Goal: Information Seeking & Learning: Learn about a topic

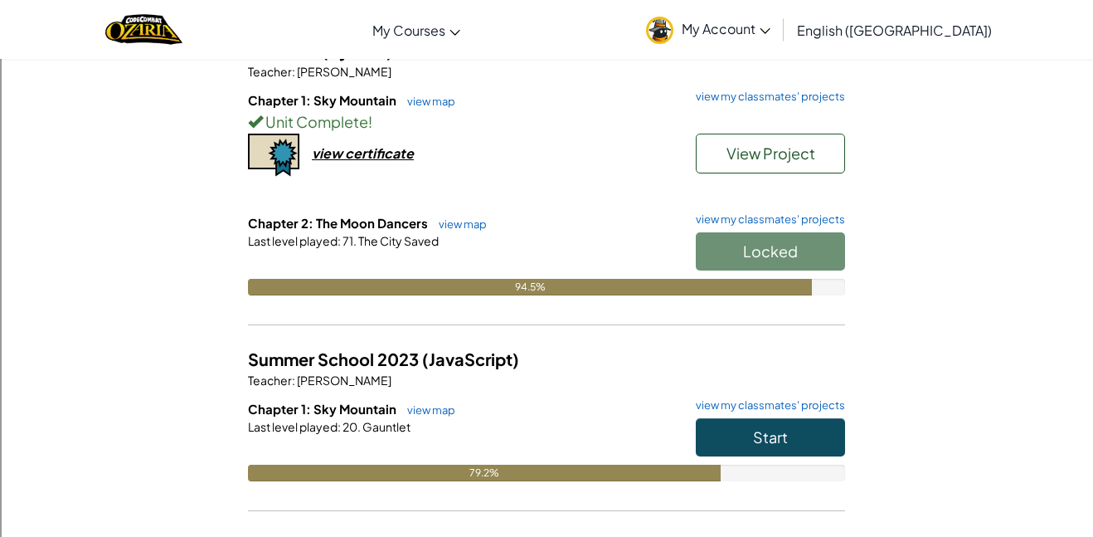
scroll to position [164, 0]
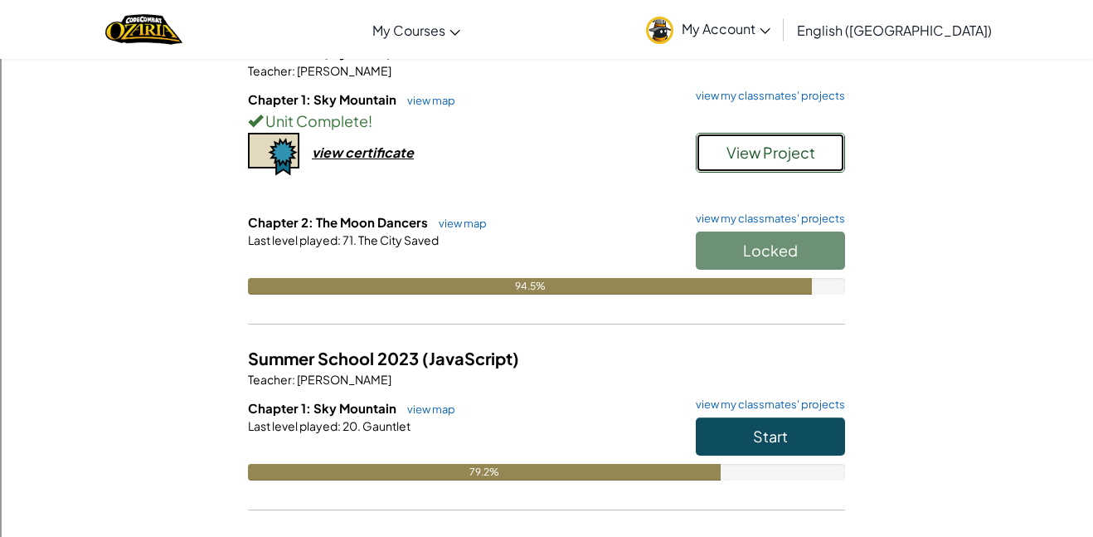
click at [788, 152] on span "View Project" at bounding box center [771, 152] width 89 height 19
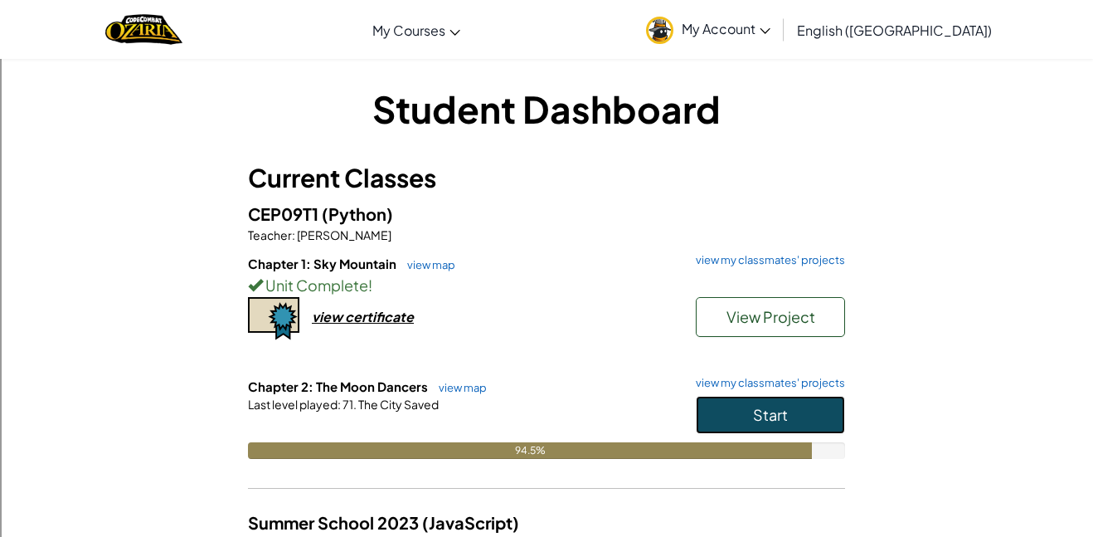
click at [768, 416] on span "Start" at bounding box center [770, 414] width 35 height 19
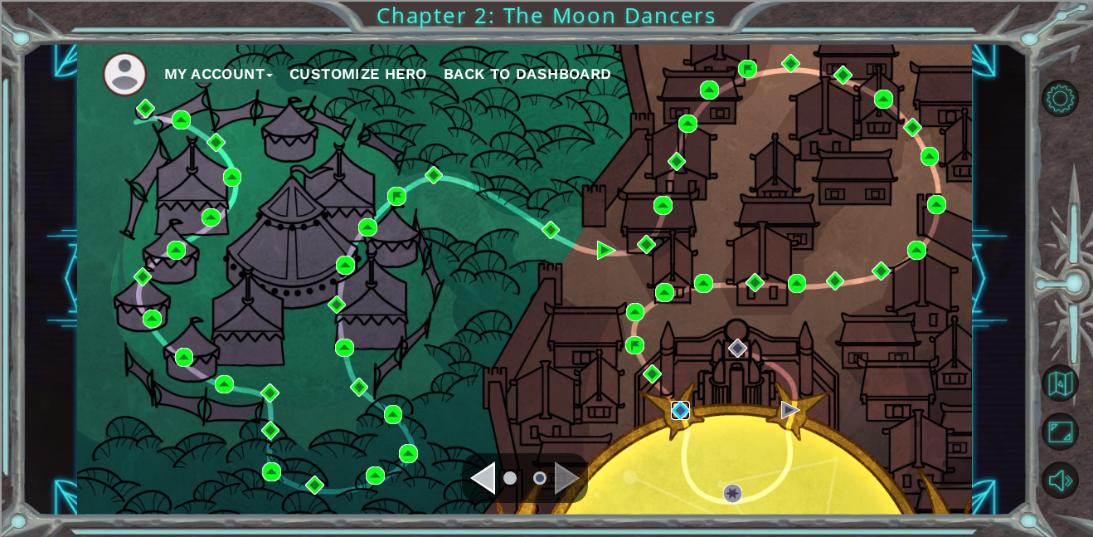
click at [684, 412] on img at bounding box center [680, 410] width 19 height 19
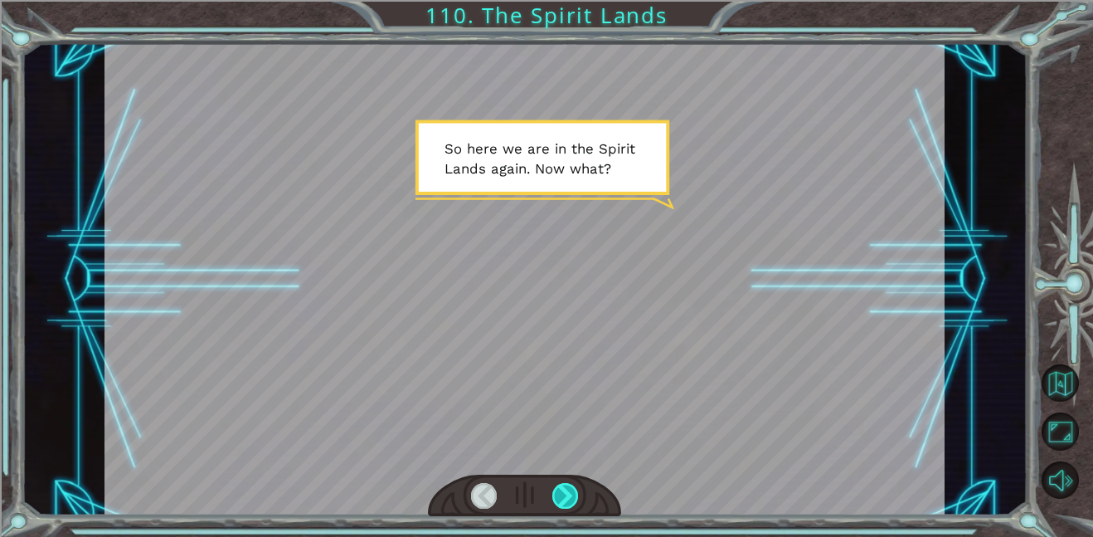
click at [564, 485] on div at bounding box center [566, 496] width 27 height 26
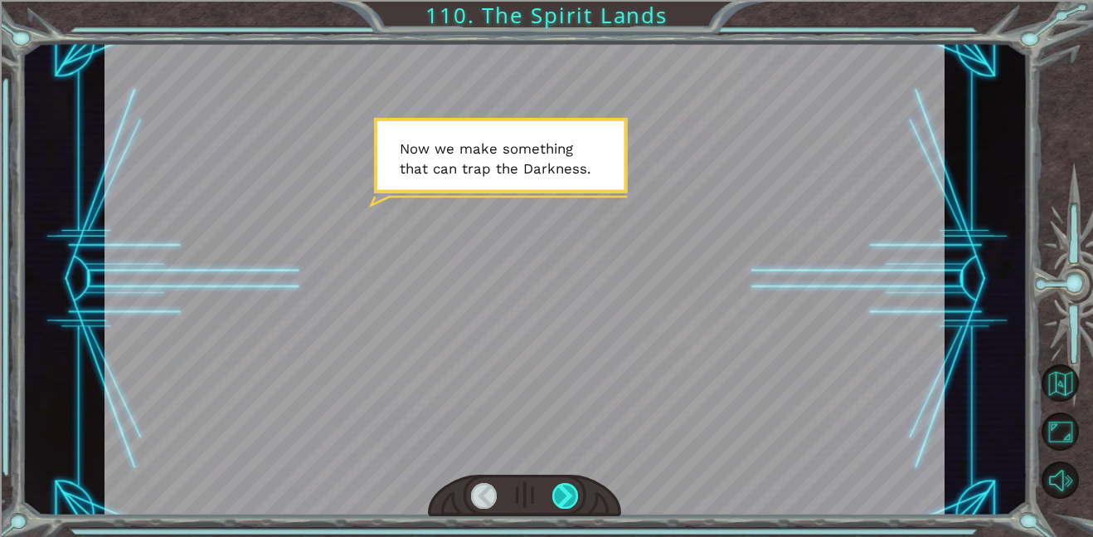
click at [564, 485] on div at bounding box center [566, 496] width 27 height 26
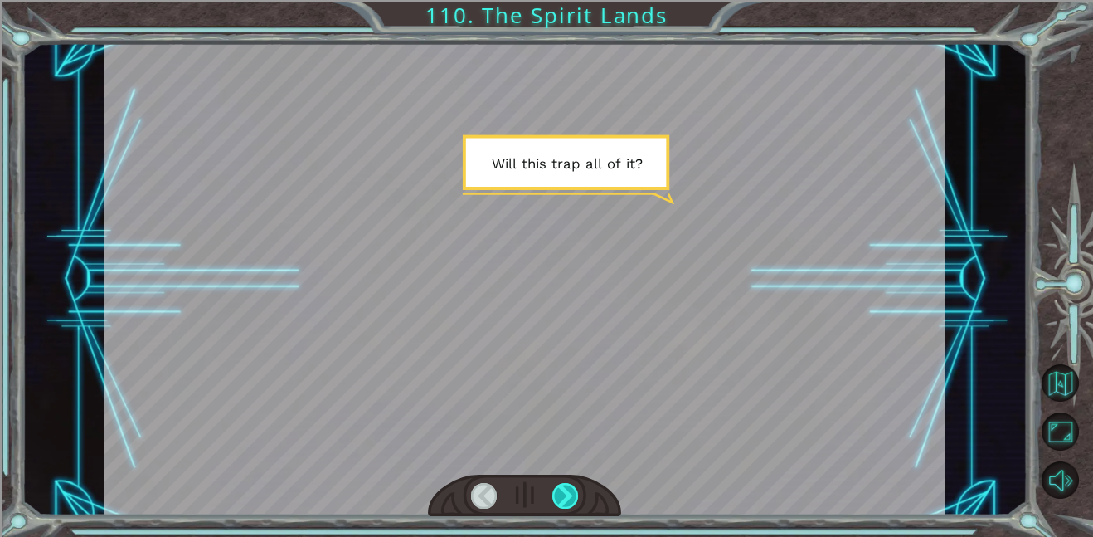
click at [564, 485] on div at bounding box center [566, 496] width 27 height 26
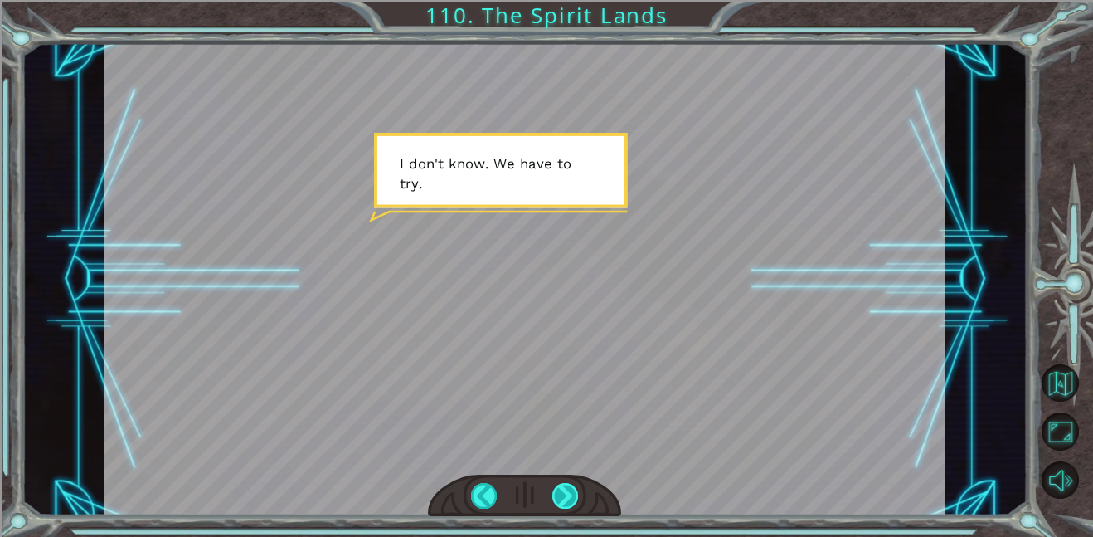
click at [564, 485] on div at bounding box center [566, 496] width 27 height 26
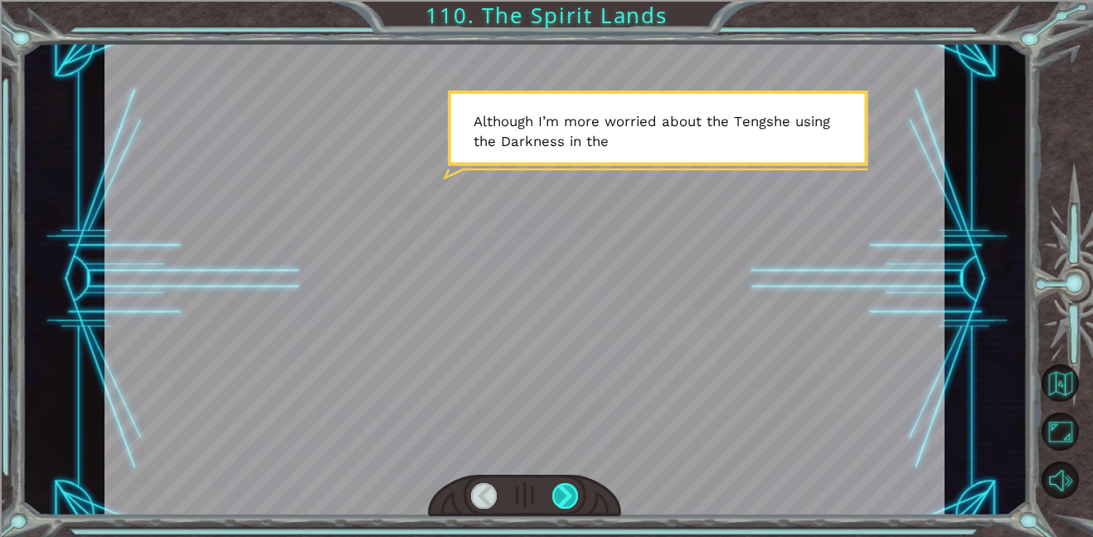
click at [564, 485] on div at bounding box center [566, 496] width 27 height 26
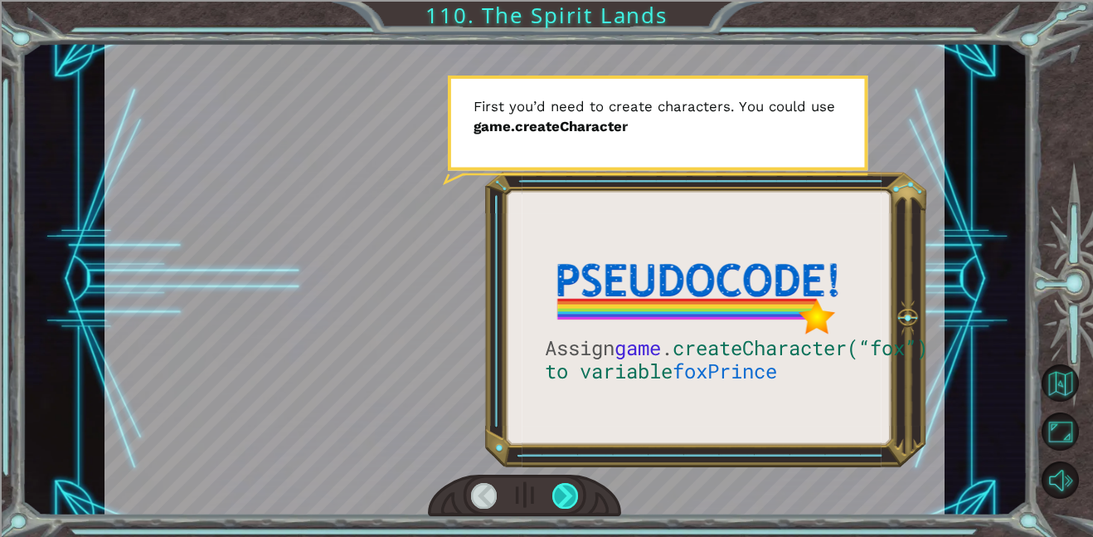
click at [564, 485] on div at bounding box center [566, 496] width 27 height 26
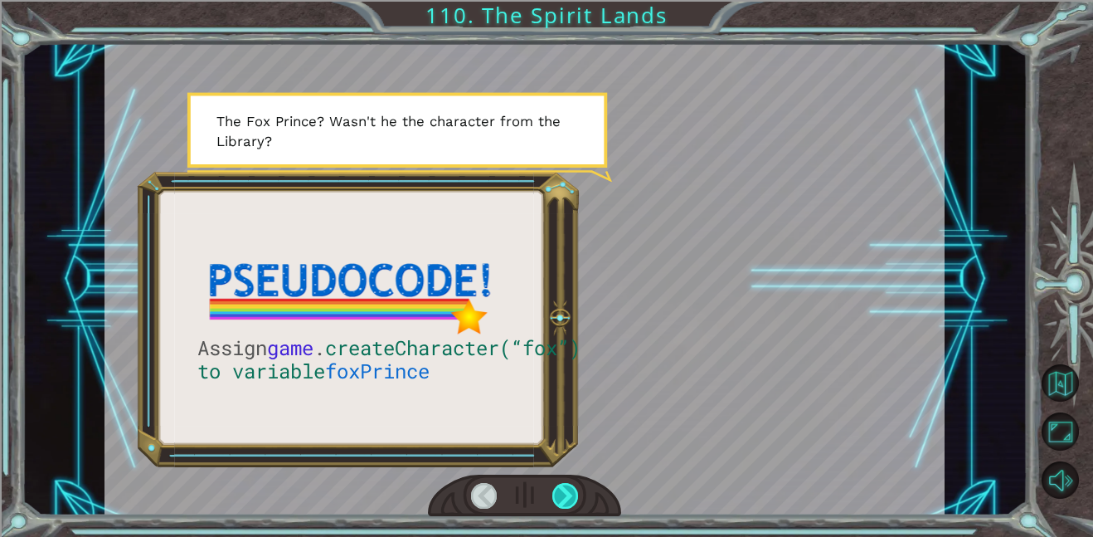
click at [564, 485] on div at bounding box center [566, 496] width 27 height 26
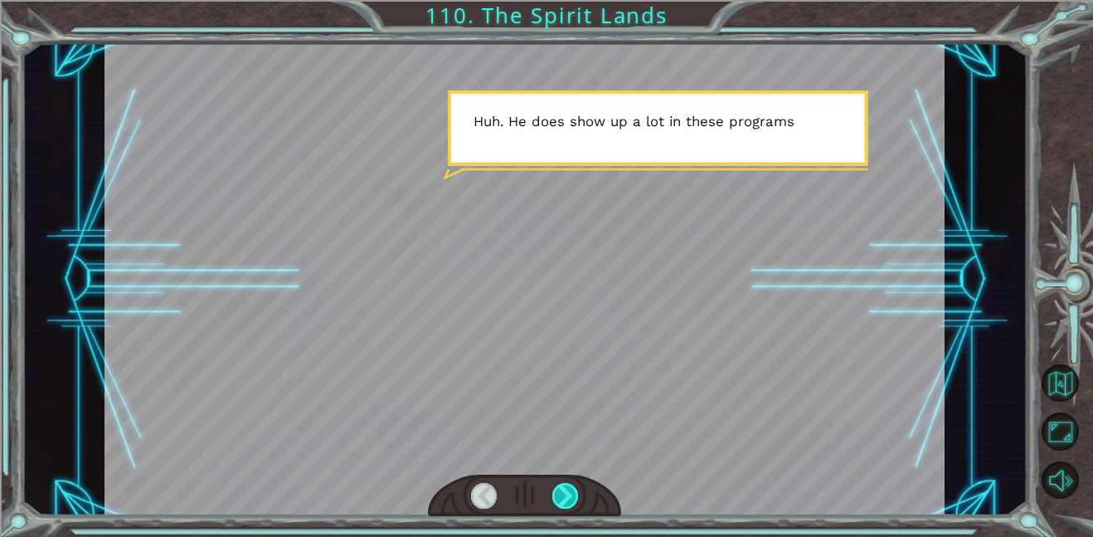
click at [564, 485] on div at bounding box center [566, 496] width 27 height 26
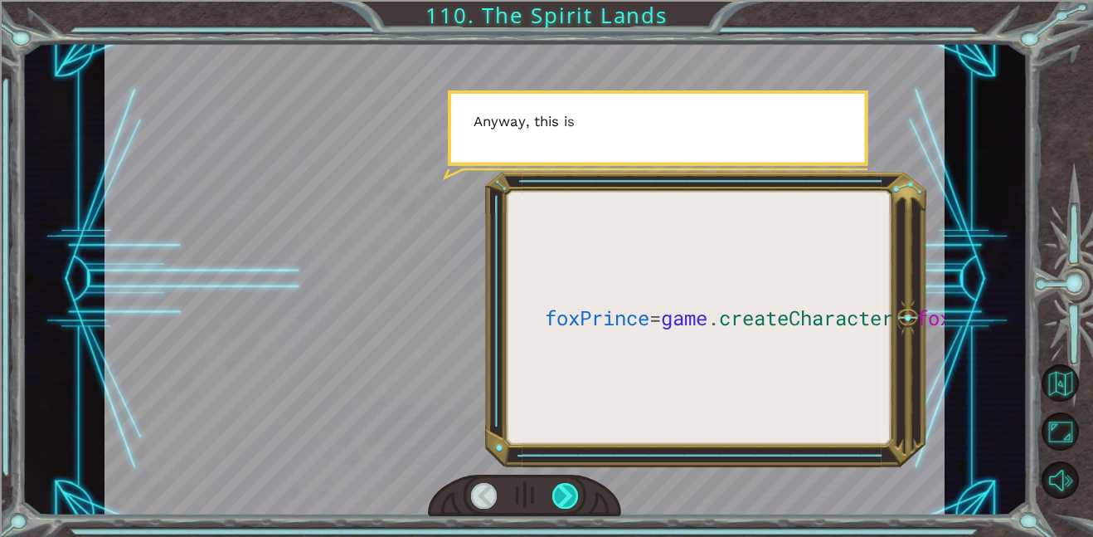
click at [564, 485] on div at bounding box center [566, 496] width 27 height 26
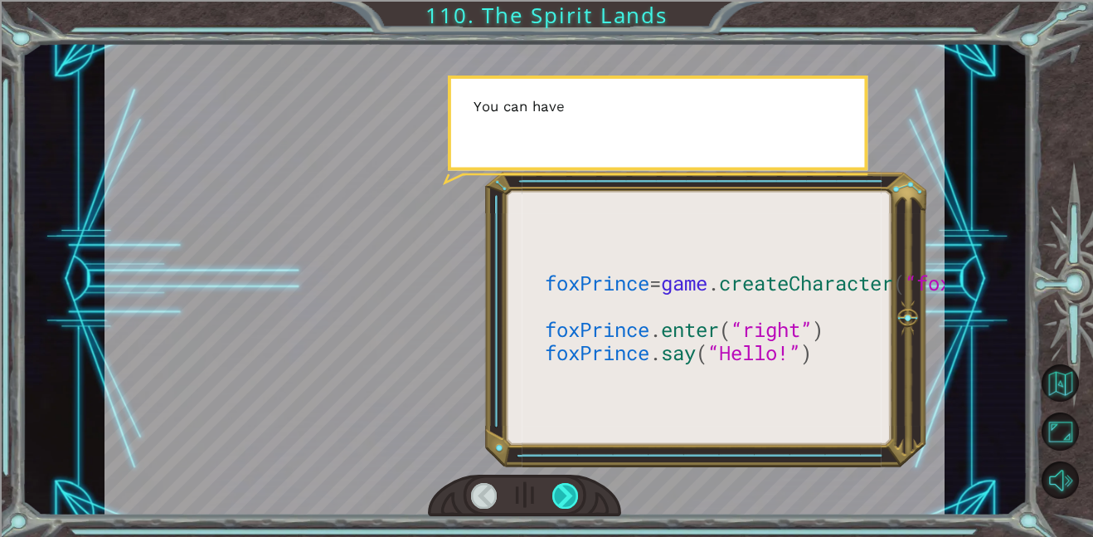
click at [564, 485] on div at bounding box center [566, 496] width 27 height 26
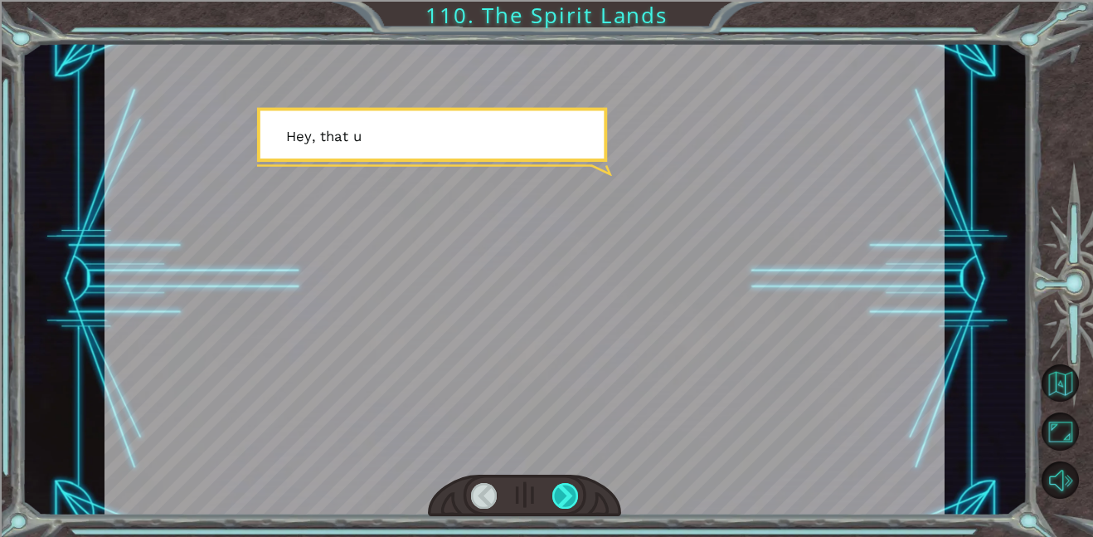
click at [564, 485] on div at bounding box center [566, 496] width 27 height 26
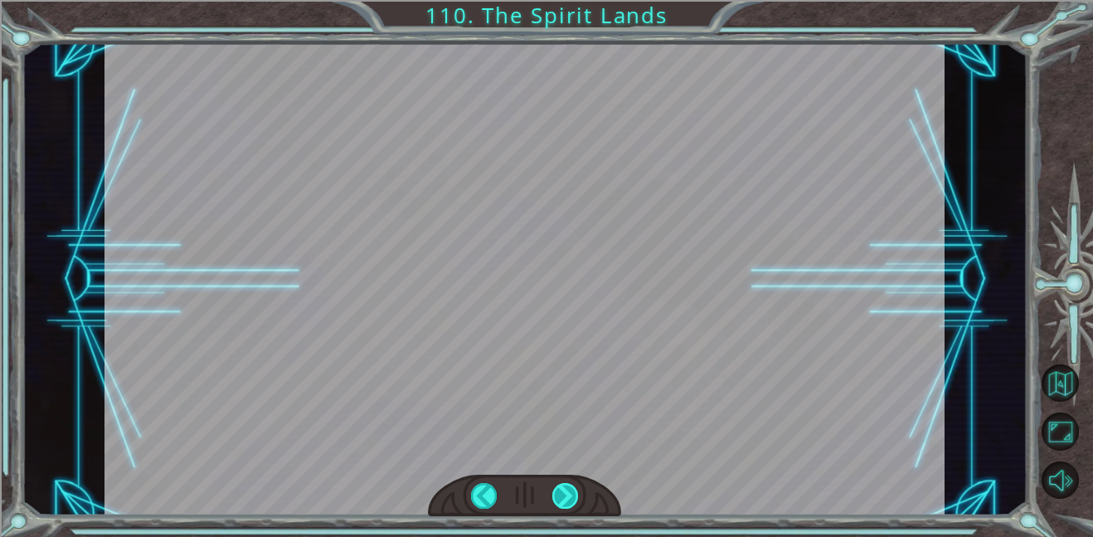
click at [564, 485] on div at bounding box center [566, 496] width 27 height 26
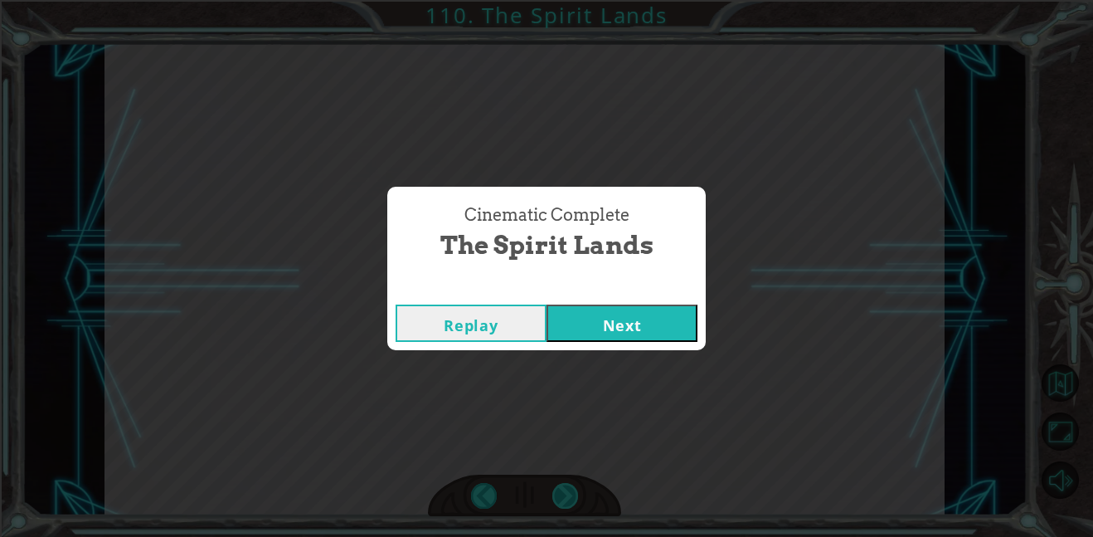
click at [564, 485] on div "Cinematic Complete The Spirit Lands Replay Next" at bounding box center [546, 268] width 1093 height 537
click at [647, 317] on button "Next" at bounding box center [622, 322] width 151 height 37
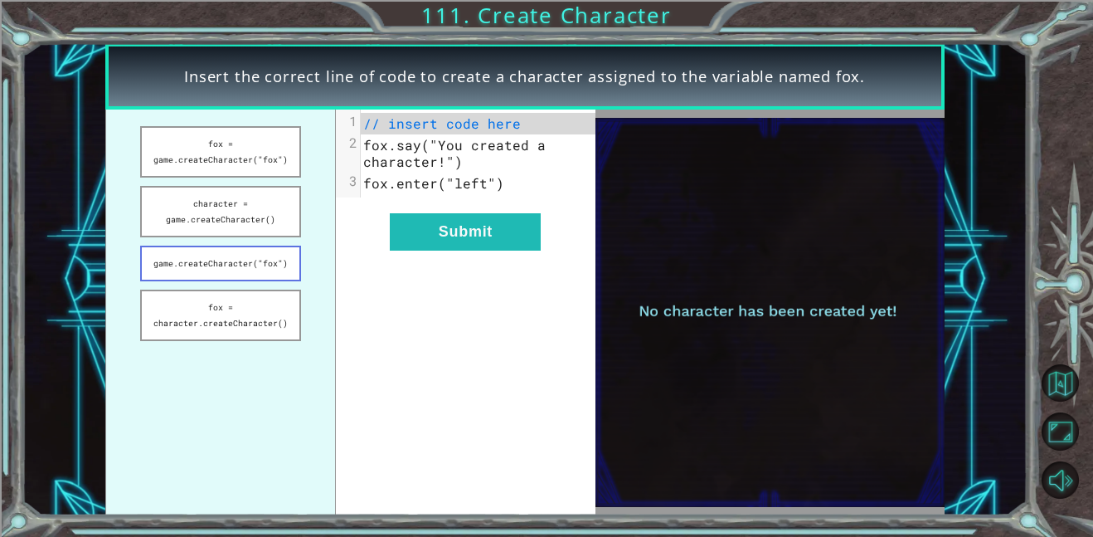
click at [235, 265] on button "game.createCharacter("fox")" at bounding box center [220, 264] width 161 height 36
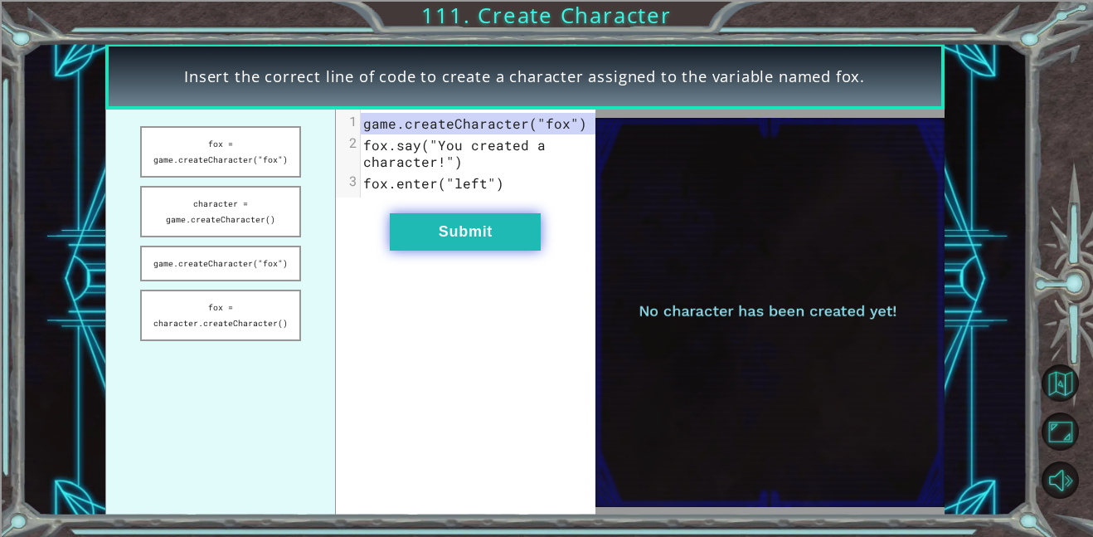
click at [480, 228] on button "Submit" at bounding box center [465, 231] width 151 height 37
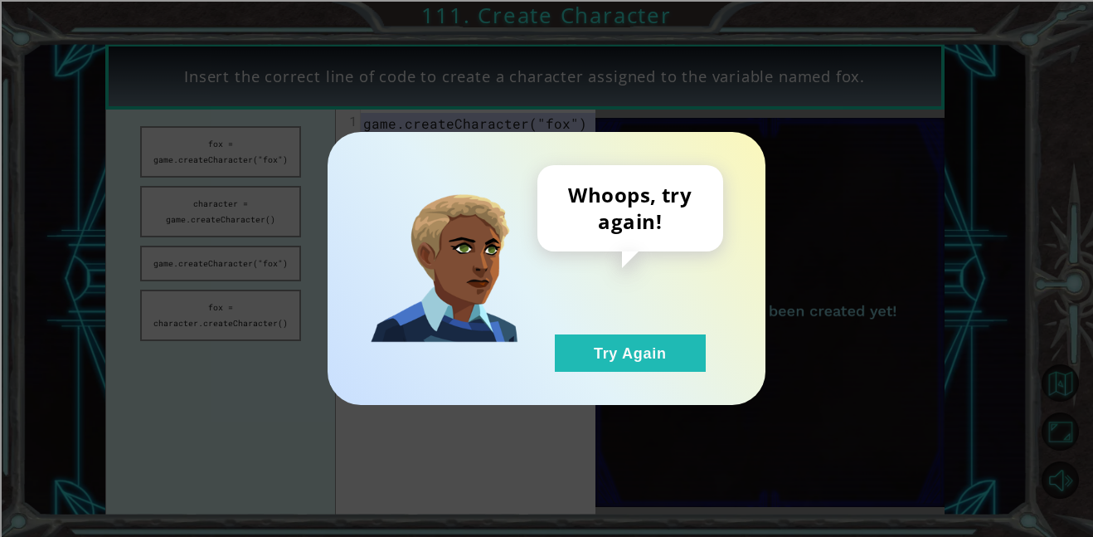
click at [618, 372] on div "Whoops, try again! Try Again" at bounding box center [547, 268] width 438 height 273
click at [621, 368] on button "Try Again" at bounding box center [630, 352] width 151 height 37
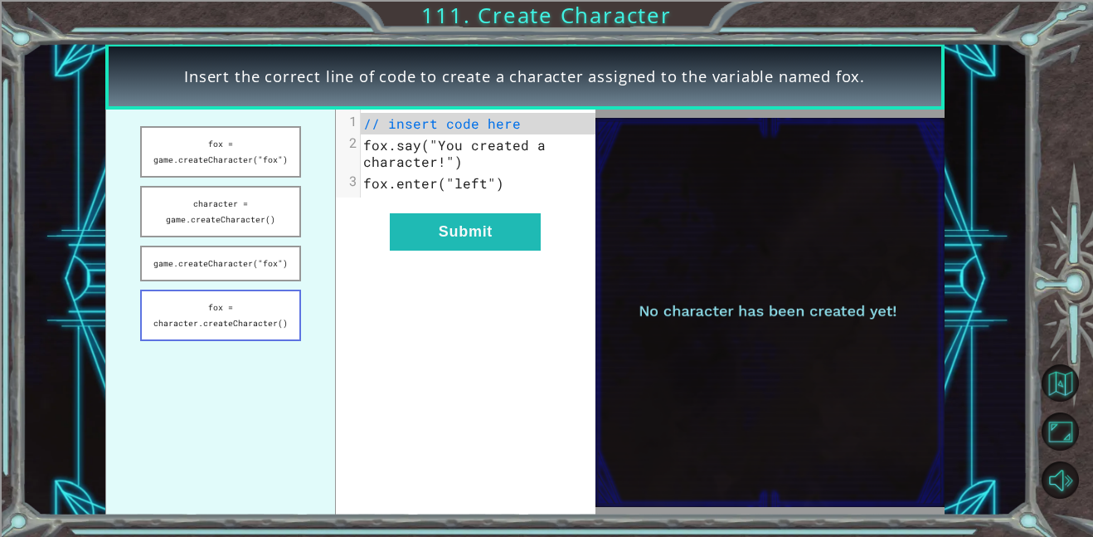
click at [214, 321] on button "fox = character.createCharacter()" at bounding box center [220, 315] width 161 height 51
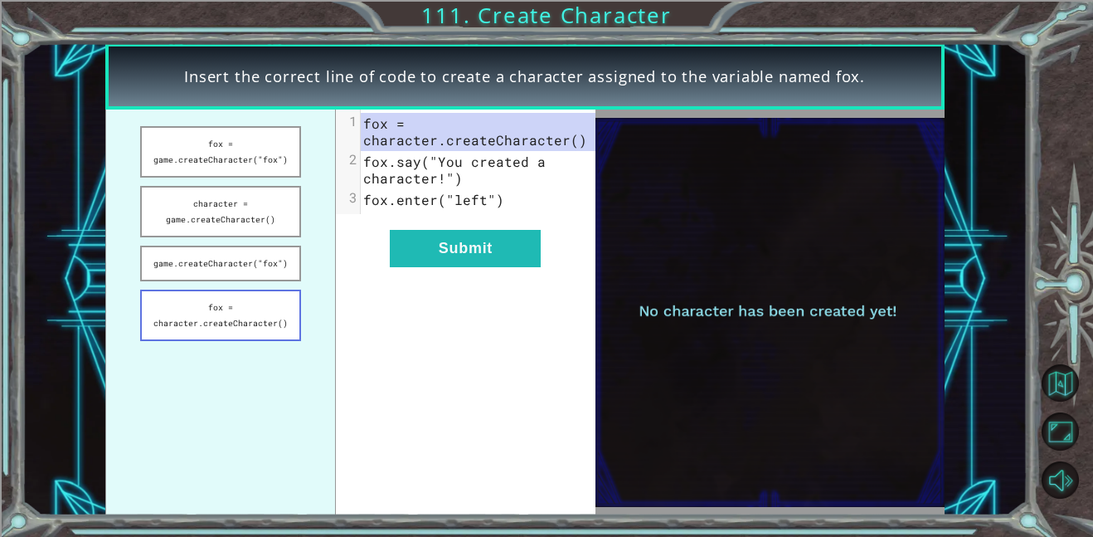
click at [214, 321] on button "fox = character.createCharacter()" at bounding box center [220, 315] width 161 height 51
click at [236, 129] on button "fox = game.createCharacter("fox")" at bounding box center [220, 151] width 161 height 51
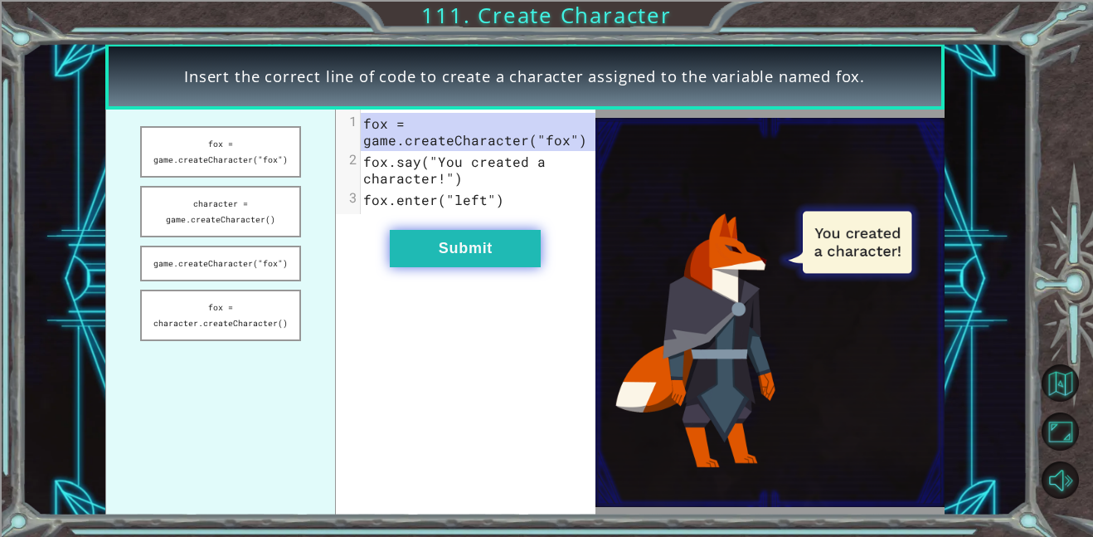
click at [474, 257] on button "Submit" at bounding box center [465, 248] width 151 height 37
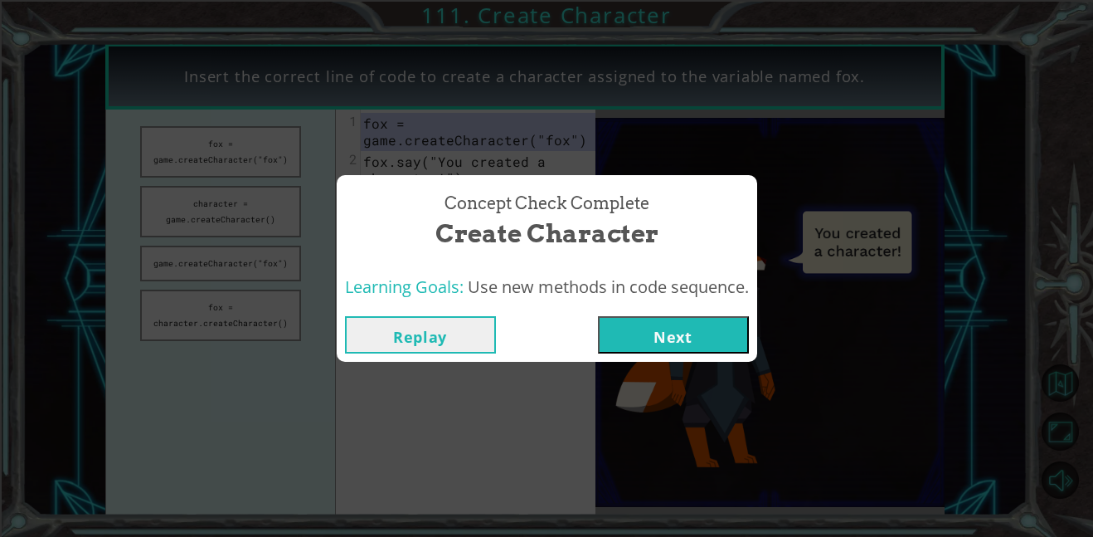
click at [710, 321] on button "Next" at bounding box center [673, 334] width 151 height 37
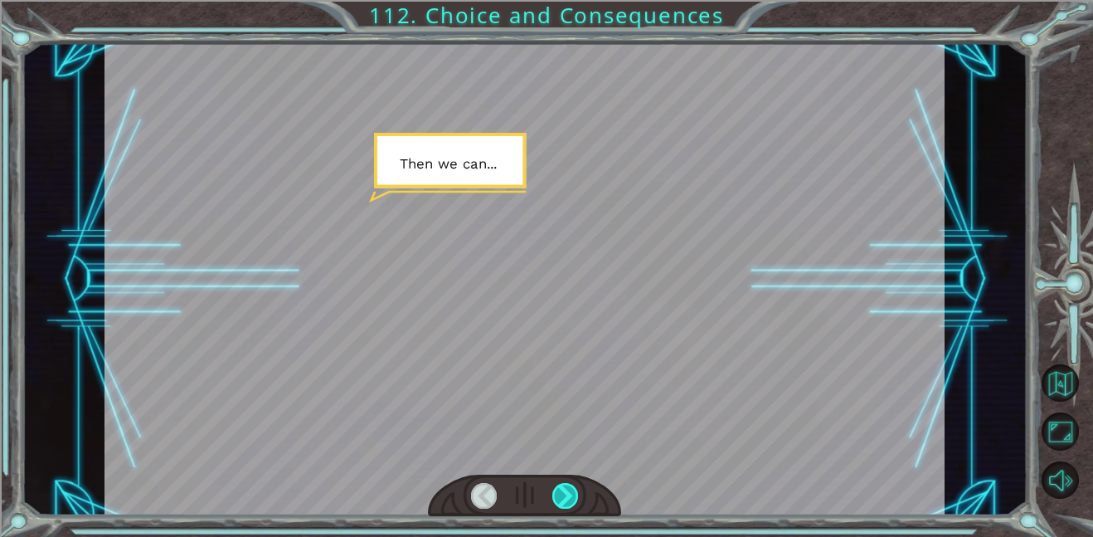
click at [569, 495] on div at bounding box center [566, 496] width 27 height 26
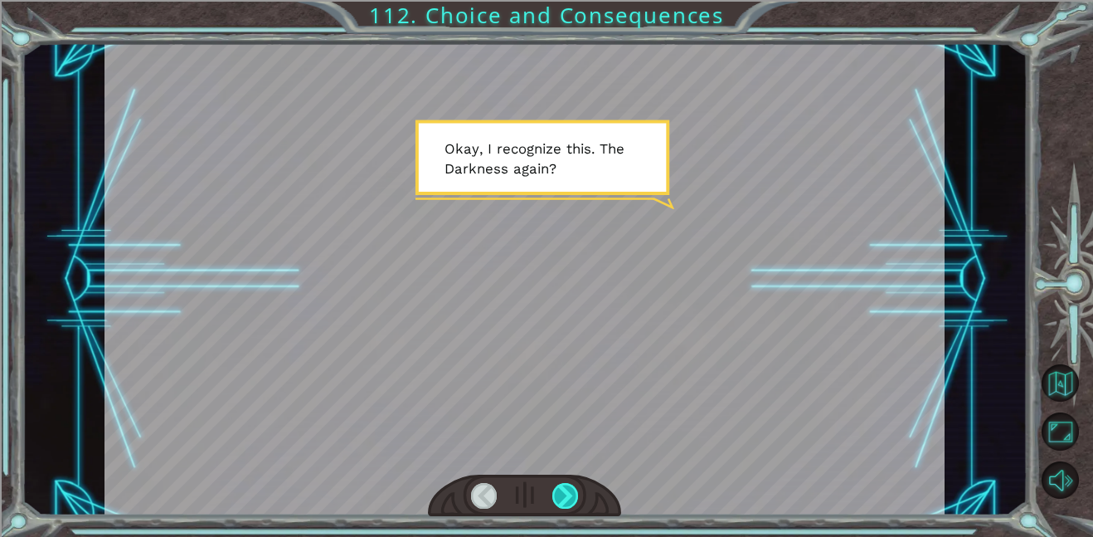
click at [569, 494] on div at bounding box center [566, 496] width 27 height 26
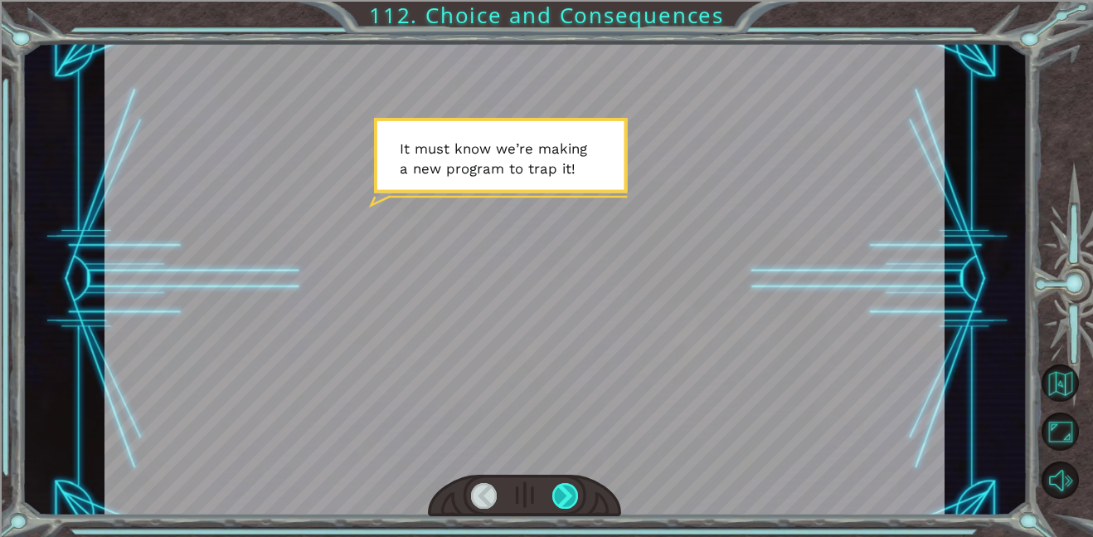
click at [569, 494] on div at bounding box center [566, 496] width 27 height 26
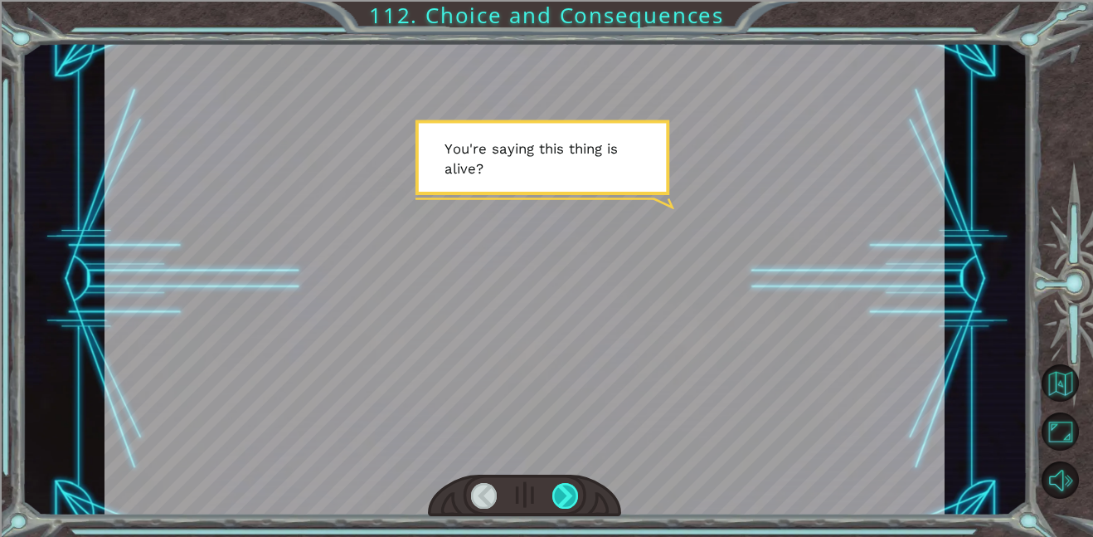
click at [569, 494] on div at bounding box center [566, 496] width 27 height 26
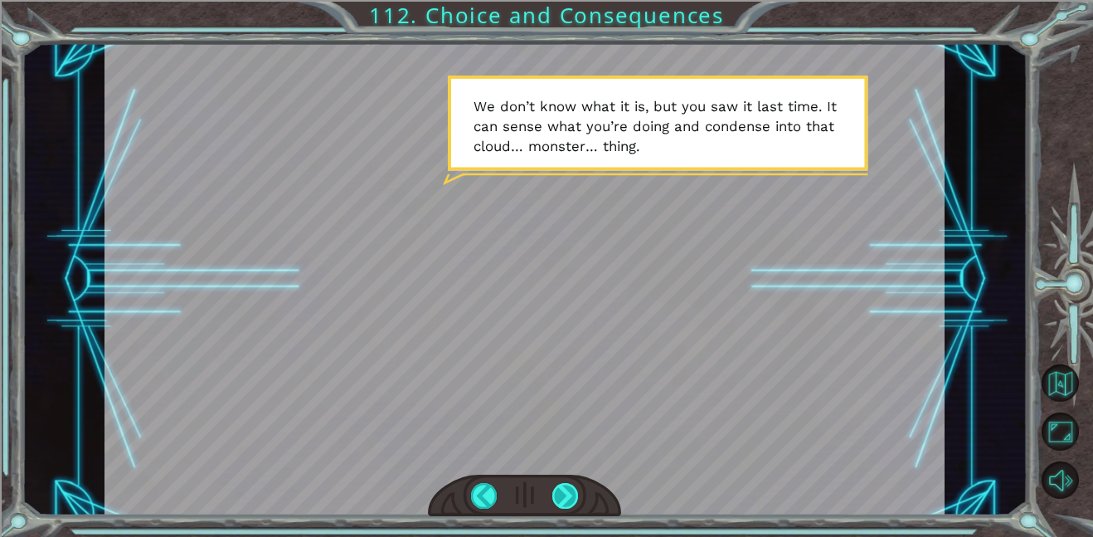
click at [561, 498] on div at bounding box center [566, 496] width 27 height 26
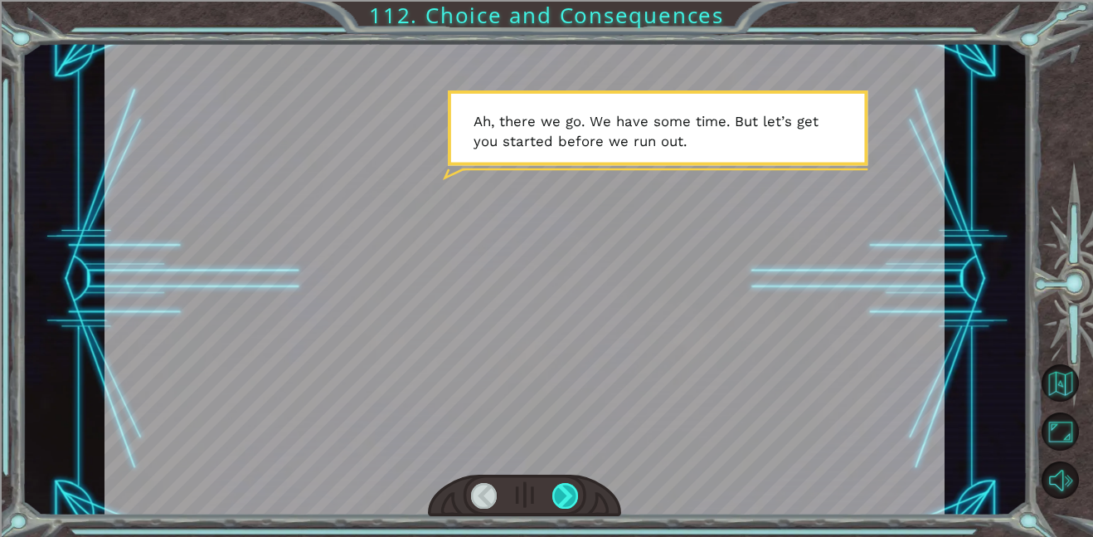
click at [561, 498] on div at bounding box center [566, 496] width 27 height 26
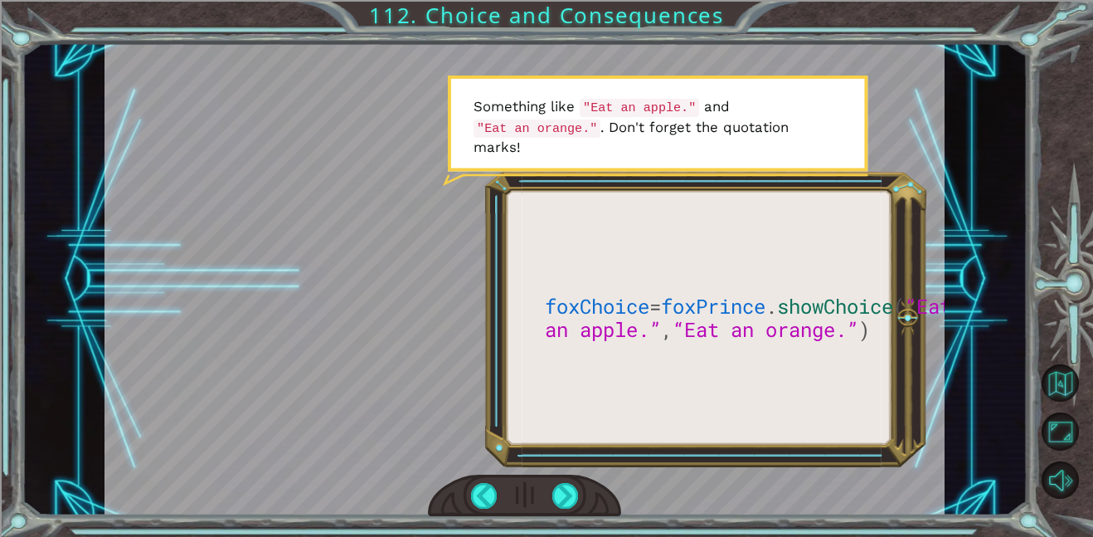
drag, startPoint x: 548, startPoint y: 294, endPoint x: 755, endPoint y: 358, distance: 217.0
click at [755, 358] on div at bounding box center [525, 279] width 840 height 472
click at [562, 488] on div at bounding box center [566, 496] width 27 height 26
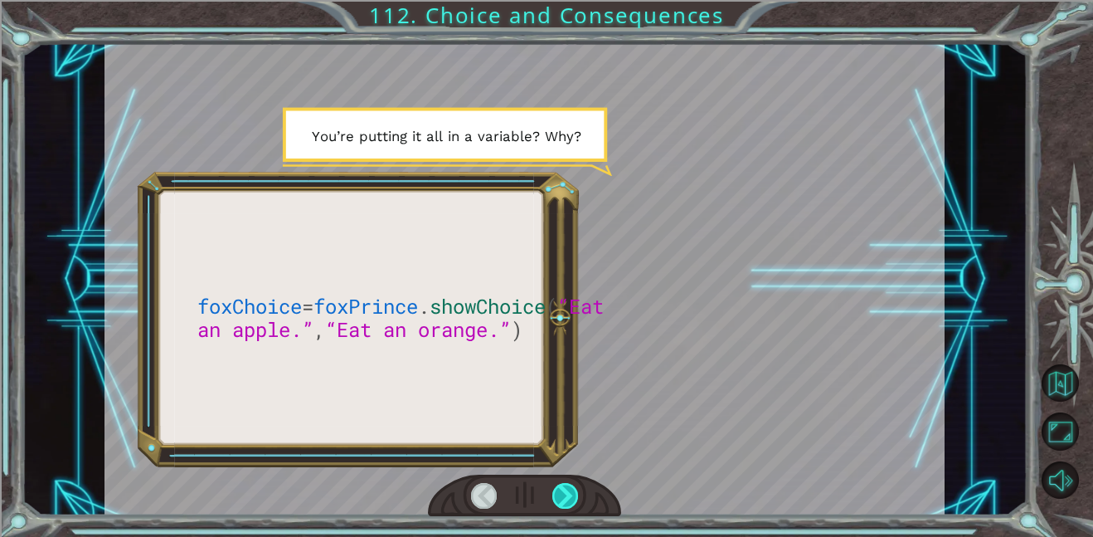
click at [562, 488] on div at bounding box center [566, 496] width 27 height 26
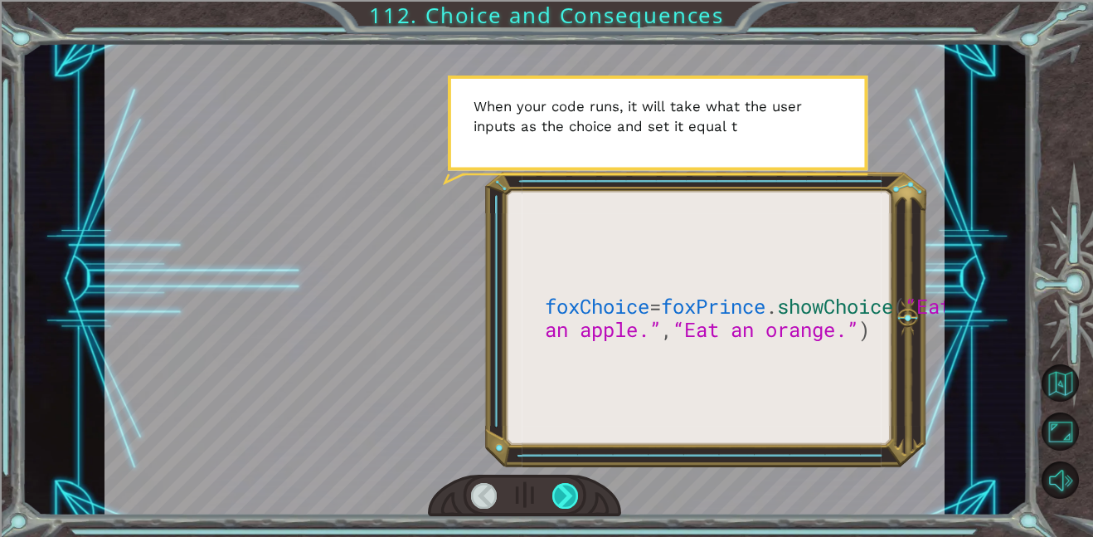
click at [562, 488] on div at bounding box center [566, 496] width 27 height 26
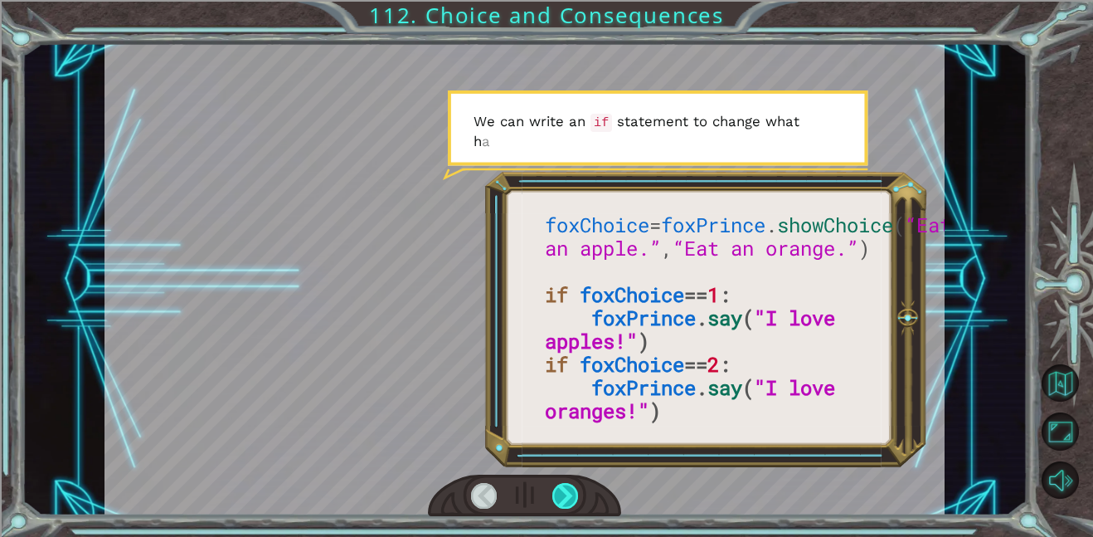
click at [562, 488] on div at bounding box center [566, 496] width 27 height 26
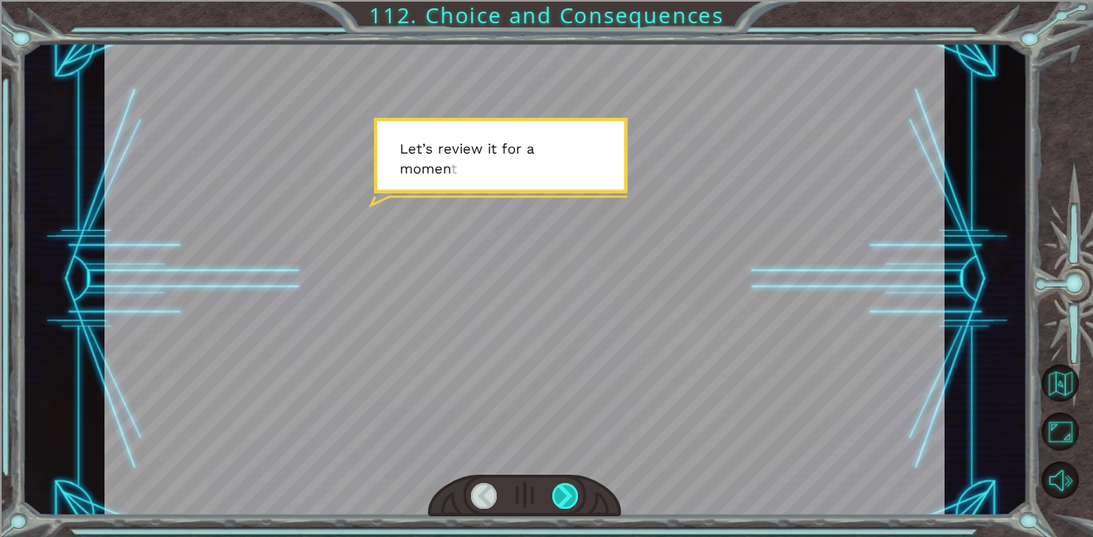
click at [562, 488] on div at bounding box center [566, 496] width 27 height 26
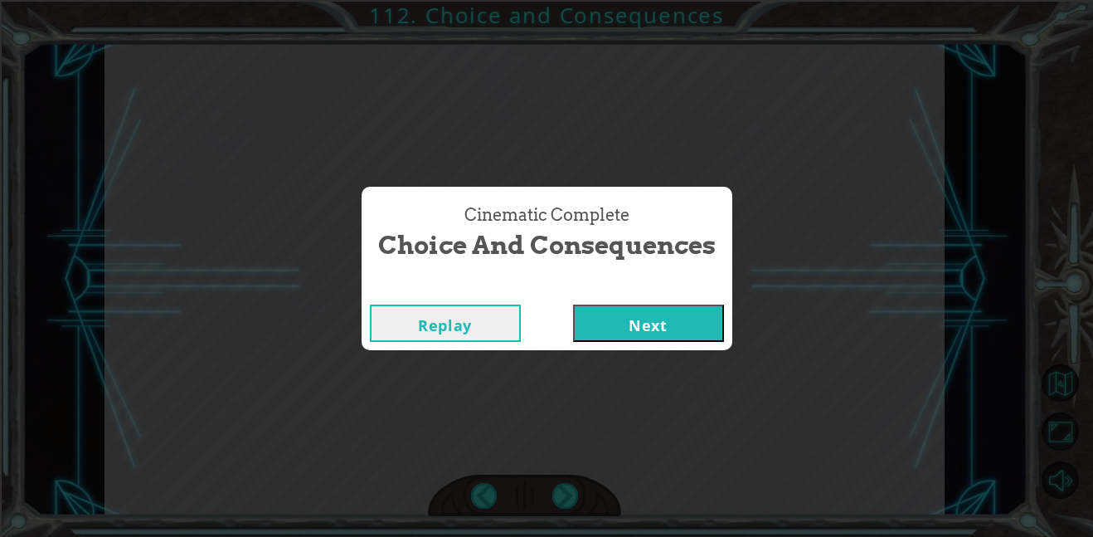
click at [601, 342] on div "Replay Next" at bounding box center [547, 323] width 371 height 54
click at [599, 328] on button "Next" at bounding box center [648, 322] width 151 height 37
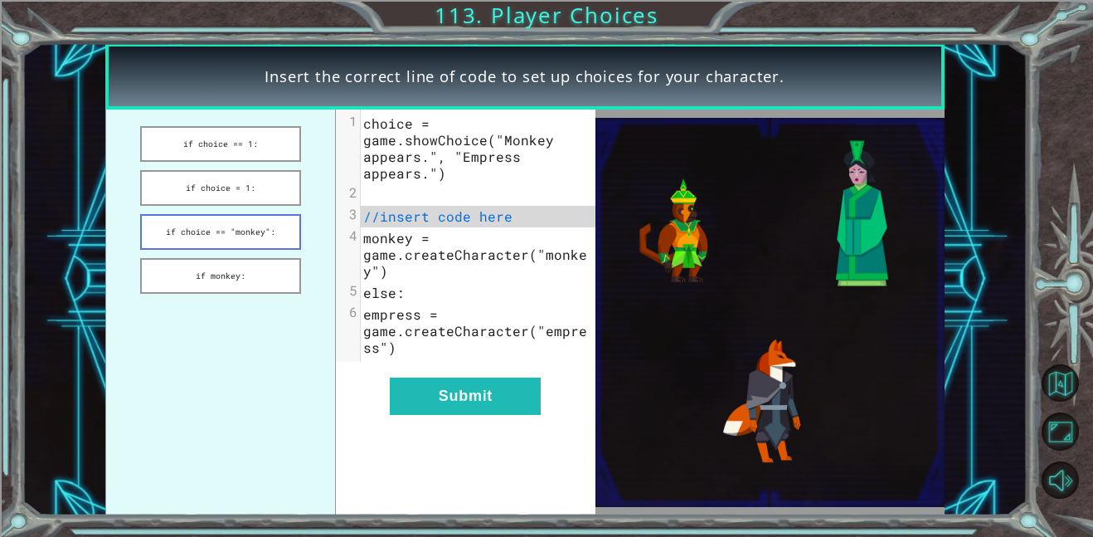
click at [165, 239] on button "if choice == "monkey":" at bounding box center [220, 232] width 161 height 36
click at [163, 183] on button "if choice = 1:" at bounding box center [220, 188] width 161 height 36
click at [173, 158] on button "if choice == 1:" at bounding box center [220, 144] width 161 height 36
click at [178, 291] on button "if monkey:" at bounding box center [220, 276] width 161 height 36
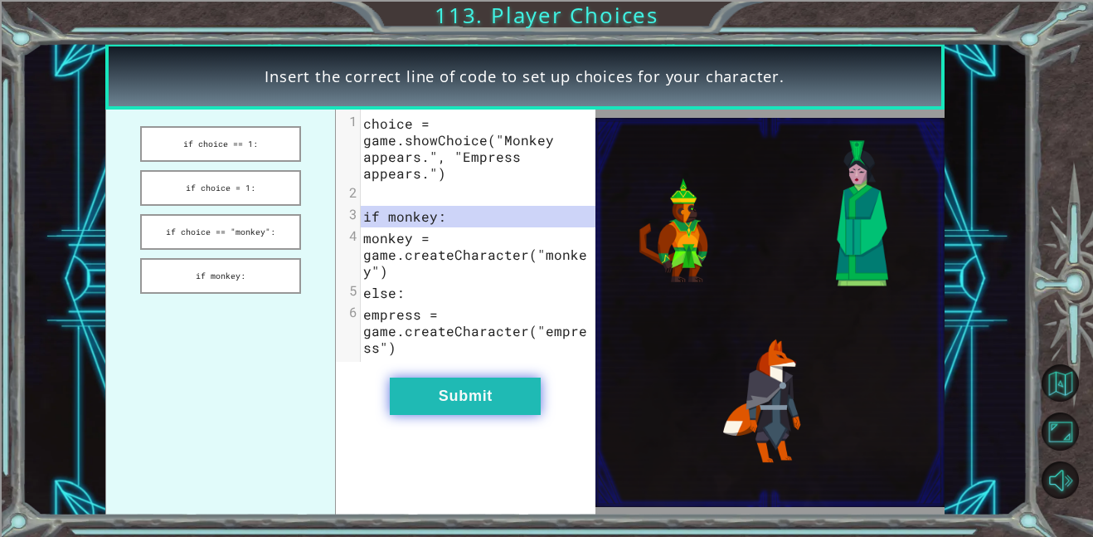
click at [524, 397] on button "Submit" at bounding box center [465, 395] width 151 height 37
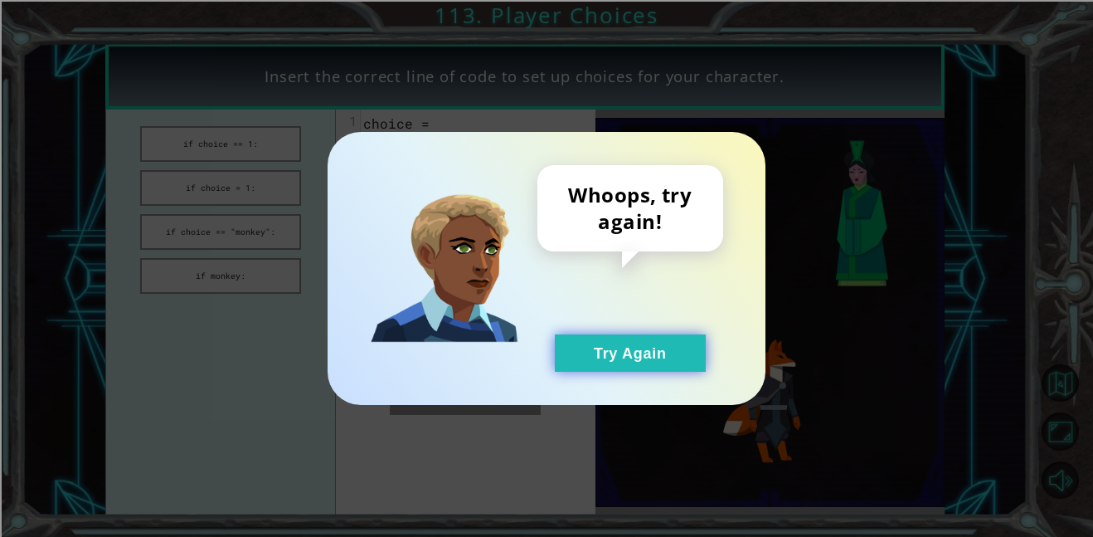
click at [655, 349] on button "Try Again" at bounding box center [630, 352] width 151 height 37
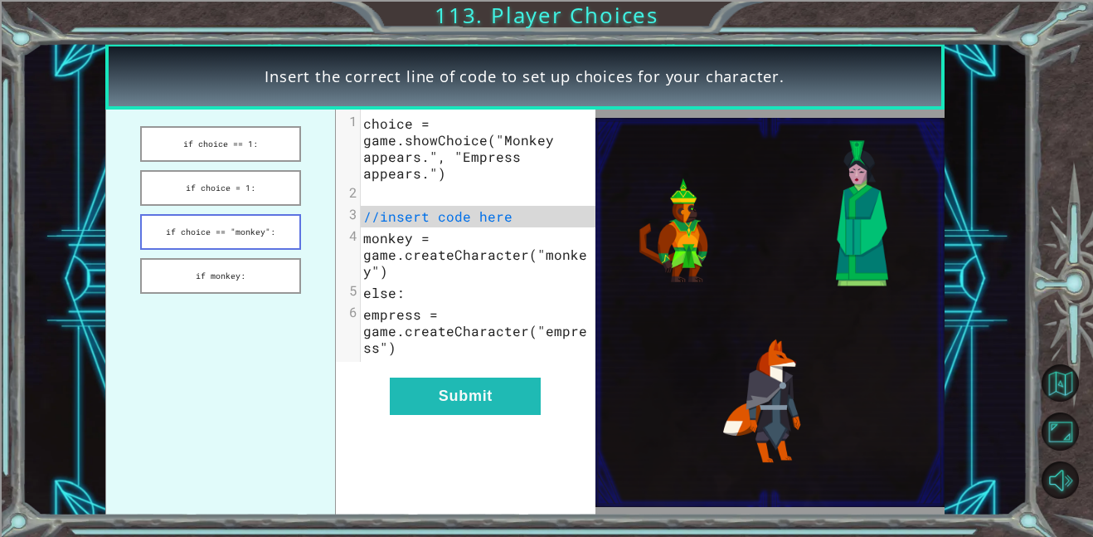
click at [172, 237] on button "if choice == "monkey":" at bounding box center [220, 232] width 161 height 36
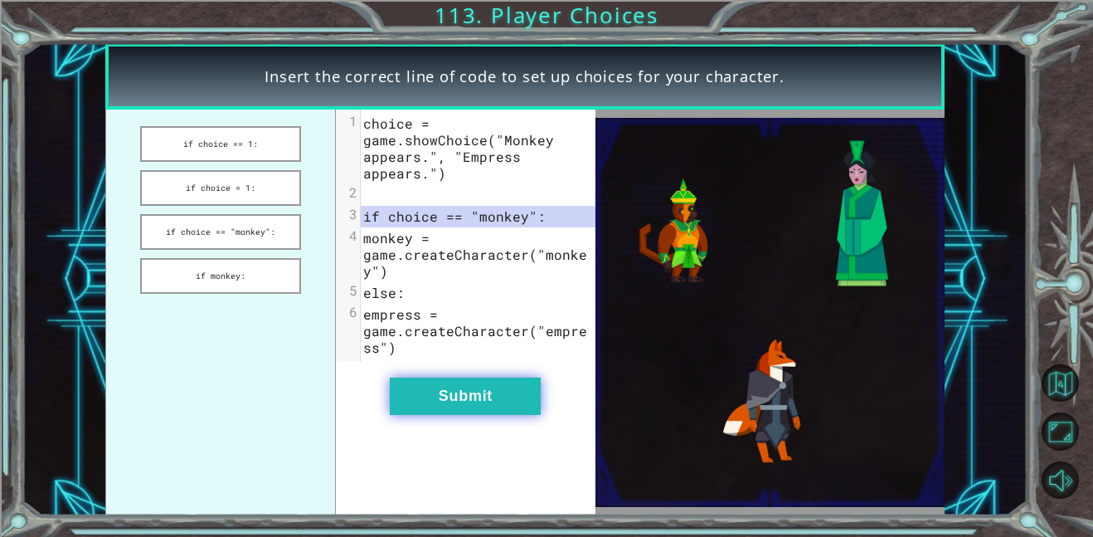
click at [524, 382] on button "Submit" at bounding box center [465, 395] width 151 height 37
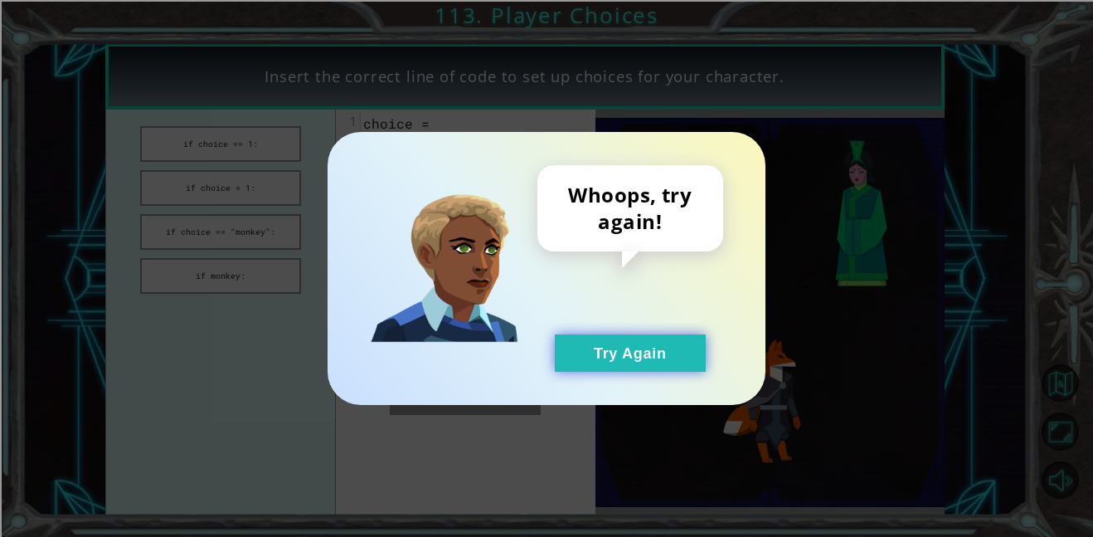
click at [587, 362] on button "Try Again" at bounding box center [630, 352] width 151 height 37
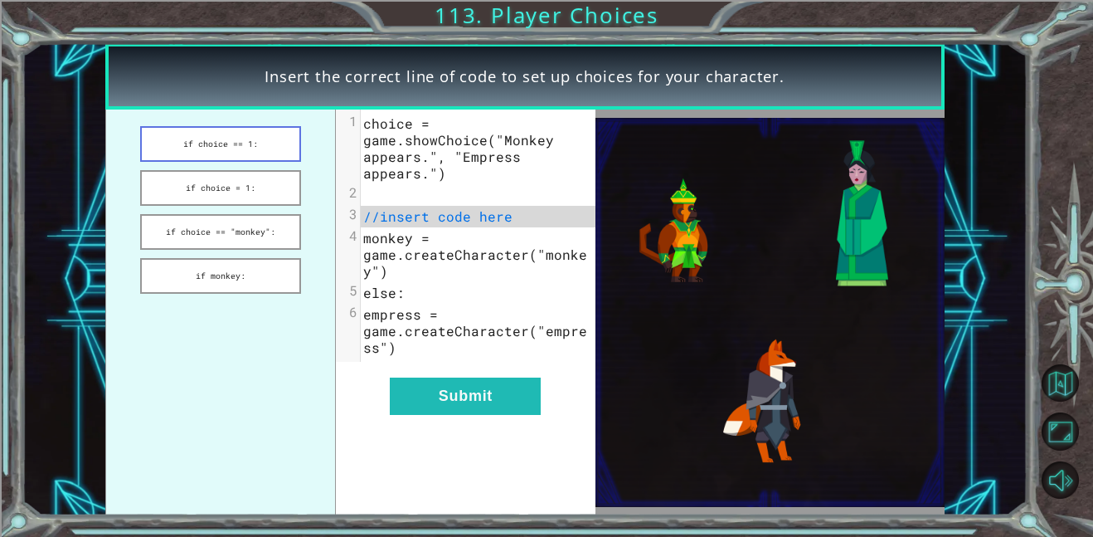
click at [180, 143] on button "if choice == 1:" at bounding box center [220, 144] width 161 height 36
click at [247, 172] on button "if choice = 1:" at bounding box center [220, 188] width 161 height 36
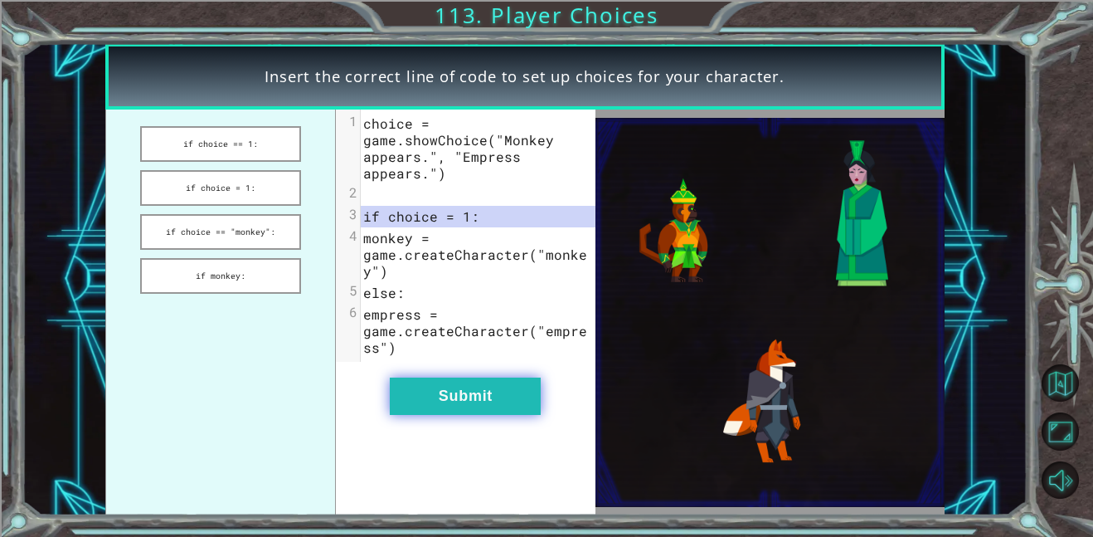
click at [436, 410] on button "Submit" at bounding box center [465, 395] width 151 height 37
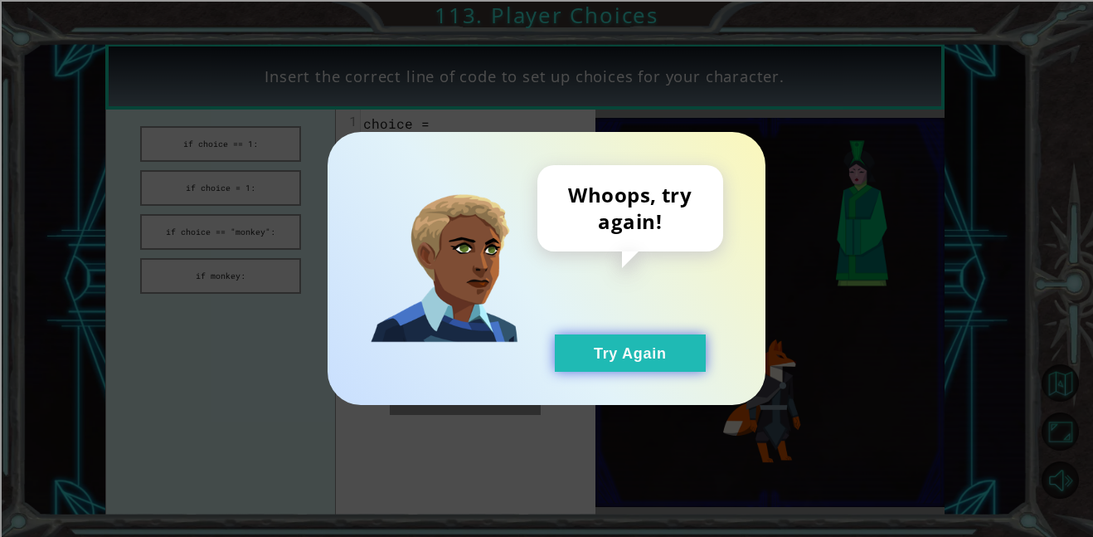
click at [658, 357] on button "Try Again" at bounding box center [630, 352] width 151 height 37
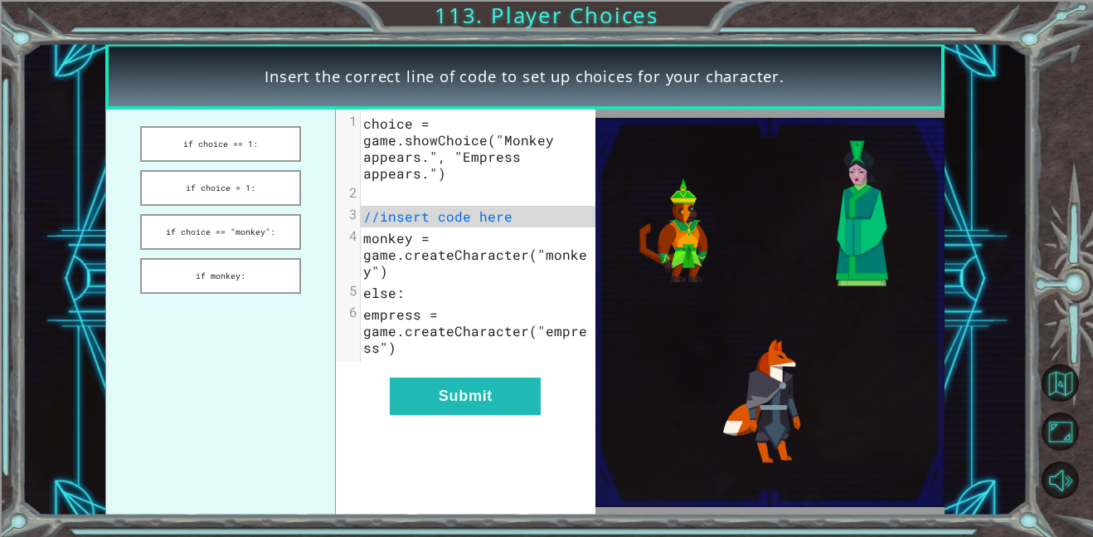
click at [186, 139] on div "Whoops, try again! Try Again" at bounding box center [546, 268] width 1093 height 537
click at [183, 160] on button "if choice == 1:" at bounding box center [220, 144] width 161 height 36
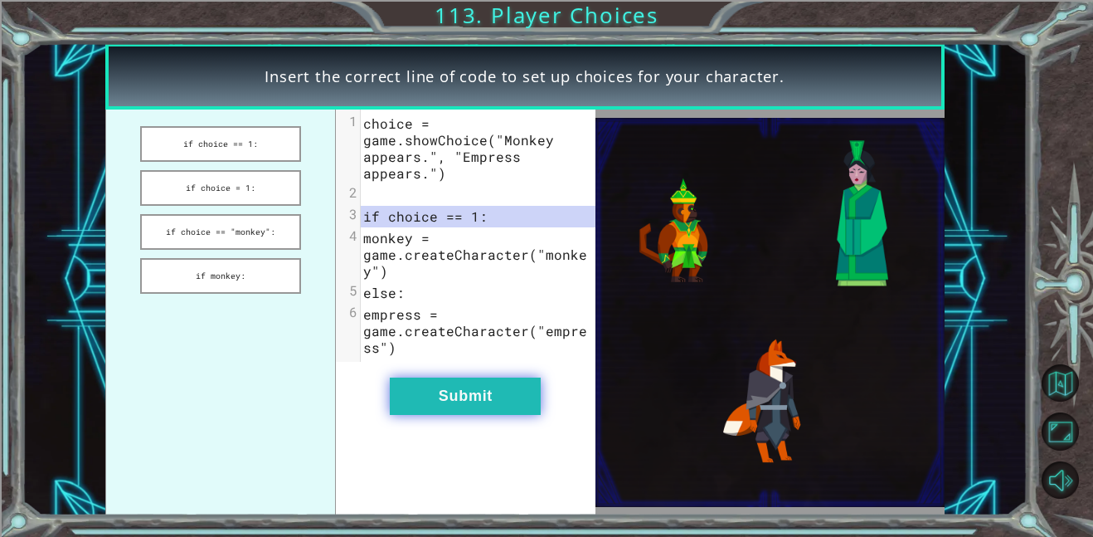
click at [523, 406] on button "Submit" at bounding box center [465, 395] width 151 height 37
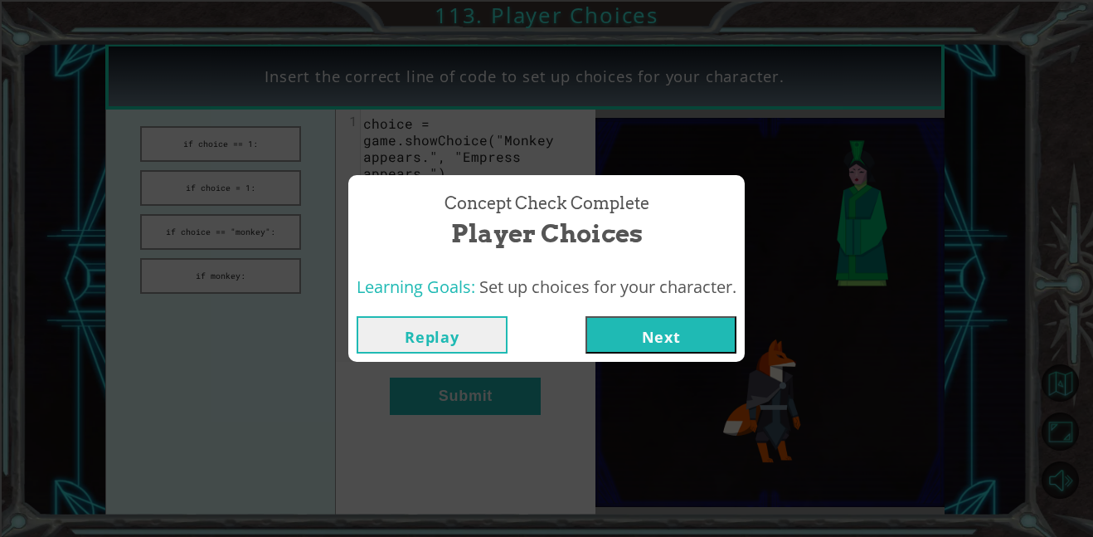
click at [465, 343] on button "Replay" at bounding box center [432, 334] width 151 height 37
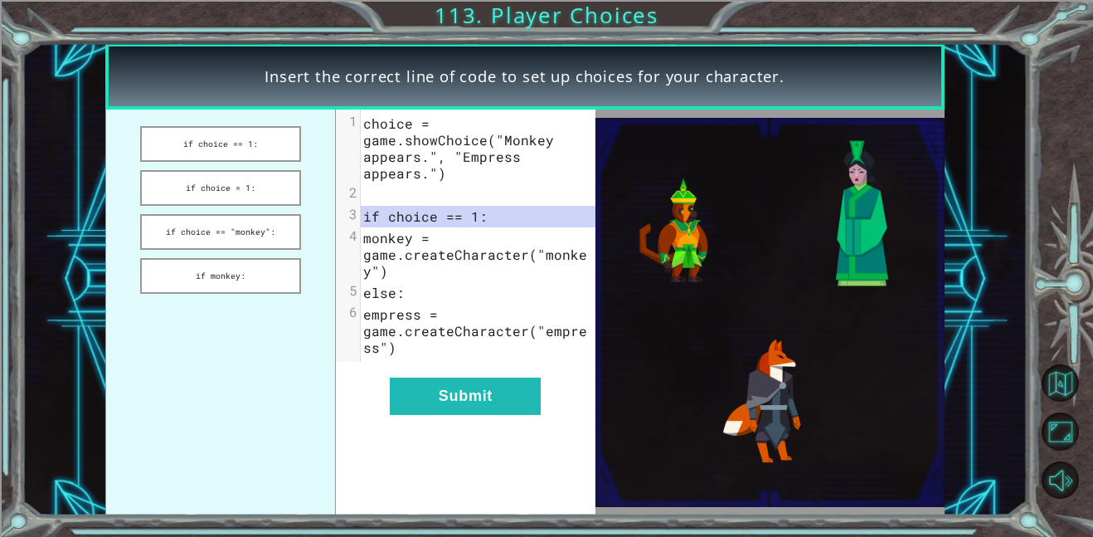
click at [186, 138] on button "if choice == 1:" at bounding box center [220, 144] width 161 height 36
click at [186, 151] on button "if choice == 1:" at bounding box center [220, 144] width 161 height 36
click at [505, 396] on button "Submit" at bounding box center [465, 395] width 151 height 37
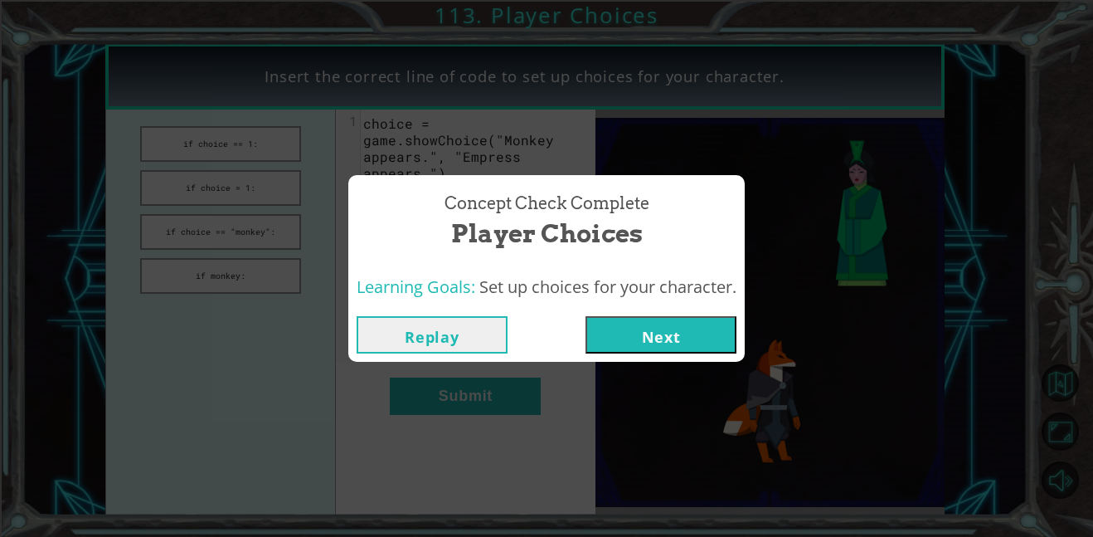
click at [719, 335] on button "Next" at bounding box center [661, 334] width 151 height 37
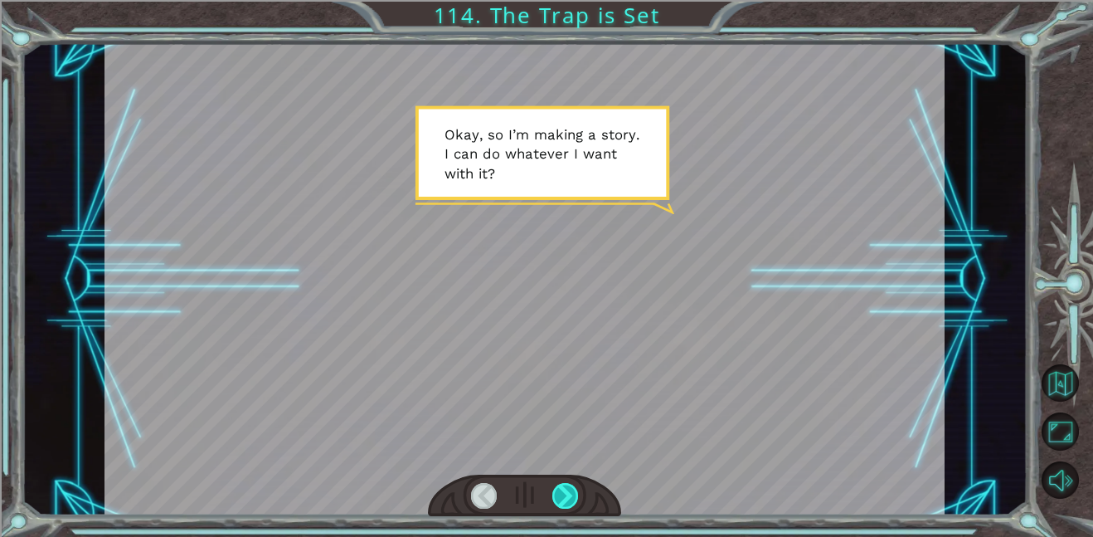
click at [557, 484] on div at bounding box center [566, 496] width 27 height 26
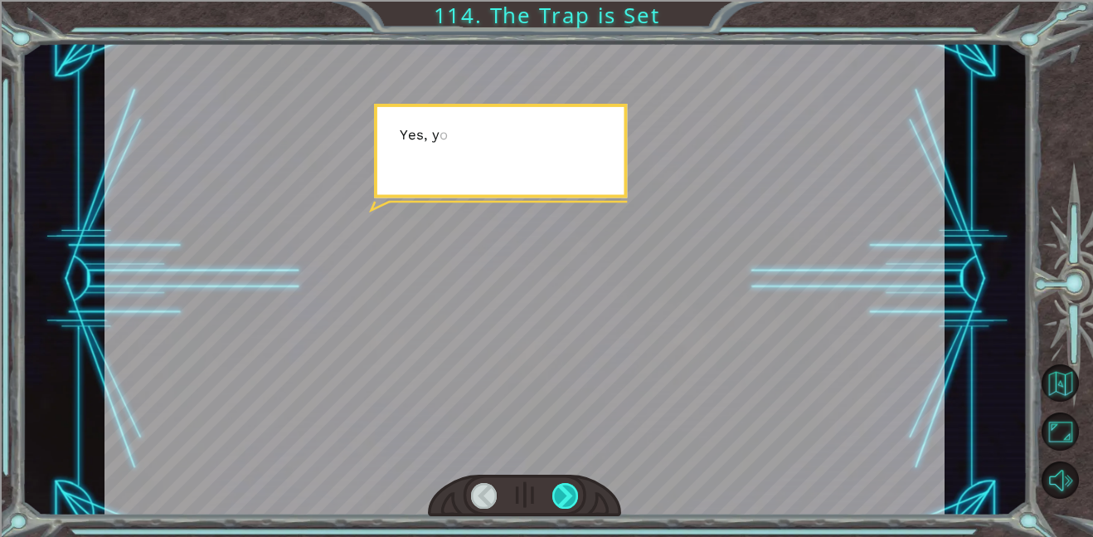
click at [557, 484] on div at bounding box center [566, 496] width 27 height 26
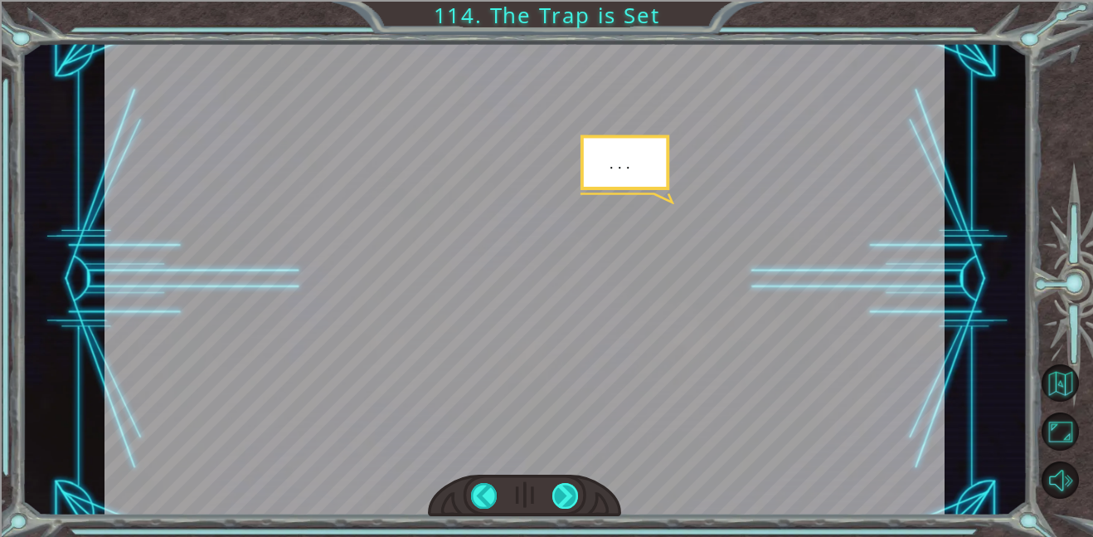
click at [557, 484] on div at bounding box center [566, 496] width 27 height 26
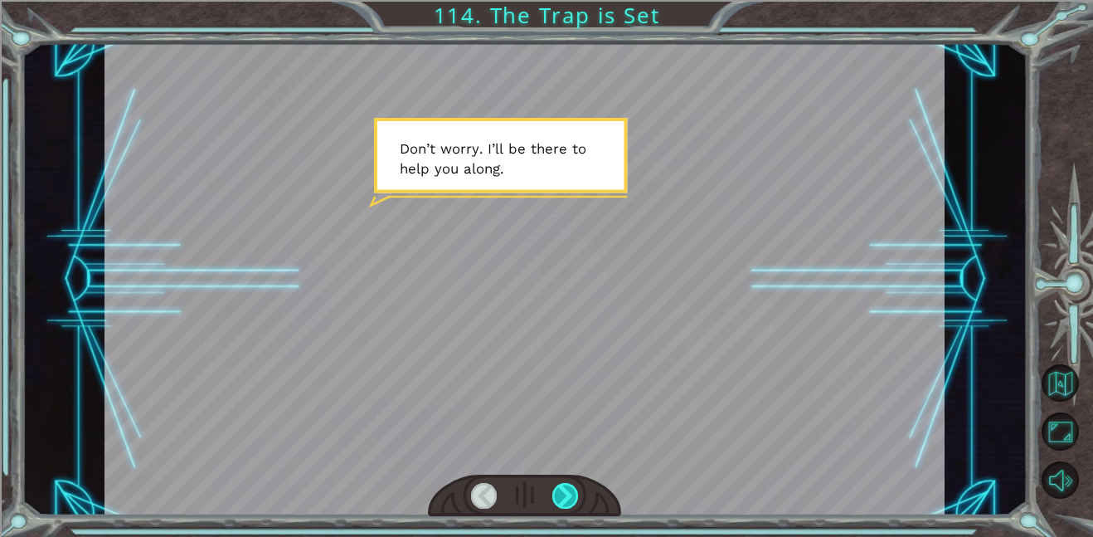
click at [557, 484] on div at bounding box center [566, 496] width 27 height 26
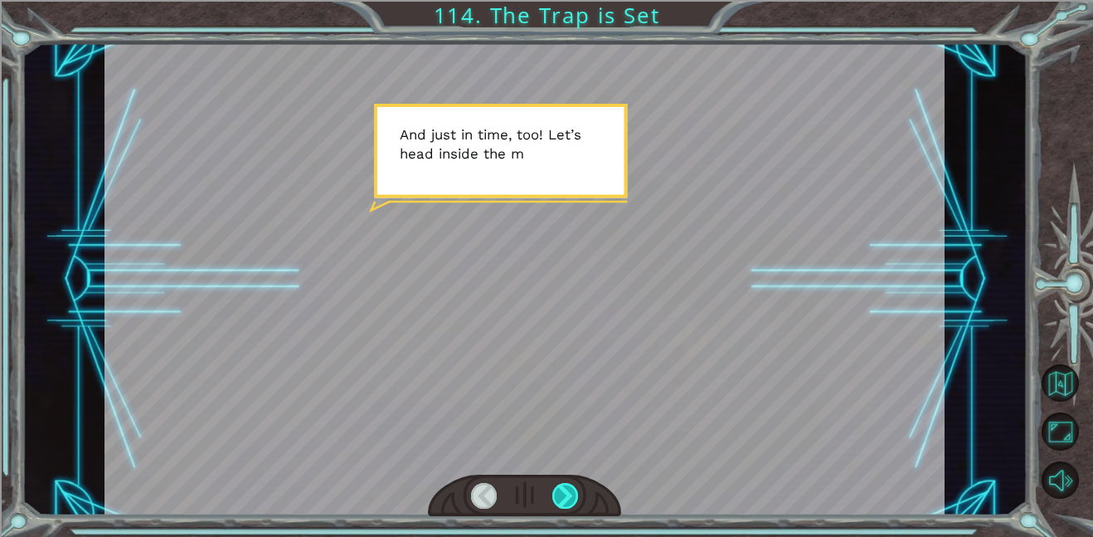
click at [557, 484] on div at bounding box center [566, 496] width 27 height 26
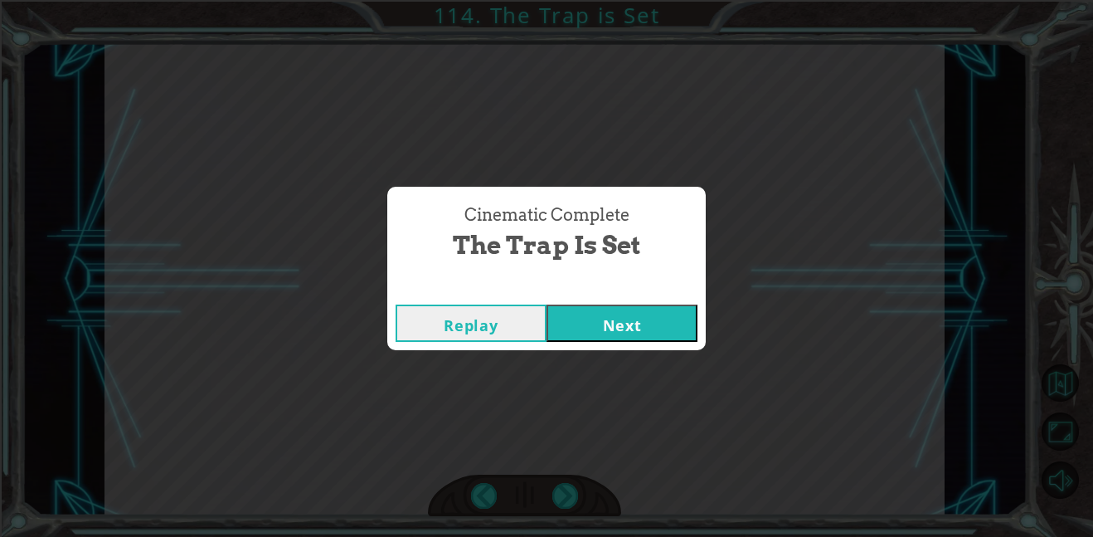
click at [599, 310] on button "Next" at bounding box center [622, 322] width 151 height 37
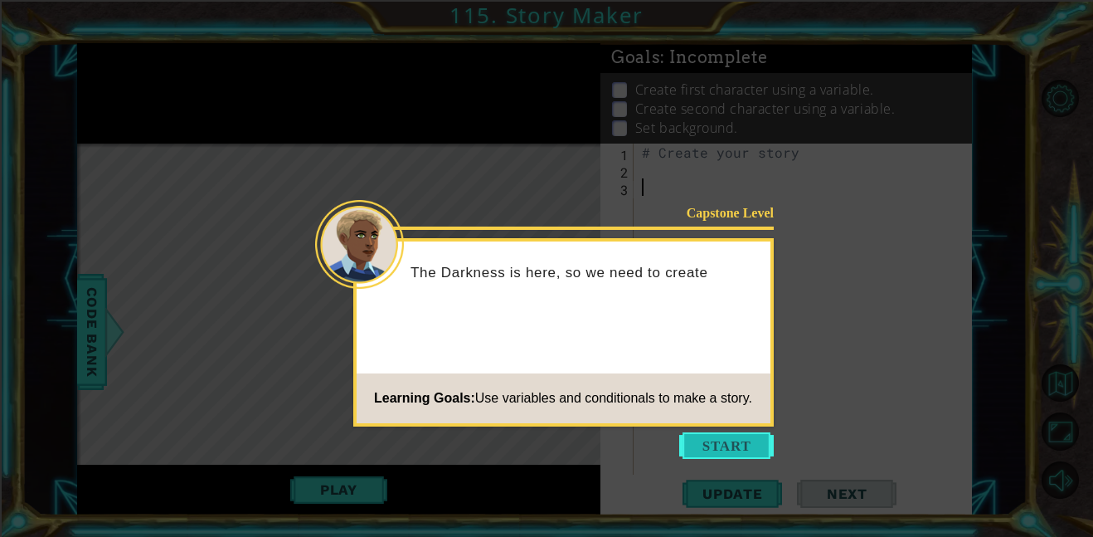
click at [715, 434] on button "Start" at bounding box center [726, 445] width 95 height 27
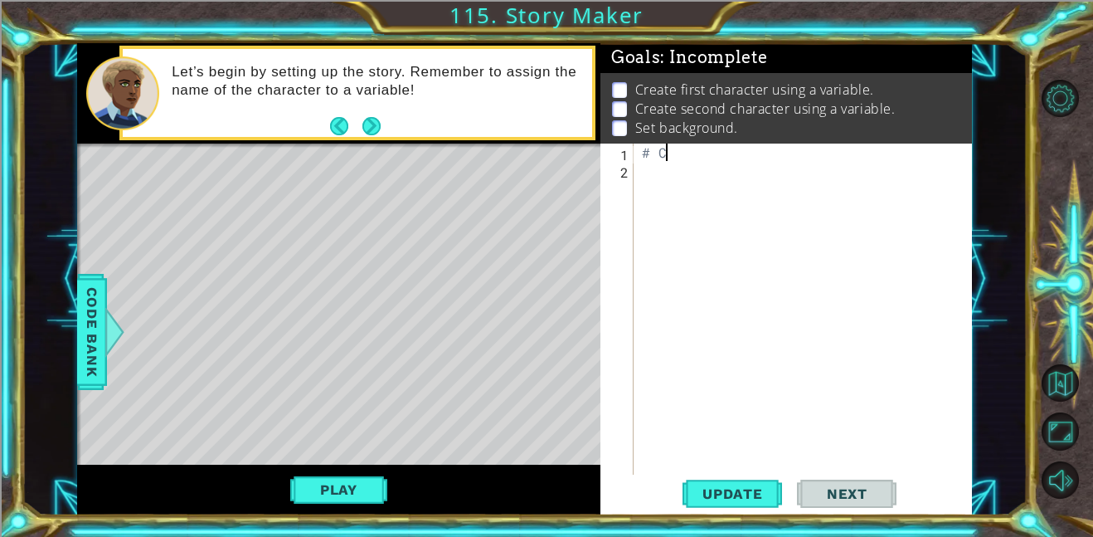
type textarea "#"
type textarea "G"
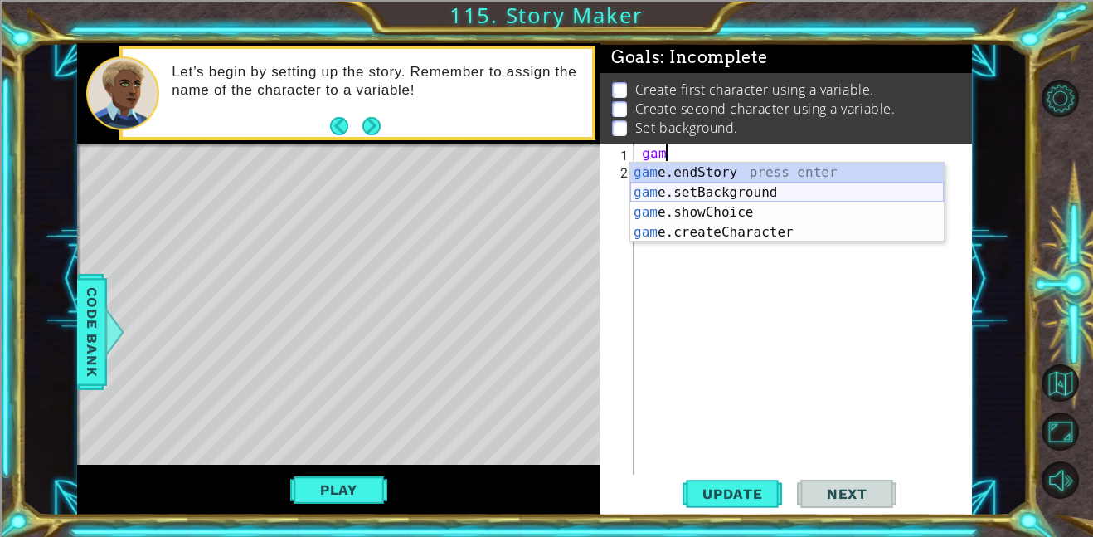
click at [742, 192] on div "gam e.endStory press enter gam e.setBackground press enter gam e.showChoice pre…" at bounding box center [787, 222] width 314 height 119
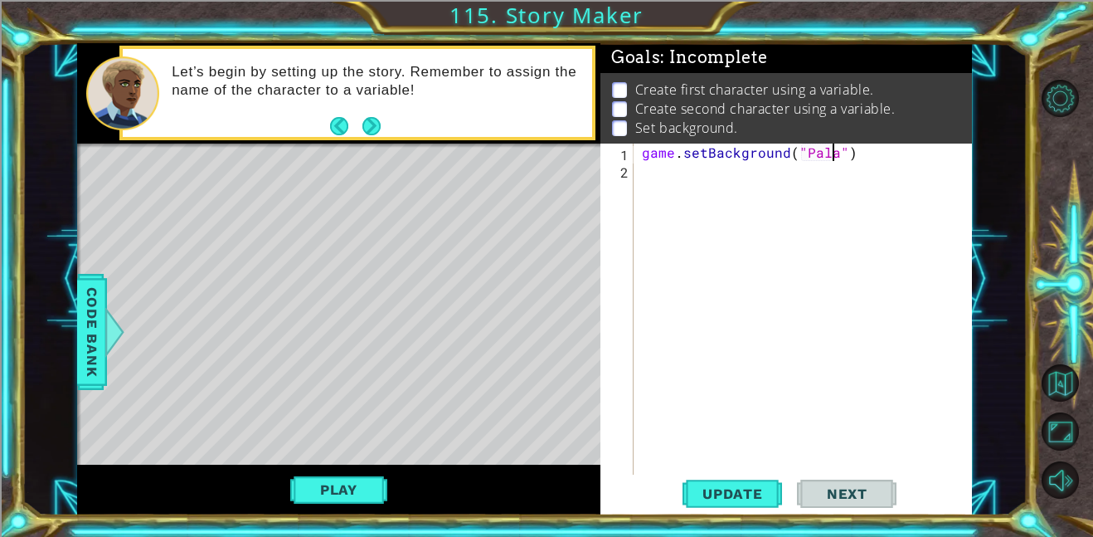
scroll to position [0, 12]
click at [738, 494] on span "Update" at bounding box center [733, 493] width 94 height 17
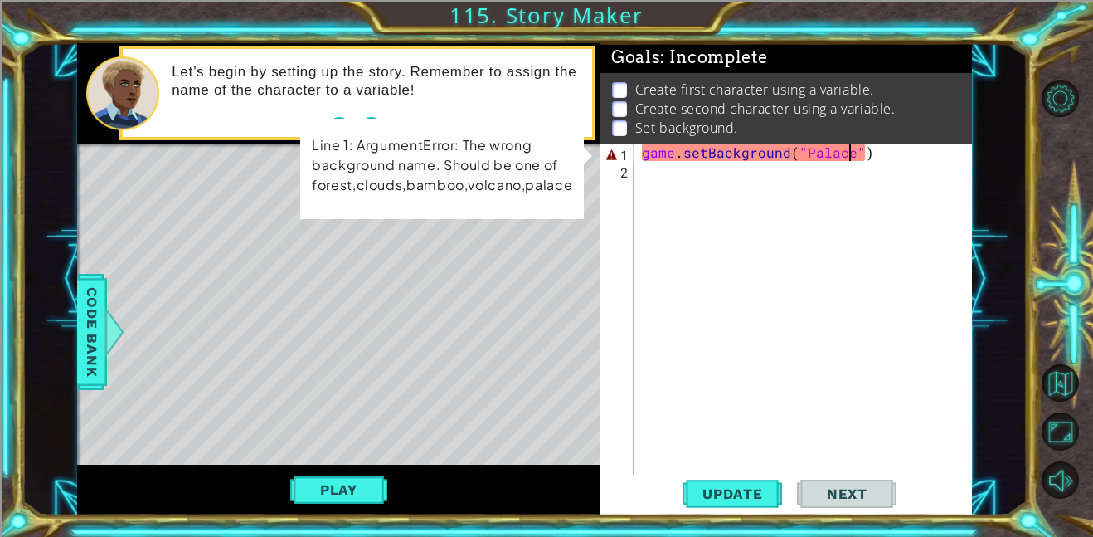
click at [820, 158] on div "game . setBackground ( "Palace" )" at bounding box center [808, 327] width 338 height 366
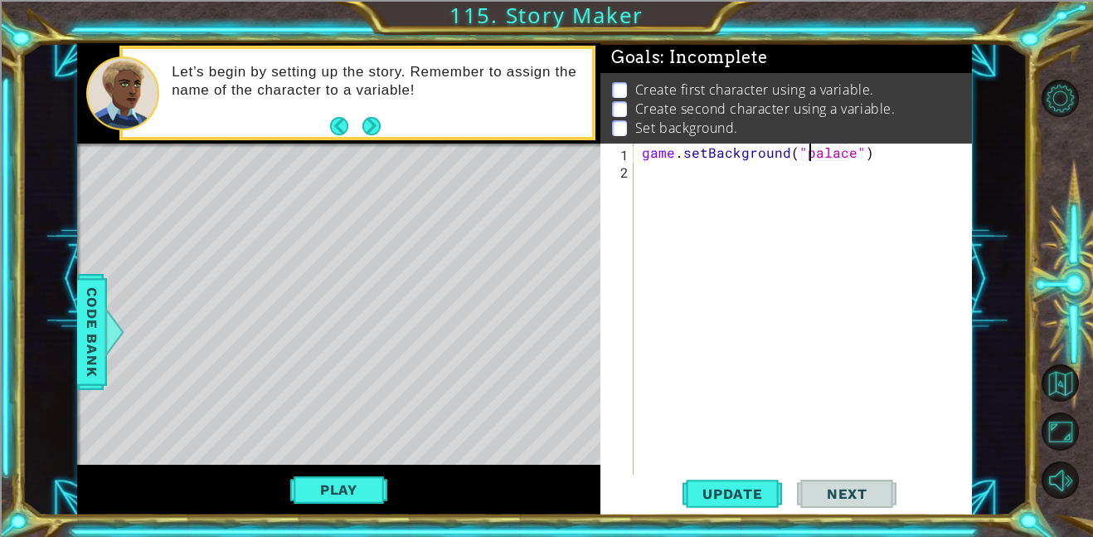
scroll to position [0, 10]
type textarea "game.setBackground("palace")"
click at [733, 491] on span "Update" at bounding box center [733, 493] width 94 height 17
click at [646, 187] on div "game . setBackground ( "palace" )" at bounding box center [808, 327] width 338 height 366
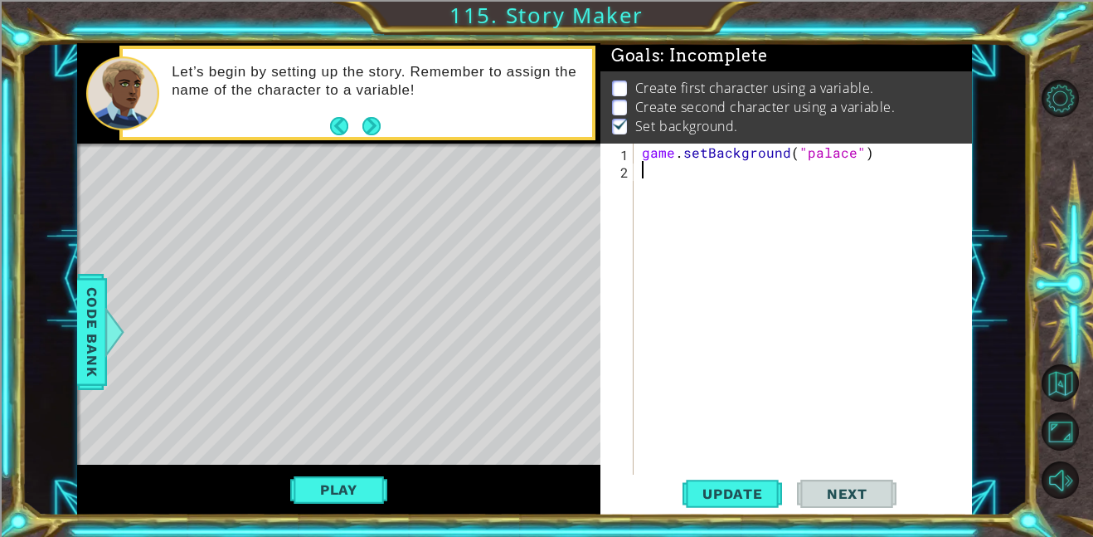
scroll to position [0, 0]
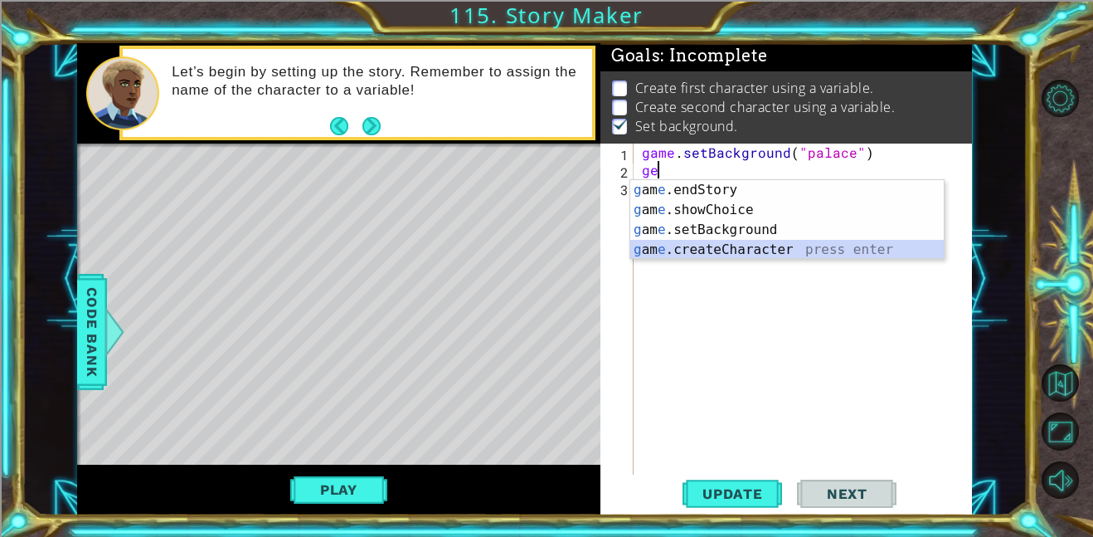
click at [821, 241] on div "g am e .endStory press enter g am e .showChoice press enter g am e .setBackgrou…" at bounding box center [787, 239] width 314 height 119
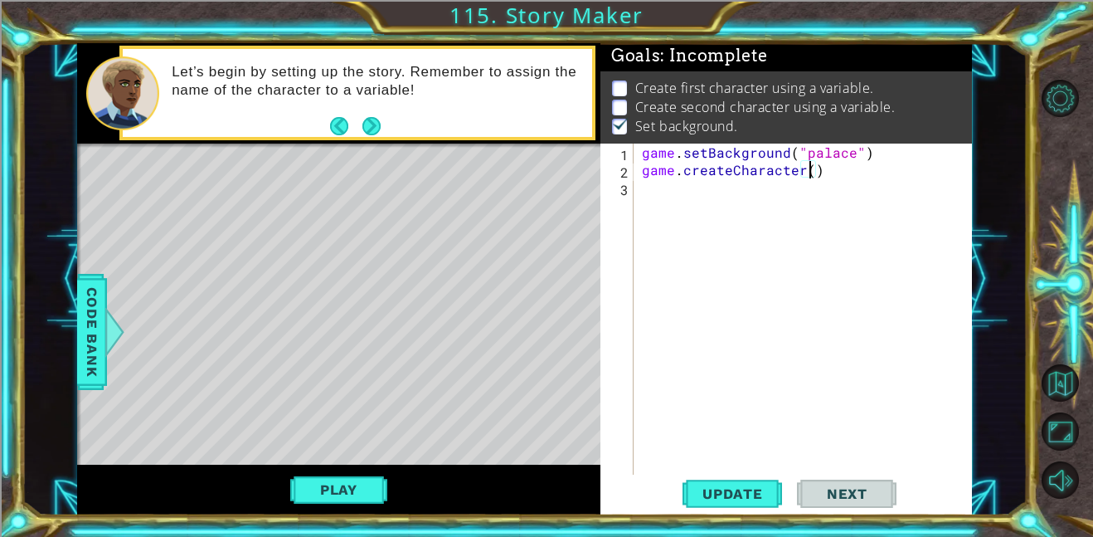
scroll to position [0, 10]
type textarea "game.createCharacter("empress)"
type textarea "game.createCharacter("empress")"
click at [729, 485] on span "Update" at bounding box center [733, 493] width 94 height 17
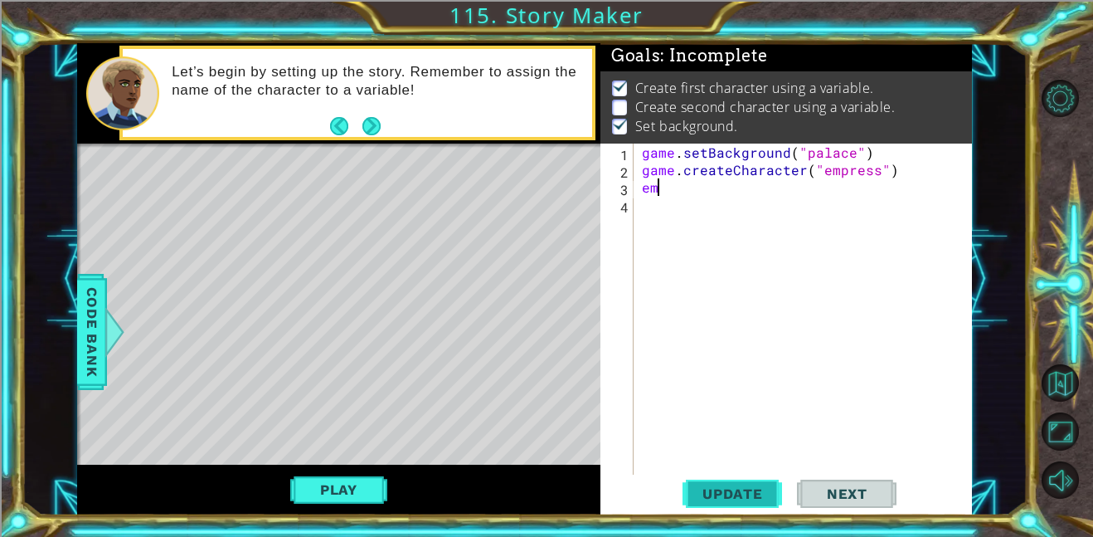
type textarea "e"
type textarea "Empress enter left"
click at [757, 503] on button "Update" at bounding box center [733, 493] width 100 height 37
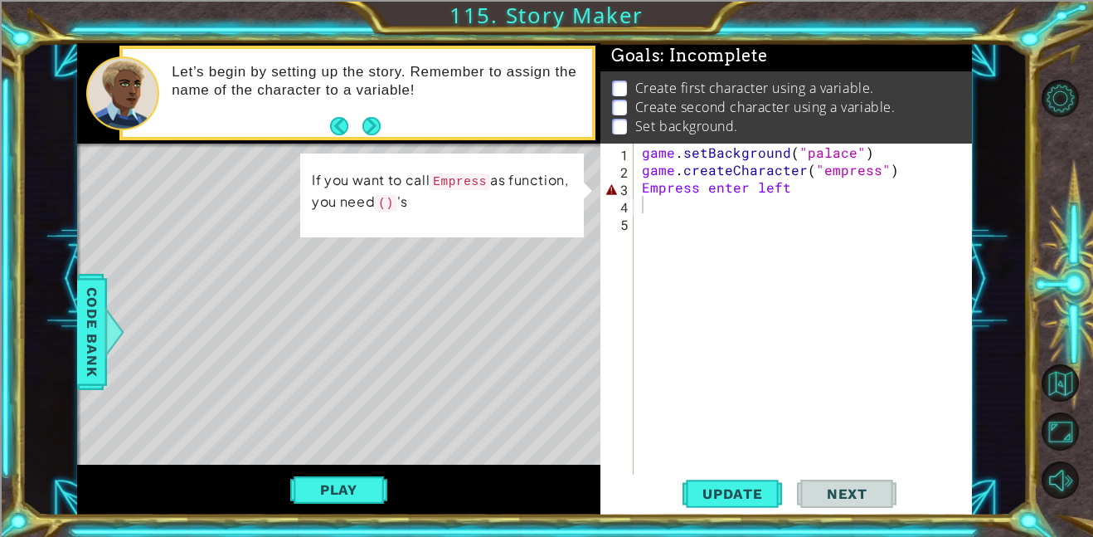
drag, startPoint x: 637, startPoint y: 187, endPoint x: 748, endPoint y: 194, distance: 111.4
click at [748, 194] on div "1 2 3 4 5 game . setBackground ( "palace" ) game . createCharacter ( "empress" …" at bounding box center [785, 309] width 368 height 331
click at [791, 192] on div "game . setBackground ( "palace" ) game . createCharacter ( "empress" ) Empress …" at bounding box center [808, 327] width 338 height 366
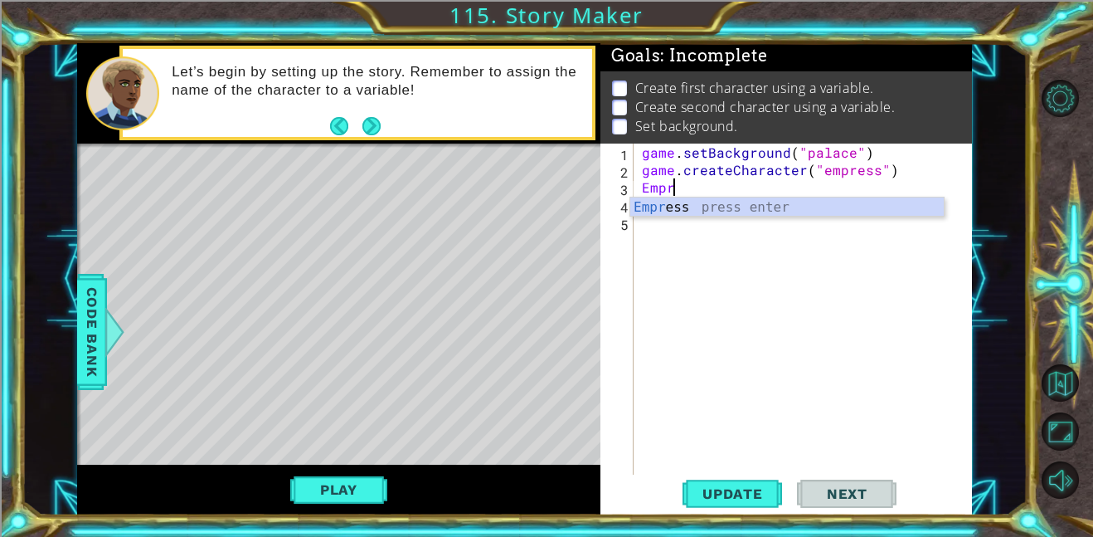
type textarea "E"
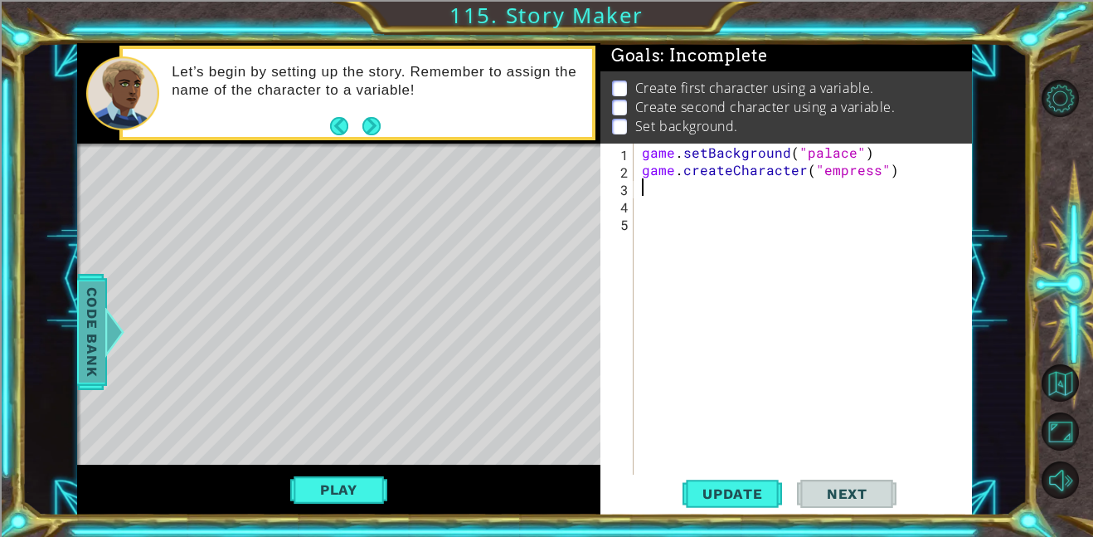
click at [84, 335] on span "Code Bank" at bounding box center [92, 331] width 27 height 101
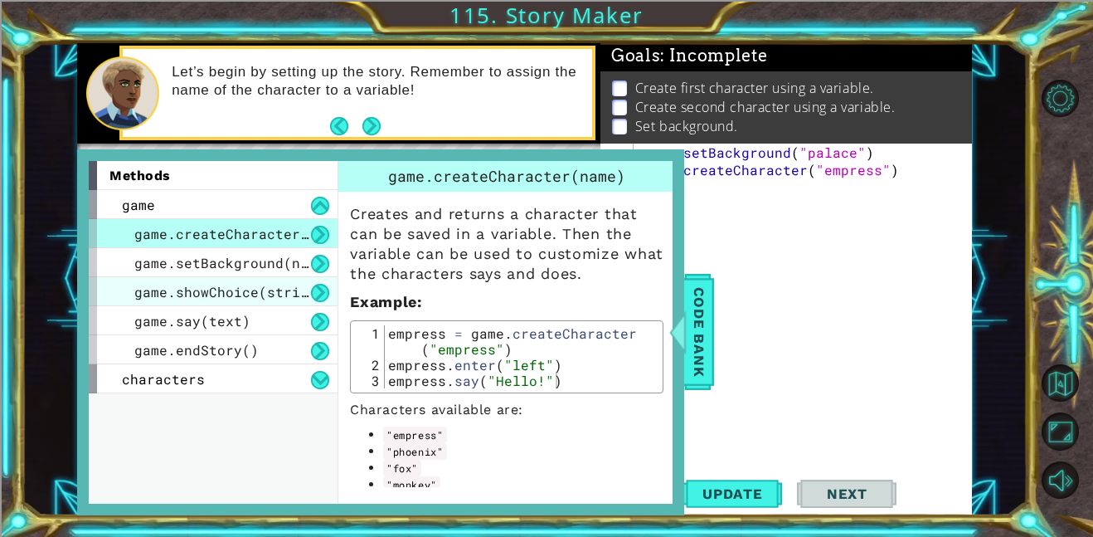
click at [296, 283] on span "game.showChoice(string1, string2)" at bounding box center [271, 291] width 274 height 17
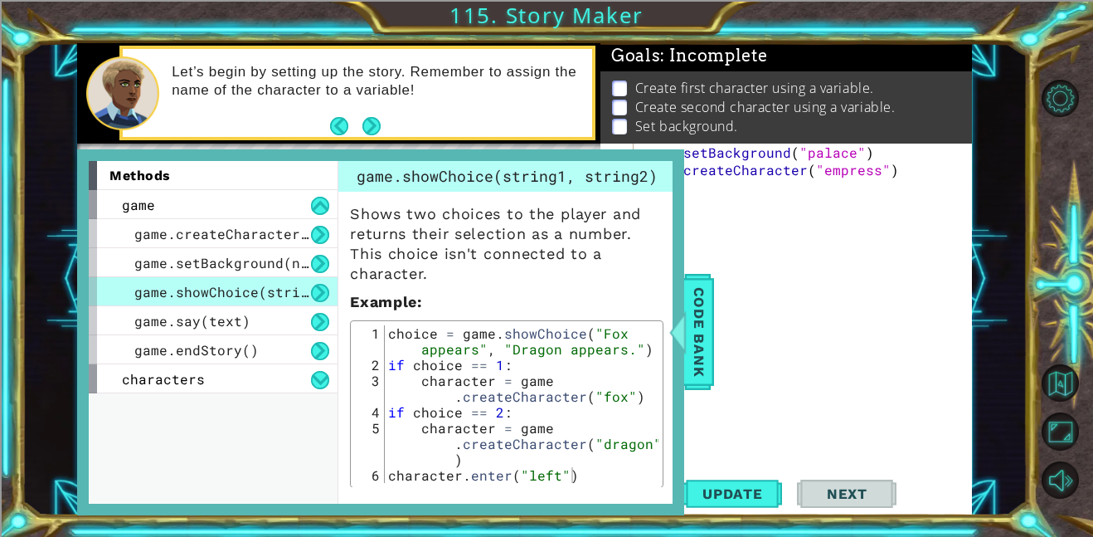
click at [696, 222] on div "game . setBackground ( "palace" ) game . createCharacter ( "empress" )" at bounding box center [808, 327] width 338 height 366
click at [684, 209] on div "game . setBackground ( "palace" ) game . createCharacter ( "empress" )" at bounding box center [808, 327] width 338 height 366
click at [706, 341] on span "Code Bank" at bounding box center [699, 331] width 27 height 101
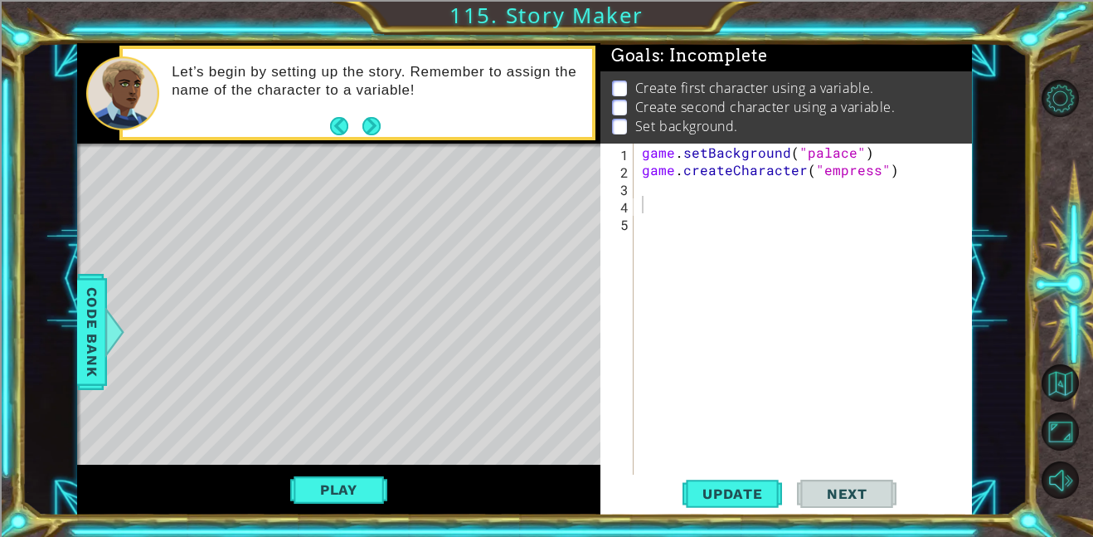
click at [642, 189] on div "game . setBackground ( "palace" ) game . createCharacter ( "empress" )" at bounding box center [808, 327] width 338 height 366
click at [745, 502] on button "Update" at bounding box center [733, 493] width 100 height 37
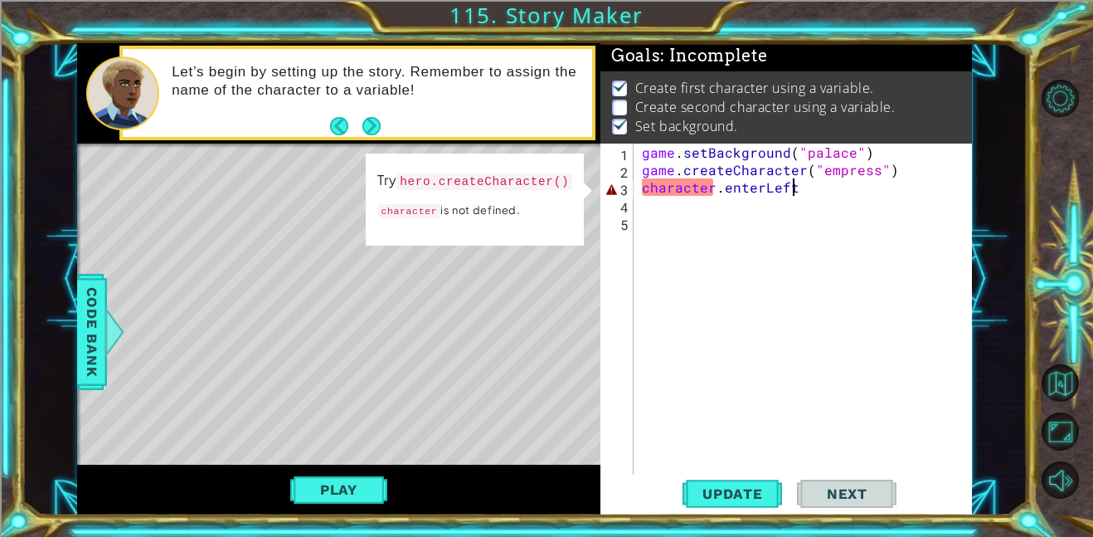
click at [693, 190] on div "game . setBackground ( "palace" ) game . createCharacter ( "empress" ) characte…" at bounding box center [808, 327] width 338 height 366
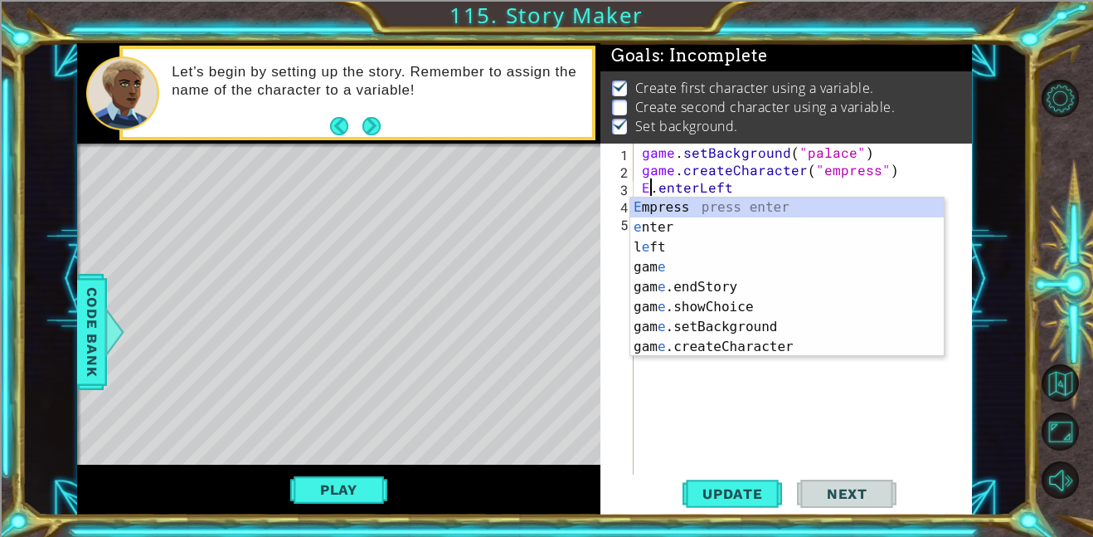
scroll to position [0, 1]
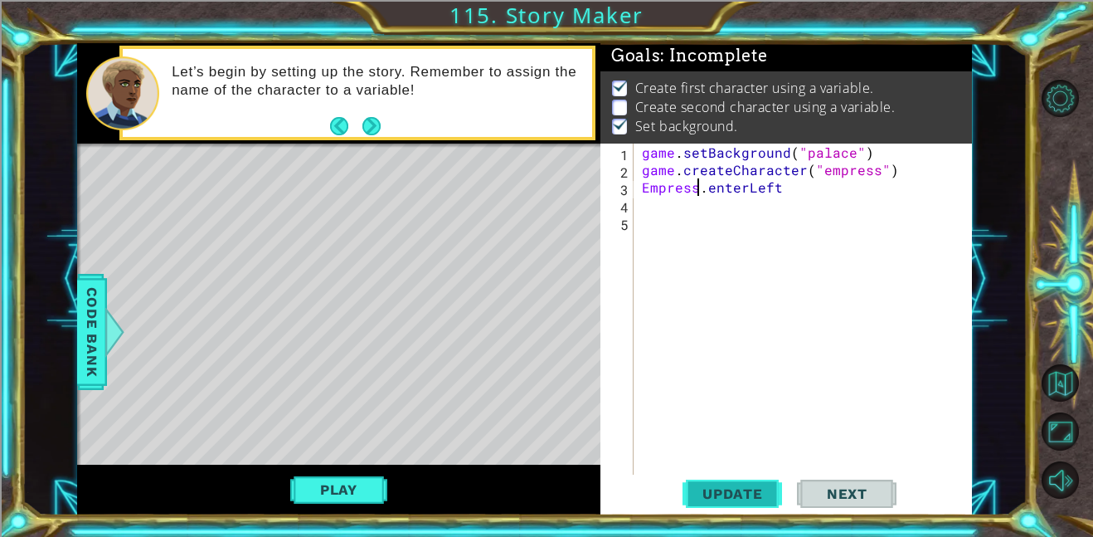
click at [732, 508] on button "Update" at bounding box center [733, 493] width 100 height 37
click at [762, 494] on span "Update" at bounding box center [733, 493] width 94 height 17
click at [750, 499] on span "Update" at bounding box center [733, 493] width 94 height 17
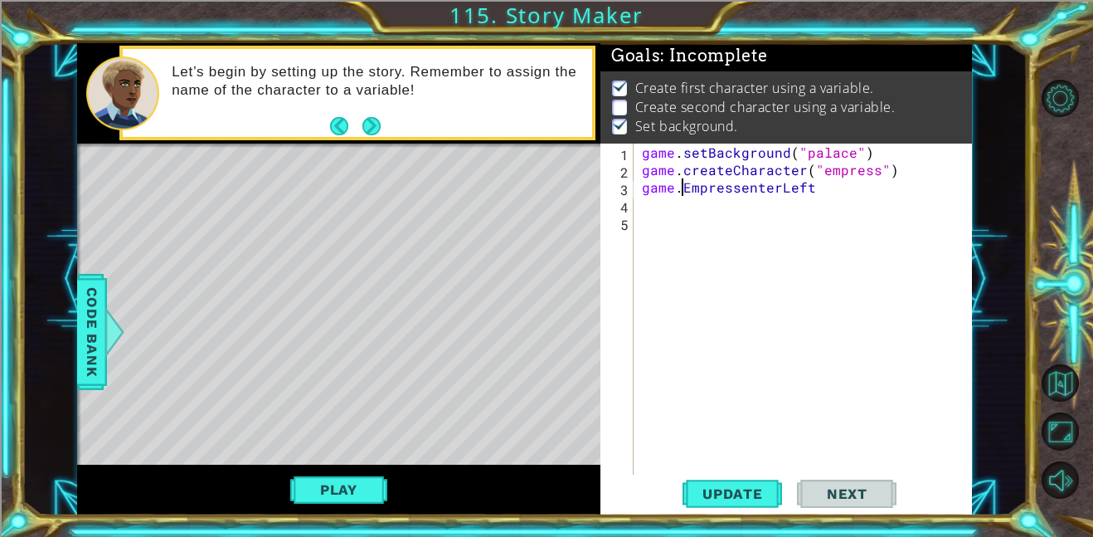
click at [683, 192] on div "game . setBackground ( "palace" ) game . createCharacter ( "empress" ) game . E…" at bounding box center [808, 327] width 338 height 366
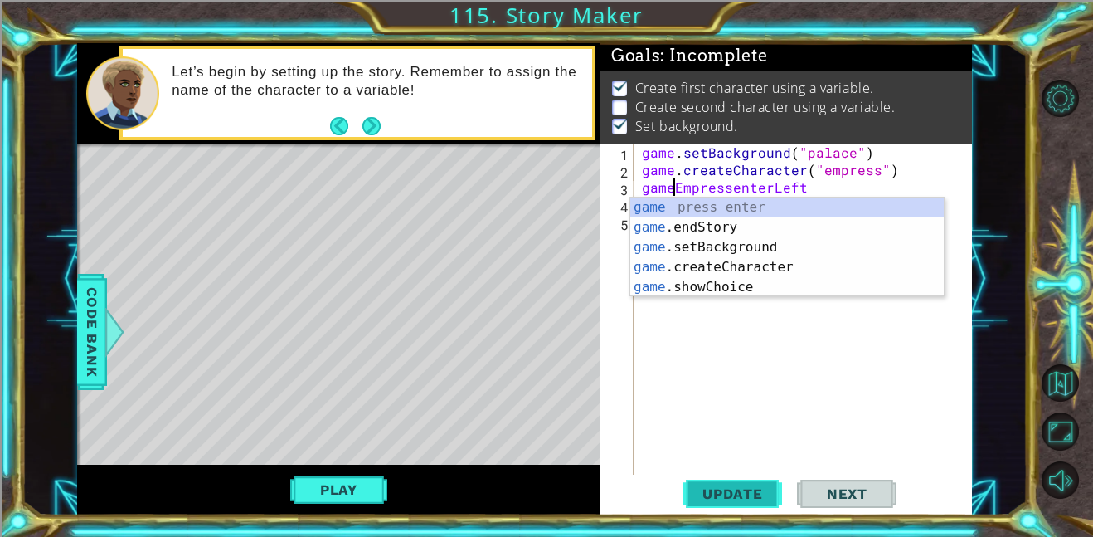
click at [747, 504] on button "Update" at bounding box center [733, 493] width 100 height 37
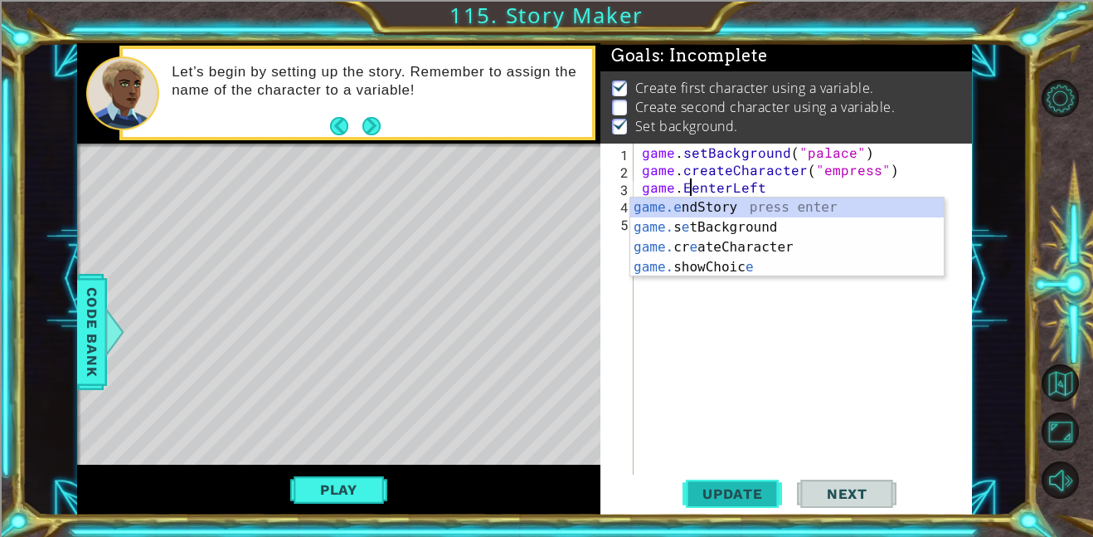
type textarea "game.enterLeft"
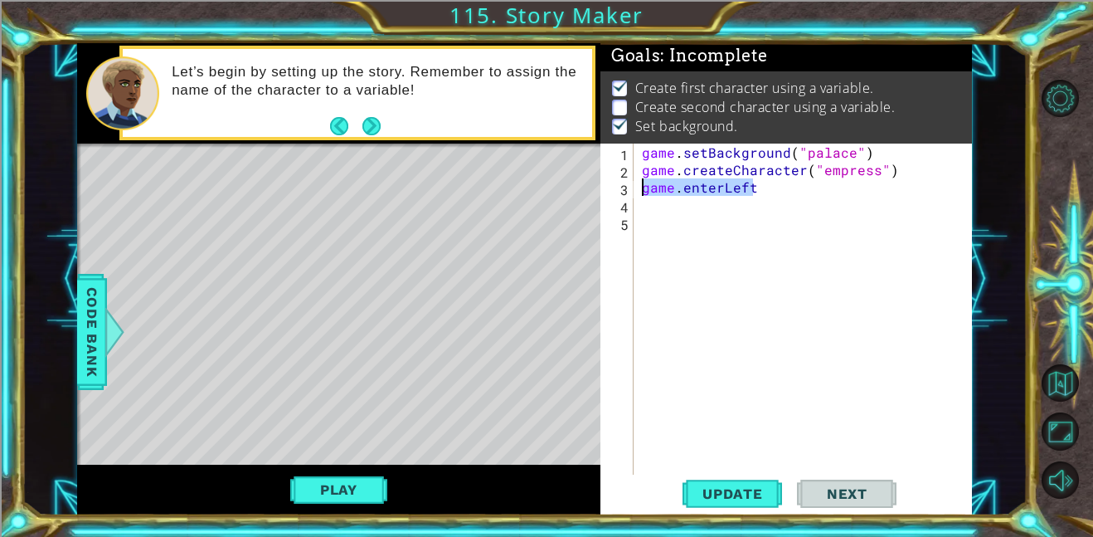
click at [534, 195] on div "1 ההההההההההההההההההההההההההההההההההההההההההההההההההההההההההההההההההההההההההההה…" at bounding box center [524, 279] width 895 height 472
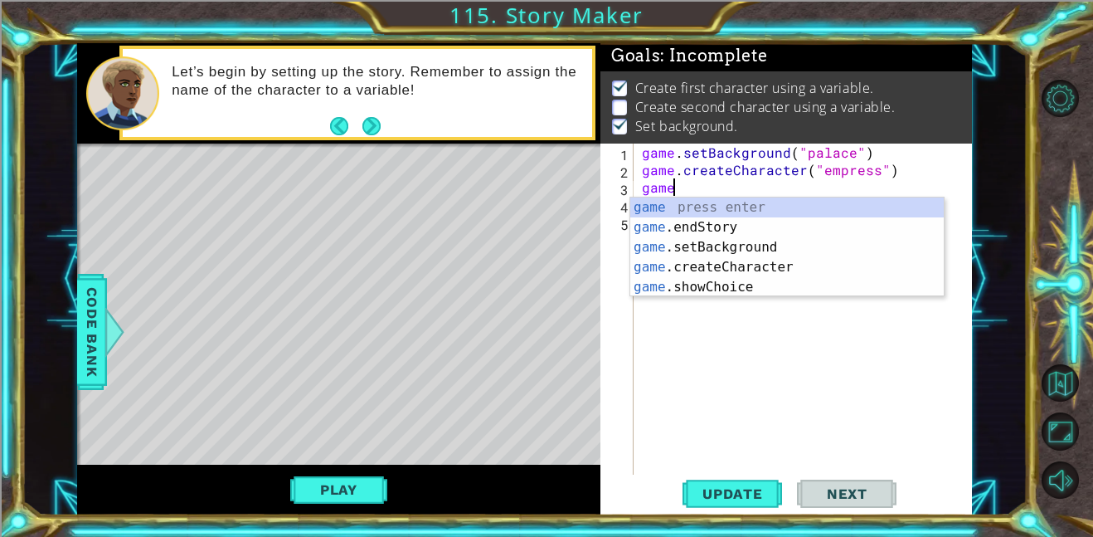
scroll to position [0, 2]
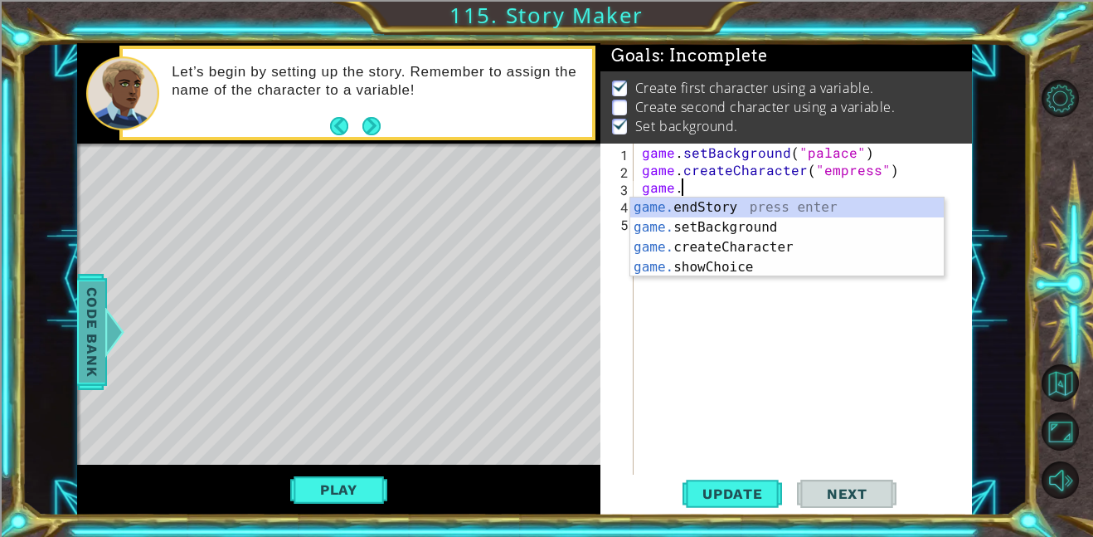
type textarea "game."
click at [81, 355] on span "Code Bank" at bounding box center [92, 331] width 27 height 101
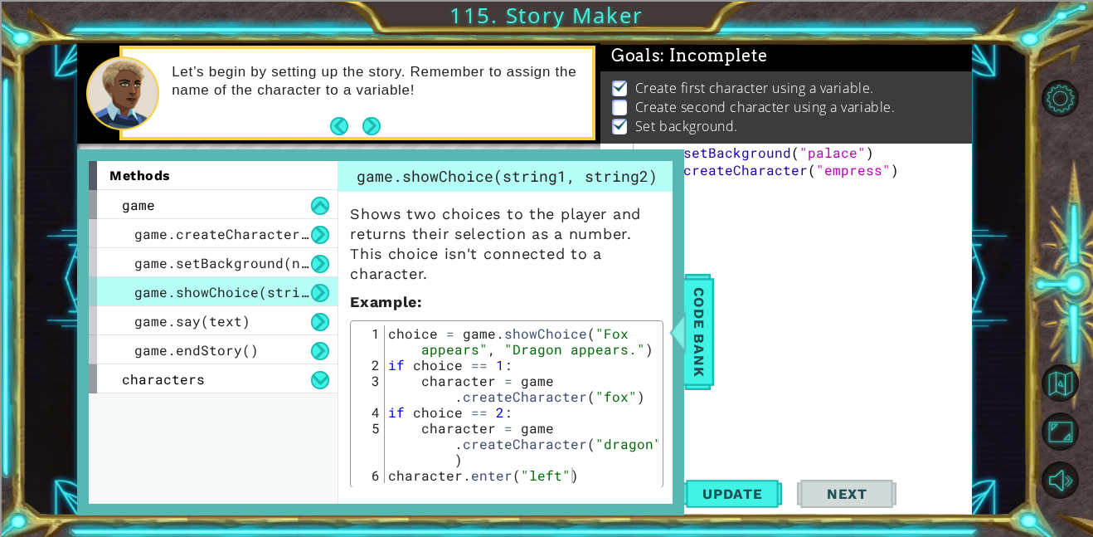
type textarea "choice = game.showChoice("Fox appears", "Dragon appears.")"
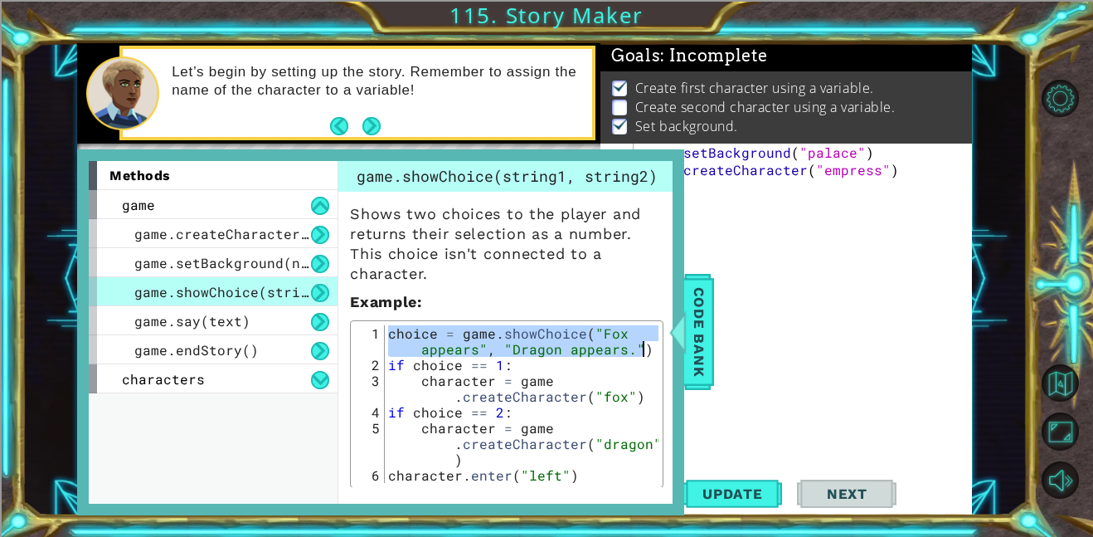
drag, startPoint x: 391, startPoint y: 333, endPoint x: 643, endPoint y: 348, distance: 252.6
click at [643, 348] on div "choice = game . showChoice ( "Fox appears" , "Dragon appears." ) if choice == 1…" at bounding box center [522, 427] width 274 height 205
click at [711, 256] on div "game . setBackground ( "palace" ) game . createCharacter ( "empress" ) game ." at bounding box center [808, 327] width 338 height 366
click at [679, 212] on div "methods game game.createCharacter(name) game.setBackground(name) game.showChoic…" at bounding box center [380, 332] width 607 height 367
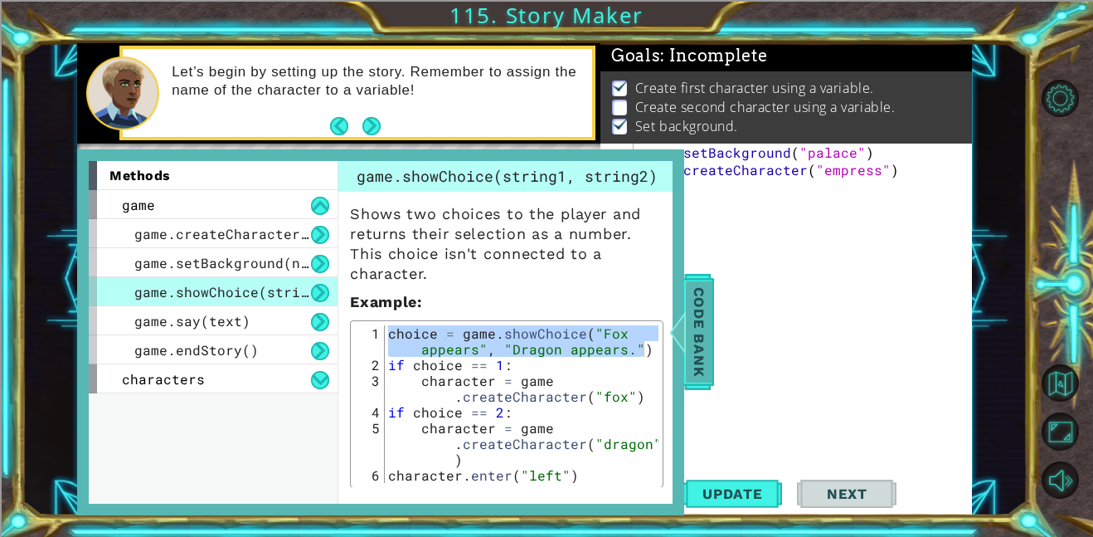
click at [693, 300] on span "Code Bank" at bounding box center [699, 331] width 27 height 101
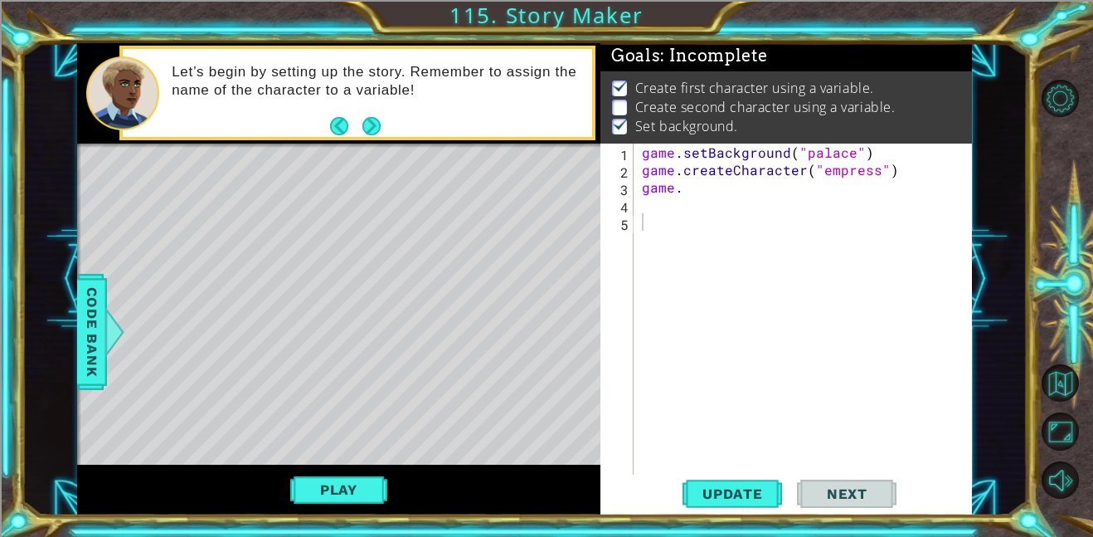
click at [692, 198] on div "game . setBackground ( "palace" ) game . createCharacter ( "empress" ) game ." at bounding box center [808, 327] width 338 height 366
click at [690, 191] on div "game . setBackground ( "palace" ) game . createCharacter ( "empress" ) game ." at bounding box center [808, 327] width 338 height 366
type textarea "game."
click at [658, 209] on div "game . setBackground ( "palace" ) game . createCharacter ( "empress" ) game ." at bounding box center [808, 327] width 338 height 366
paste textarea "choice = game.showChoice("Fox appears", "Dragon appears.")"
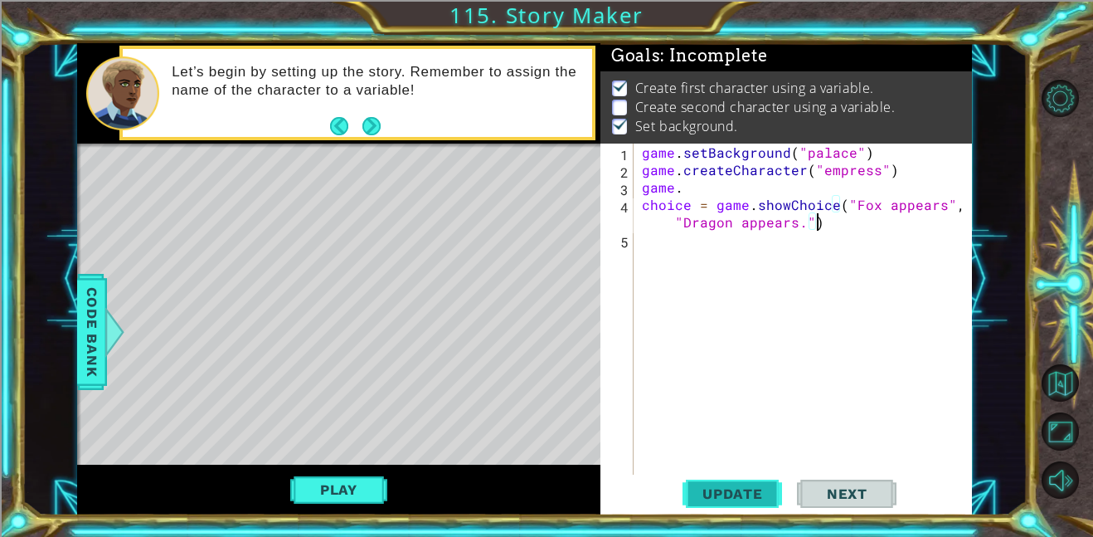
click at [718, 485] on span "Update" at bounding box center [733, 493] width 94 height 17
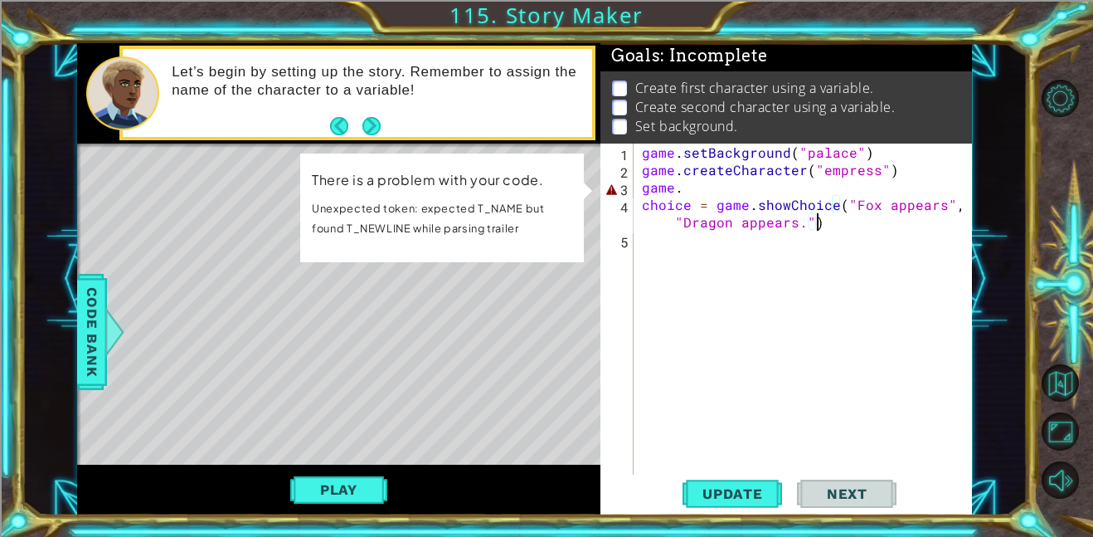
click at [685, 195] on div "game . setBackground ( "palace" ) game . createCharacter ( "empress" ) game . c…" at bounding box center [808, 327] width 338 height 366
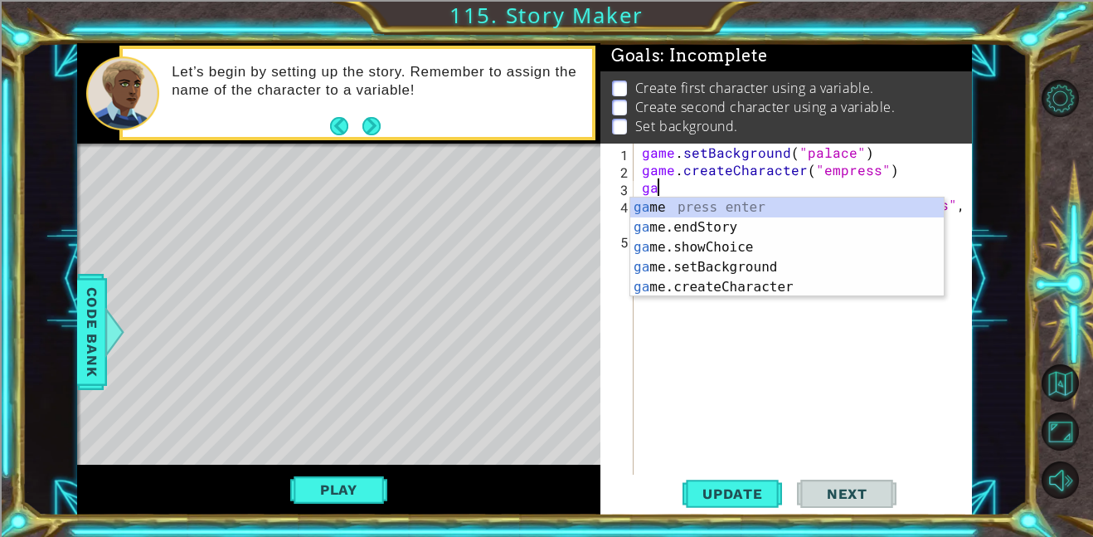
type textarea "g"
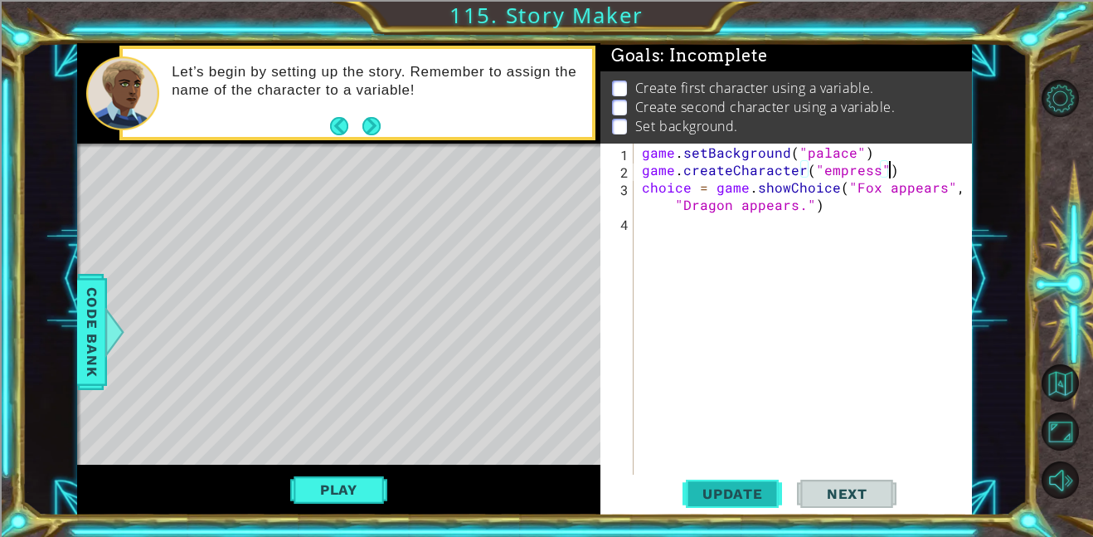
click at [734, 486] on span "Update" at bounding box center [733, 493] width 94 height 17
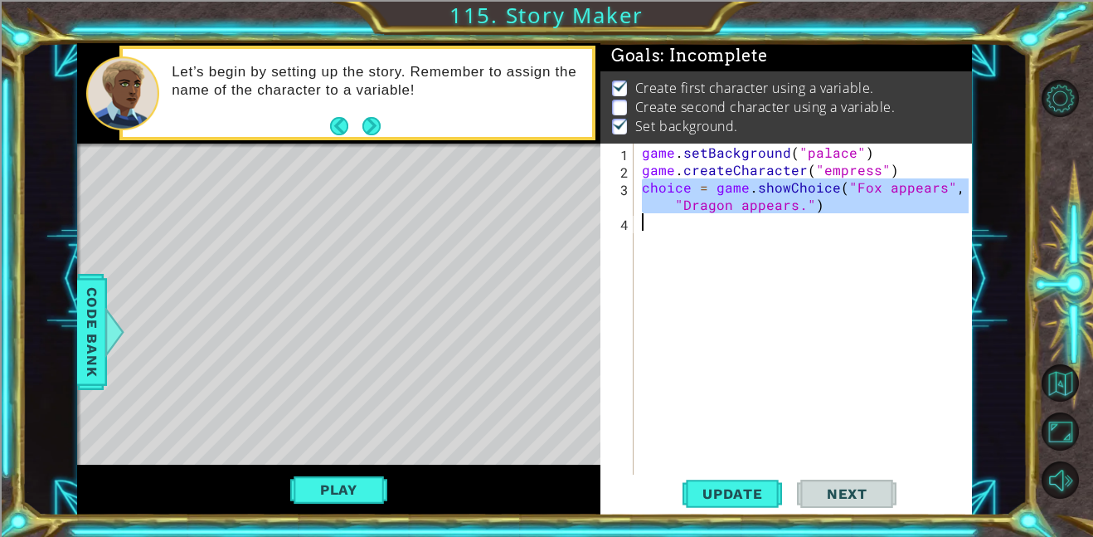
drag, startPoint x: 644, startPoint y: 188, endPoint x: 826, endPoint y: 214, distance: 184.3
click at [826, 214] on div "game . setBackground ( "palace" ) game . createCharacter ( "empress" ) choice =…" at bounding box center [808, 327] width 338 height 366
type textarea "choice = game.showChoice("Fox appears", "Dragon appears.")"
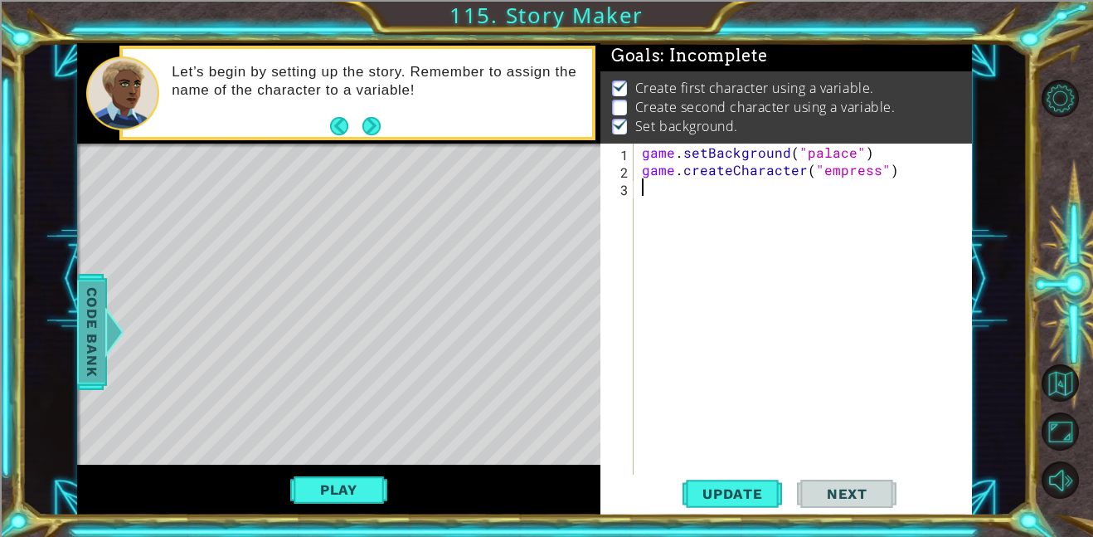
click at [98, 337] on span "Code Bank" at bounding box center [92, 331] width 27 height 101
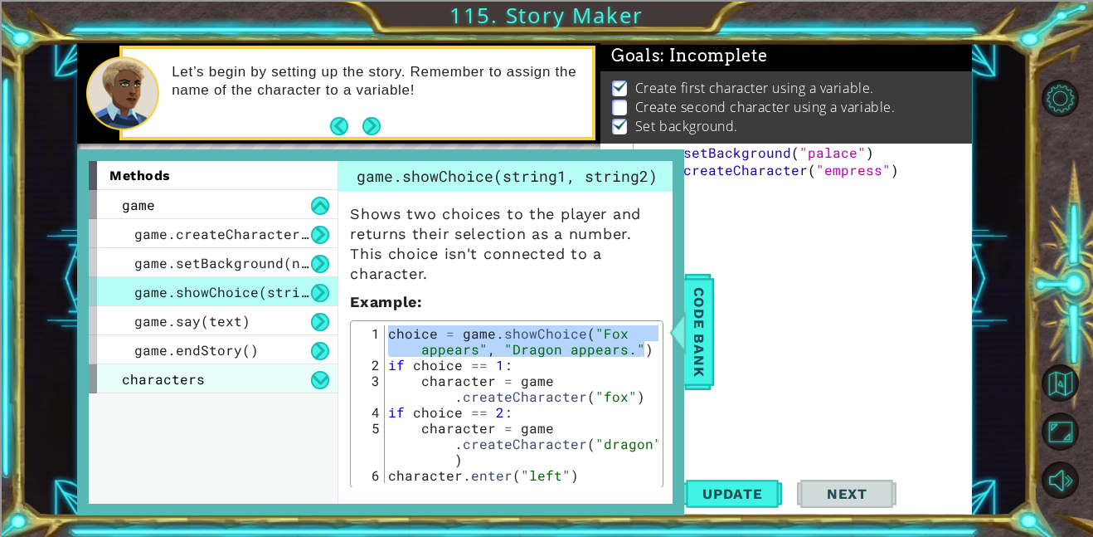
click at [295, 380] on div "characters" at bounding box center [213, 378] width 249 height 29
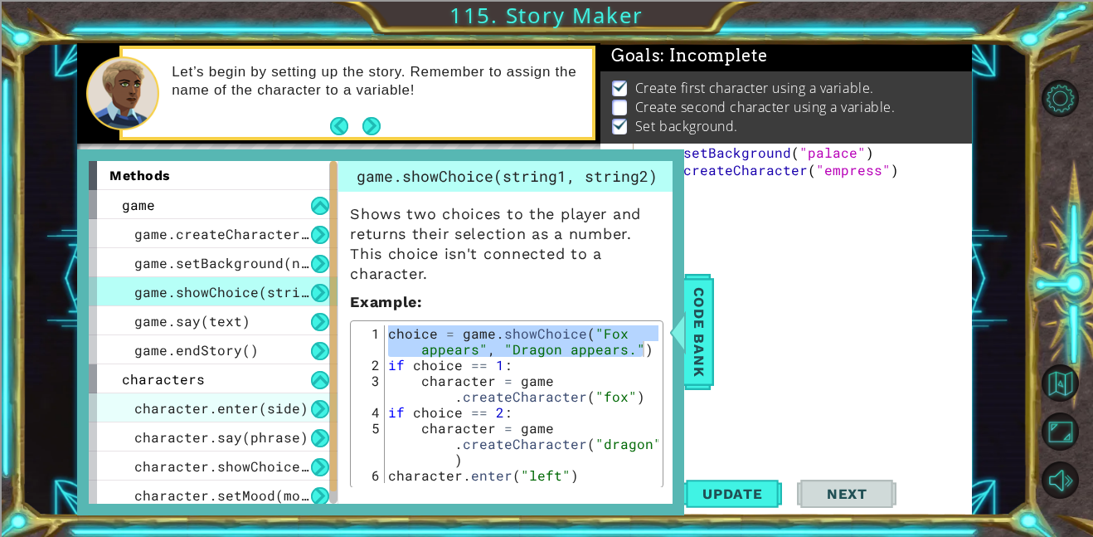
scroll to position [34, 0]
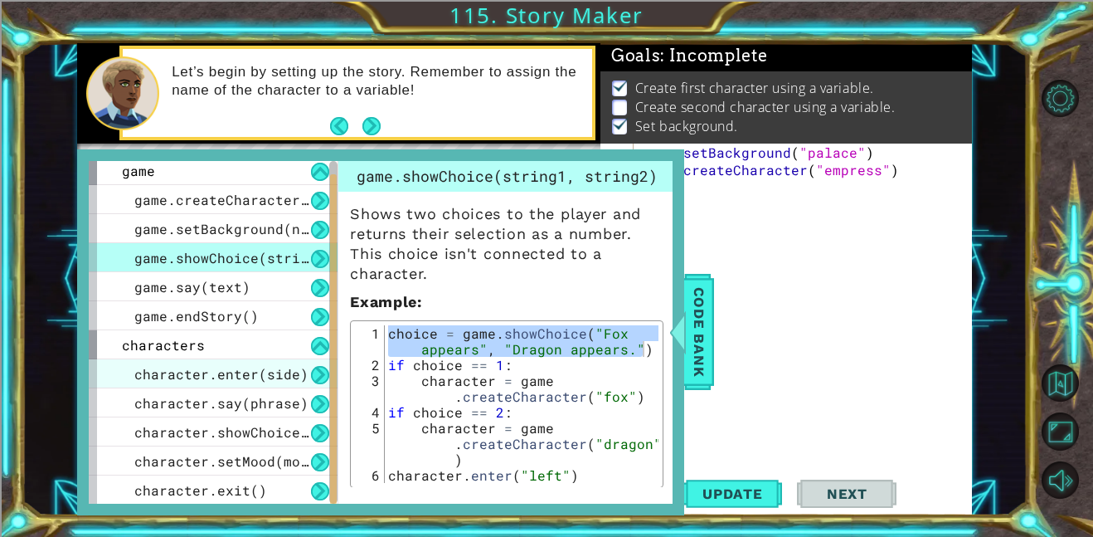
click at [292, 371] on span "character.enter(side)" at bounding box center [221, 373] width 174 height 17
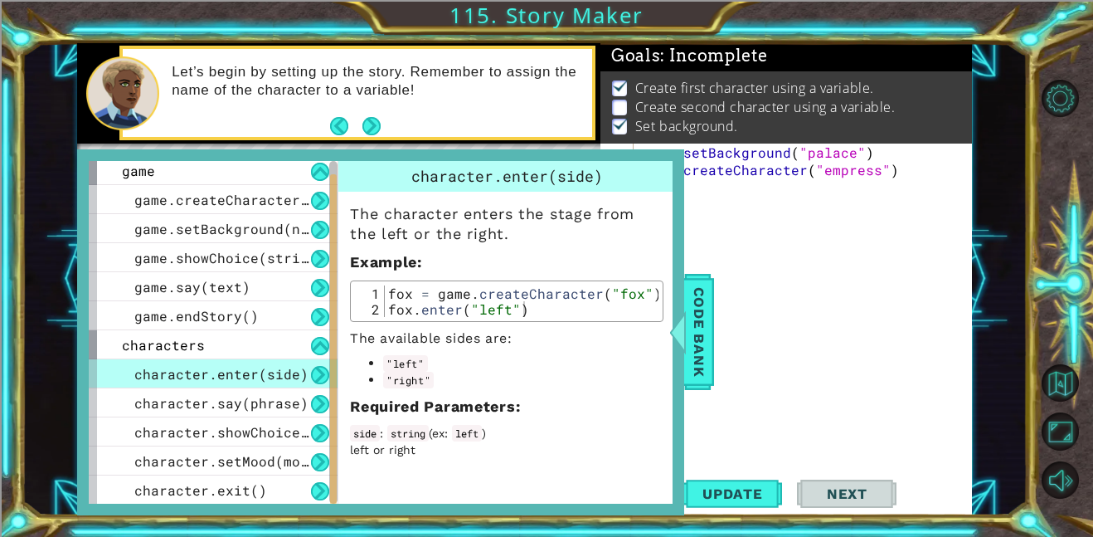
click at [717, 237] on div "game . setBackground ( "palace" ) game . createCharacter ( "empress" )" at bounding box center [808, 327] width 338 height 366
click at [701, 212] on div "game . setBackground ( "palace" ) game . createCharacter ( "empress" )" at bounding box center [808, 327] width 338 height 366
click at [700, 319] on span "Code Bank" at bounding box center [699, 331] width 27 height 101
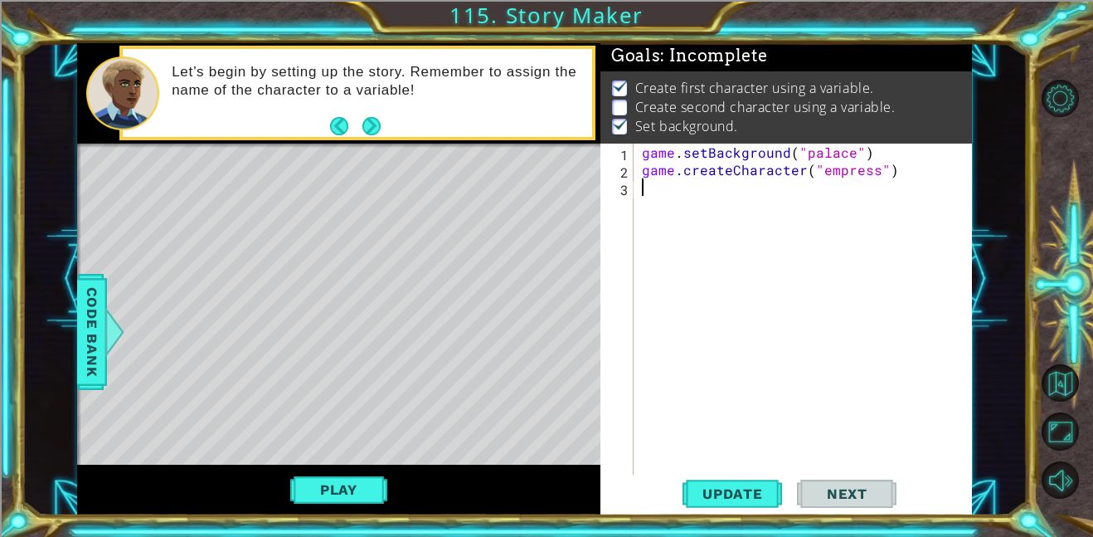
click at [677, 193] on div "game . setBackground ( "palace" ) game . createCharacter ( "empress" )" at bounding box center [808, 327] width 338 height 366
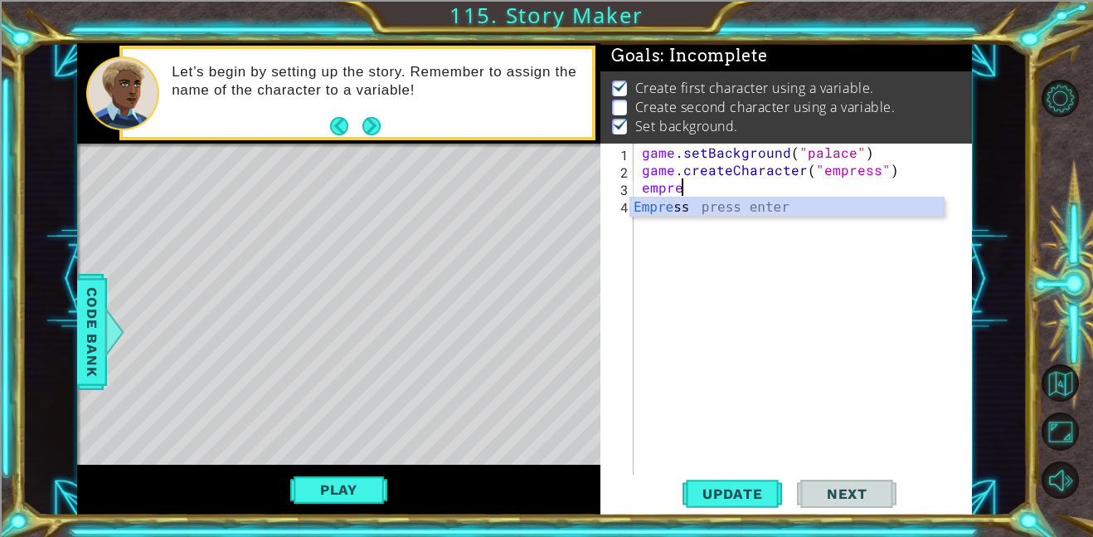
scroll to position [0, 2]
click at [692, 209] on div "Empre ss press enter" at bounding box center [787, 227] width 314 height 60
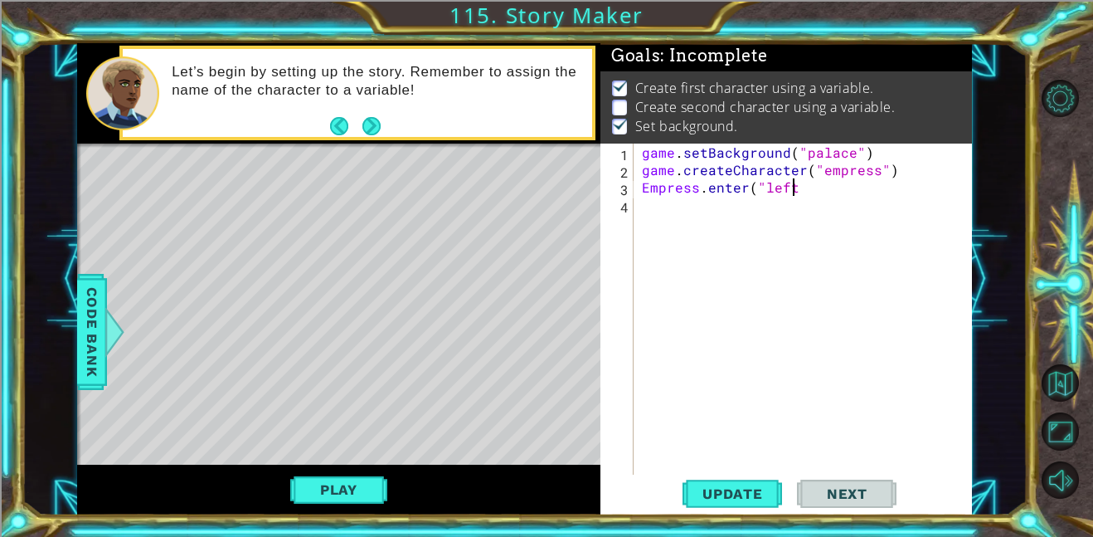
scroll to position [0, 9]
click at [744, 492] on span "Update" at bounding box center [733, 493] width 94 height 17
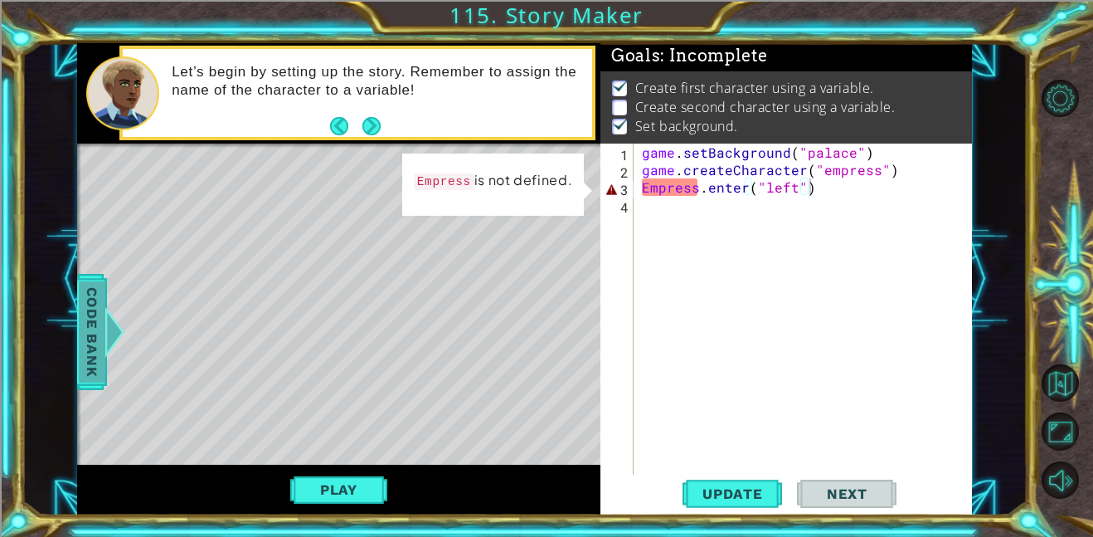
click at [96, 332] on span "Code Bank" at bounding box center [92, 331] width 27 height 101
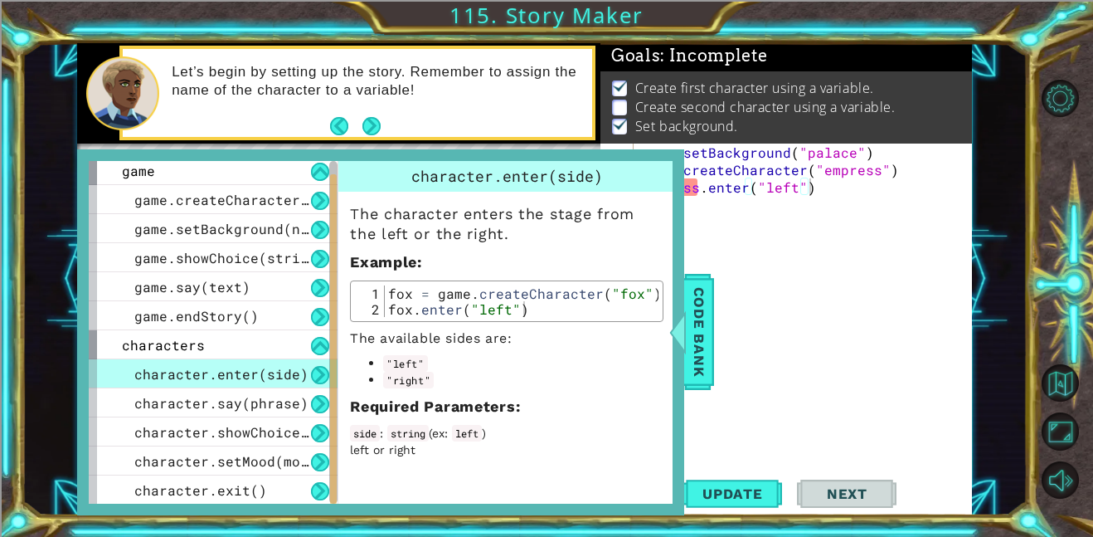
click at [720, 173] on div "game . setBackground ( "palace" ) game . createCharacter ( "empress" ) Empress …" at bounding box center [808, 327] width 338 height 366
click at [695, 340] on span "Code Bank" at bounding box center [699, 331] width 27 height 101
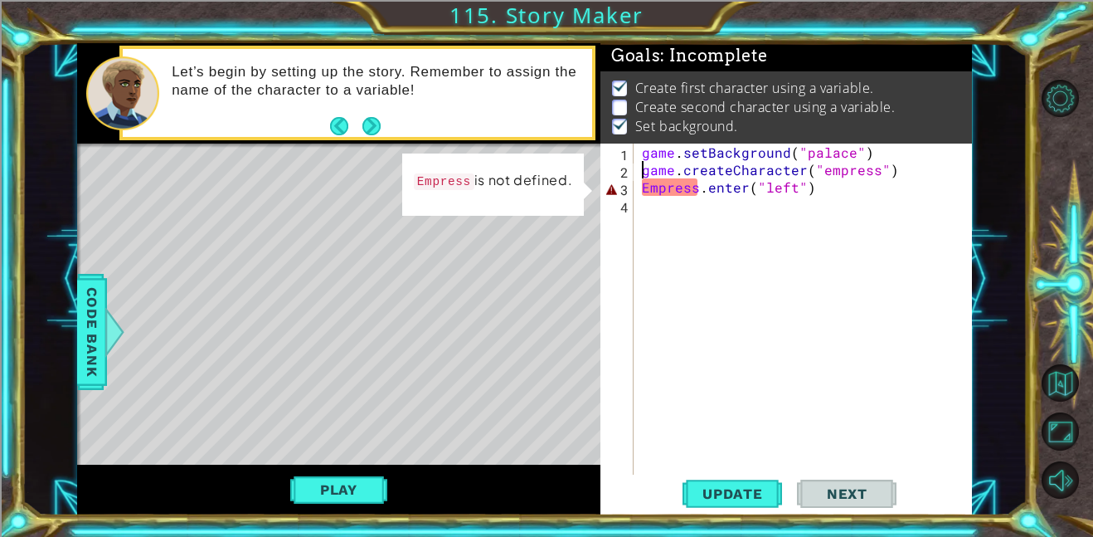
click at [640, 173] on div "game . setBackground ( "palace" ) game . createCharacter ( "empress" ) Empress …" at bounding box center [808, 327] width 338 height 366
click at [115, 326] on div at bounding box center [115, 332] width 21 height 50
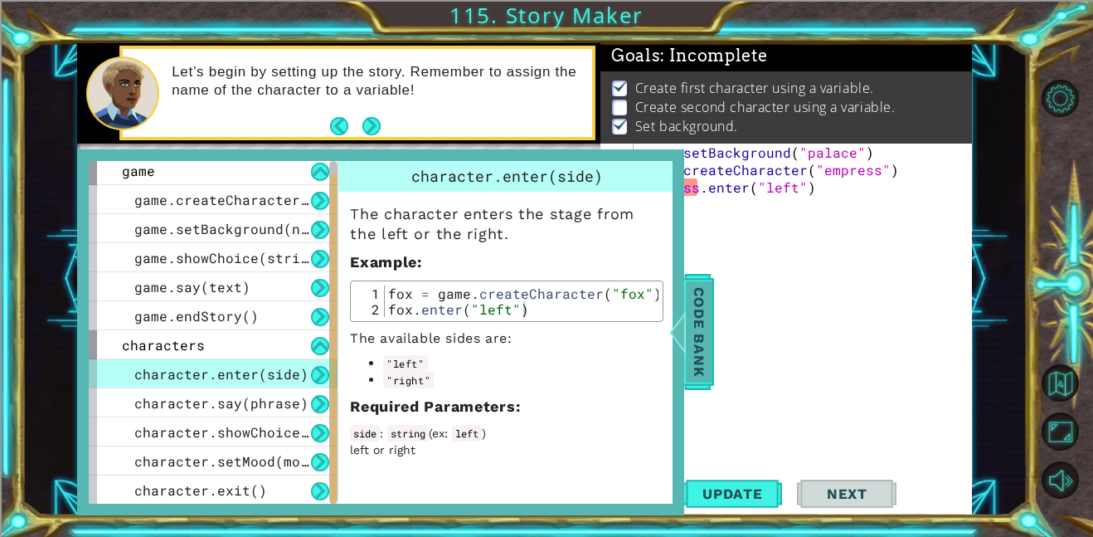
click at [700, 334] on span "Code Bank" at bounding box center [699, 331] width 27 height 101
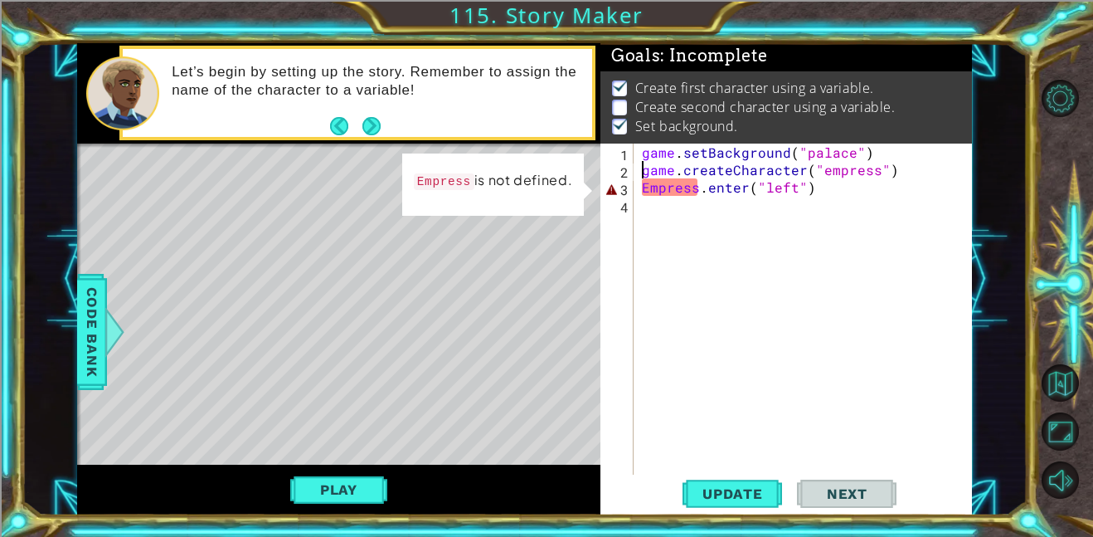
click at [640, 178] on div "game . setBackground ( "palace" ) game . createCharacter ( "empress" ) Empress …" at bounding box center [808, 327] width 338 height 366
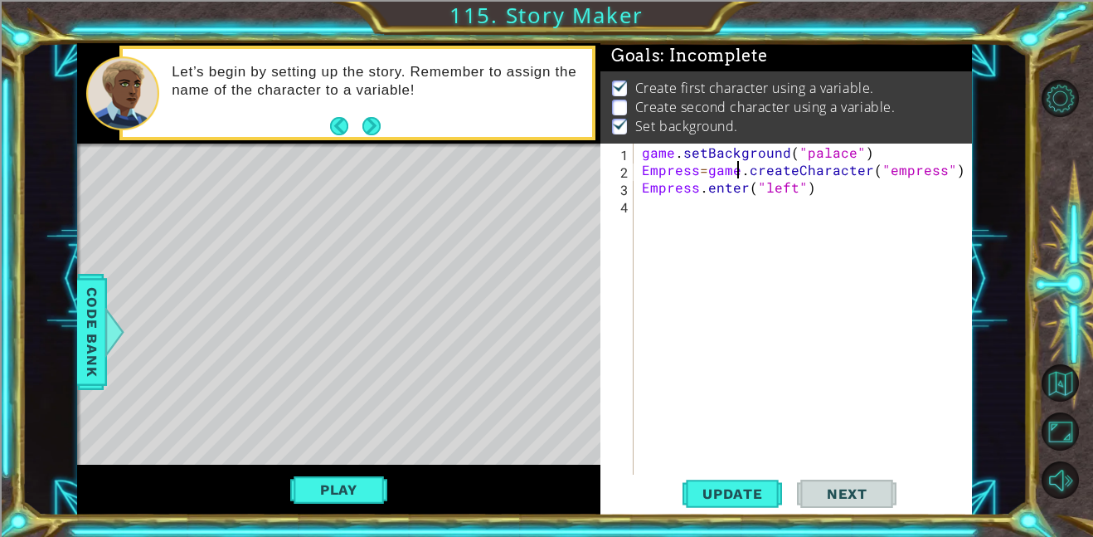
scroll to position [0, 6]
type textarea "Empress.enter("left")"
click at [738, 497] on span "Update" at bounding box center [733, 493] width 94 height 17
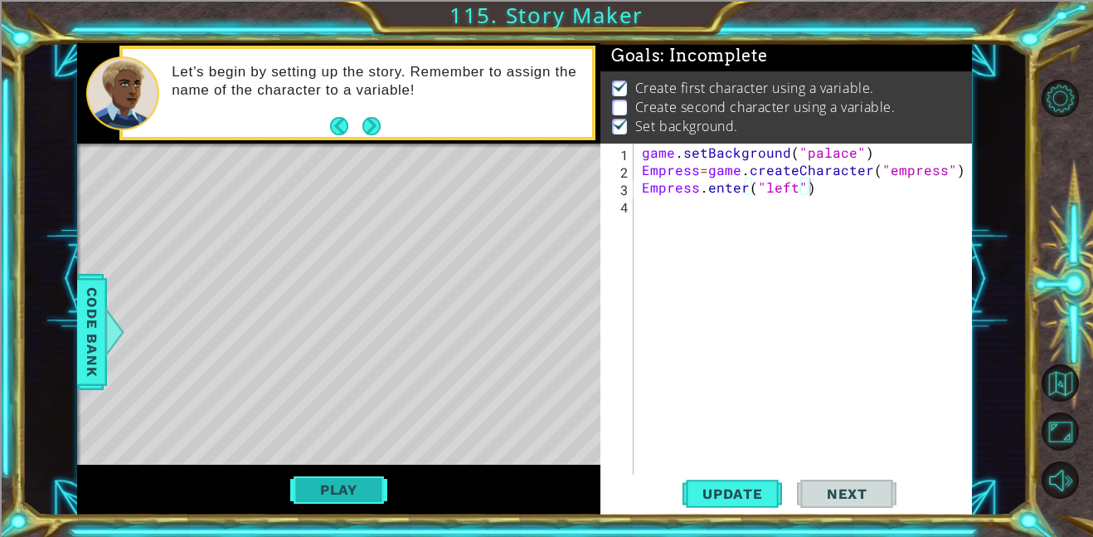
click at [374, 490] on button "Play" at bounding box center [338, 490] width 97 height 32
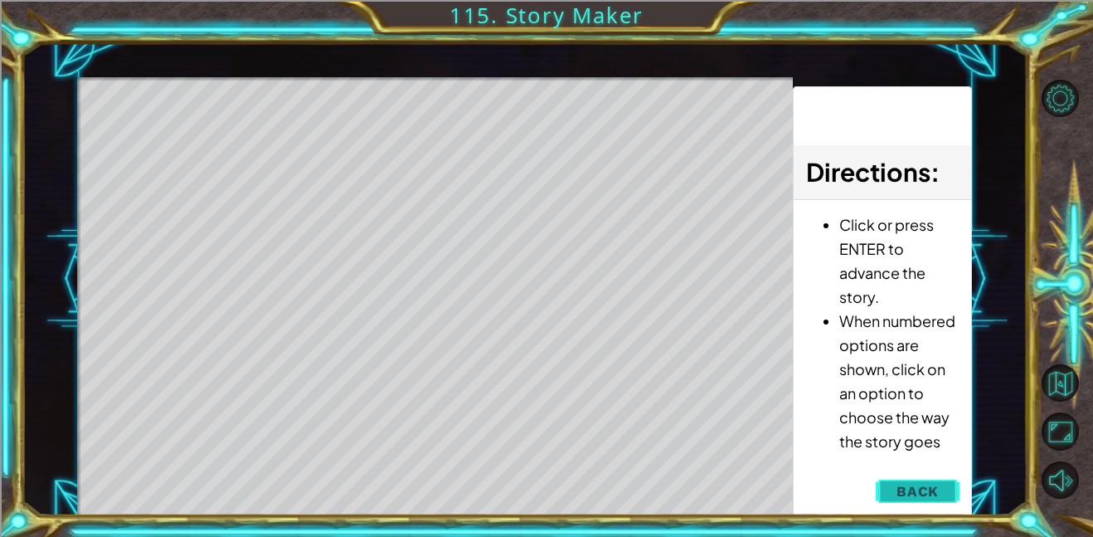
click at [950, 490] on button "Back" at bounding box center [918, 491] width 84 height 33
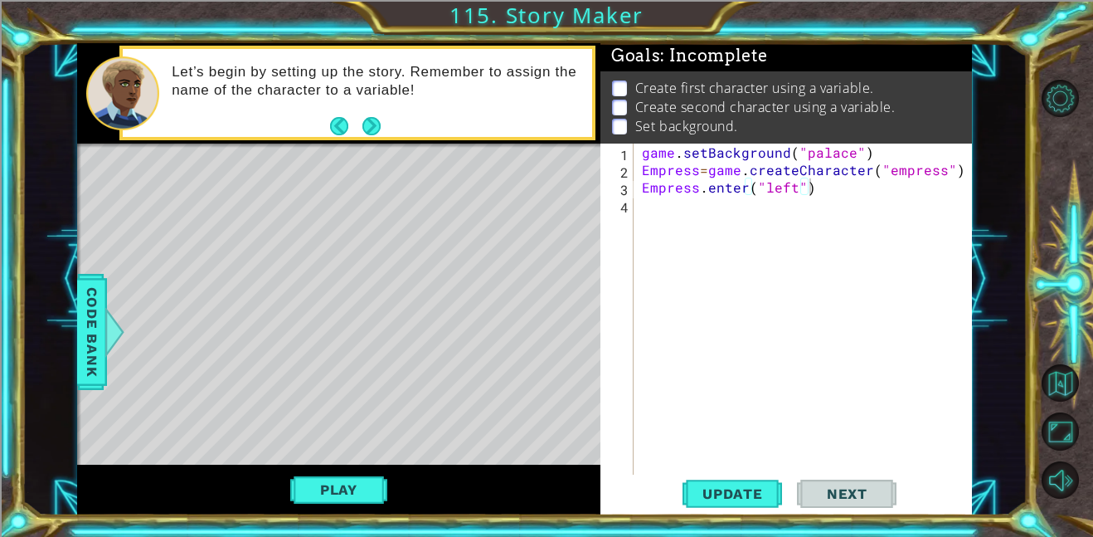
click at [657, 216] on div "game . setBackground ( "palace" ) Empress = game . createCharacter ( "empress" …" at bounding box center [808, 327] width 338 height 366
click at [81, 346] on span "Code Bank" at bounding box center [92, 331] width 27 height 101
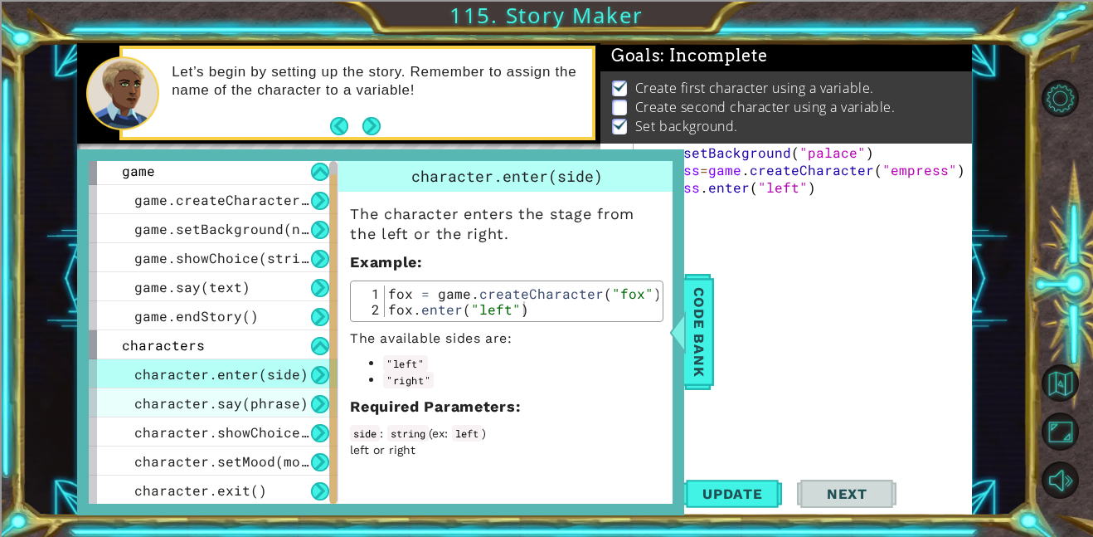
click at [295, 411] on span "character.say(phrase)" at bounding box center [221, 402] width 174 height 17
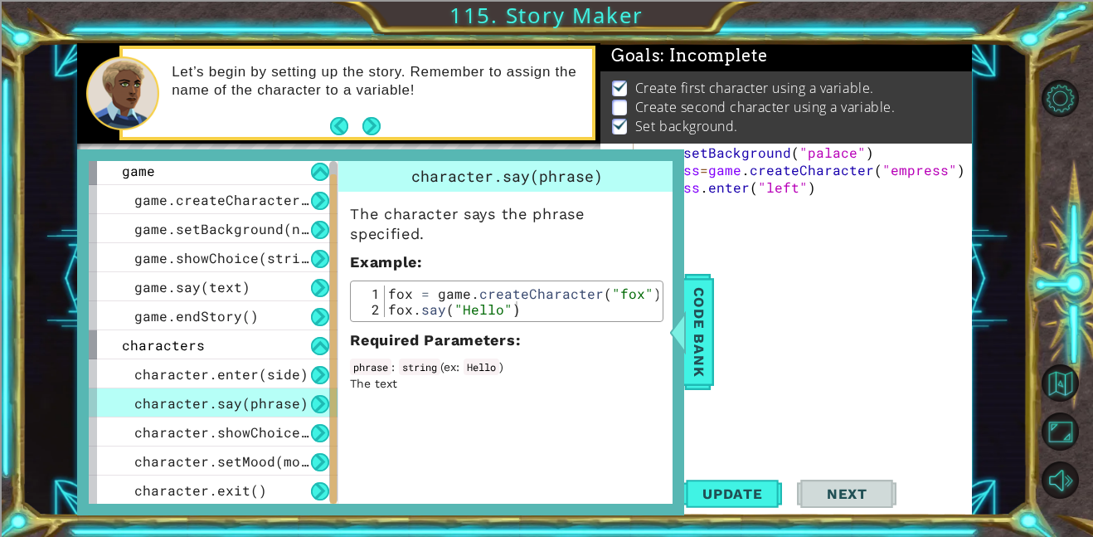
click at [742, 230] on div "game . setBackground ( "palace" ) Empress = game . createCharacter ( "empress" …" at bounding box center [808, 327] width 338 height 366
click at [718, 221] on div "game . setBackground ( "palace" ) Empress = game . createCharacter ( "empress" …" at bounding box center [808, 327] width 338 height 366
click at [709, 330] on span "Code Bank" at bounding box center [699, 331] width 27 height 101
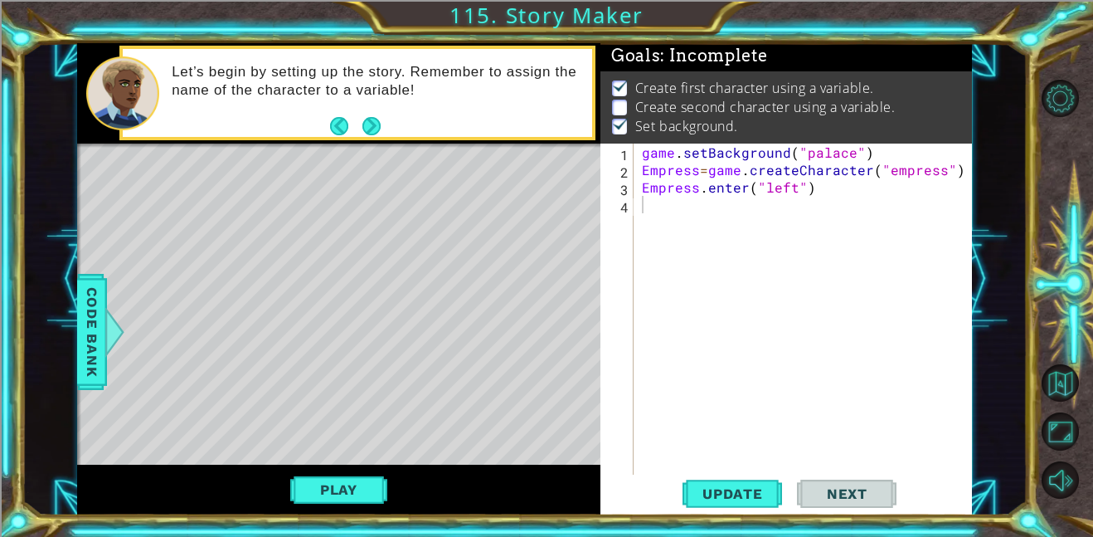
type textarea "Empress.enter("left")"
click at [643, 196] on div "game . setBackground ( "palace" ) Empress = game . createCharacter ( "empress" …" at bounding box center [808, 327] width 338 height 366
click at [642, 217] on div "game . setBackground ( "palace" ) Empress = game . createCharacter ( "empress" …" at bounding box center [808, 327] width 338 height 366
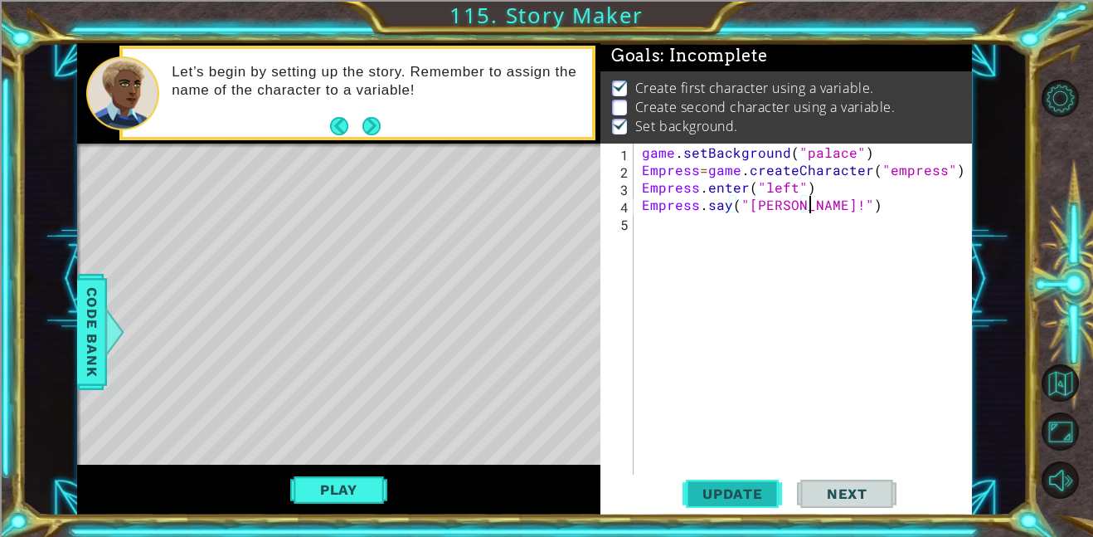
type textarea "Empress.say("[PERSON_NAME]!")"
click at [722, 494] on span "Update" at bounding box center [733, 493] width 94 height 17
click at [327, 477] on button "Play" at bounding box center [338, 490] width 97 height 32
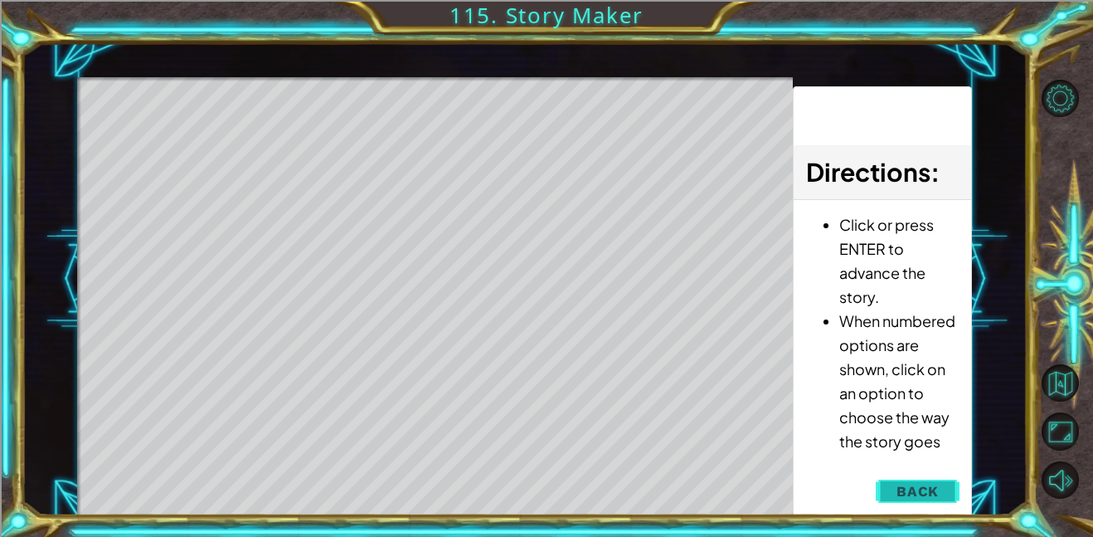
click at [925, 496] on span "Back" at bounding box center [918, 491] width 42 height 17
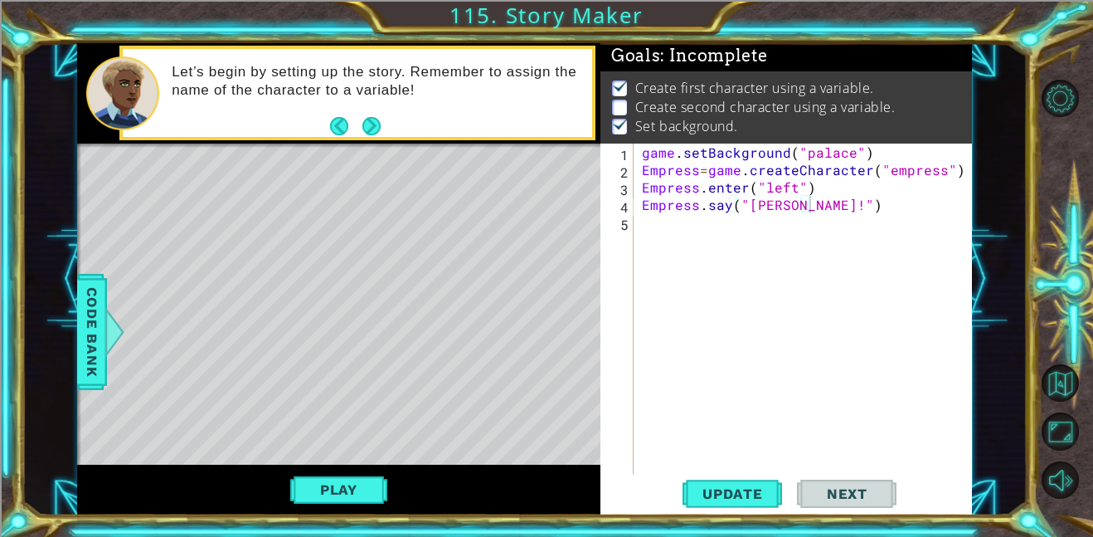
click at [644, 228] on div "game . setBackground ( "palace" ) Empress = game . createCharacter ( "empress" …" at bounding box center [808, 327] width 338 height 366
click at [90, 341] on span "Code Bank" at bounding box center [92, 331] width 27 height 101
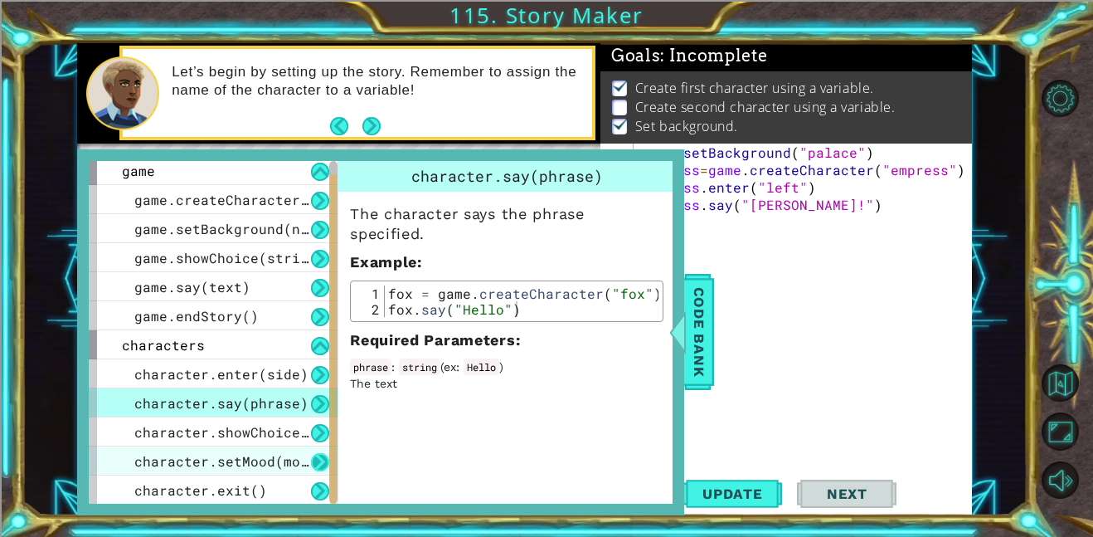
click at [319, 460] on button at bounding box center [320, 462] width 18 height 18
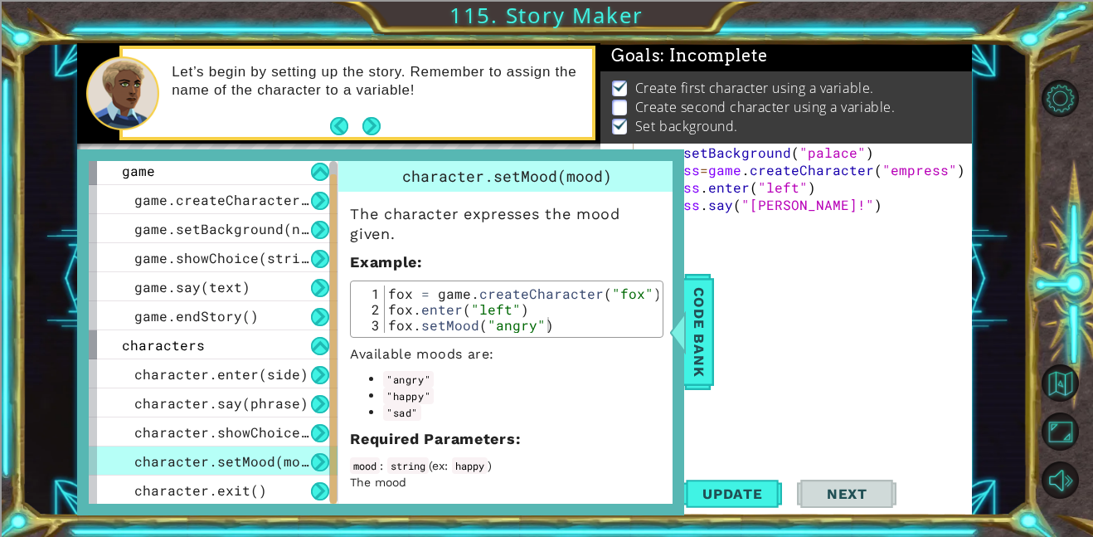
type textarea "fox.setMood("angry")"
drag, startPoint x: 392, startPoint y: 326, endPoint x: 550, endPoint y: 324, distance: 158.5
click at [550, 324] on div "fox = game . createCharacter ( "fox" ) fox . enter ( "left" ) fox . setMood ( "…" at bounding box center [522, 324] width 274 height 79
type textarea "Empress.say("[PERSON_NAME]!")"
click at [733, 200] on div "game . setBackground ( "palace" ) Empress = game . createCharacter ( "empress" …" at bounding box center [808, 327] width 338 height 366
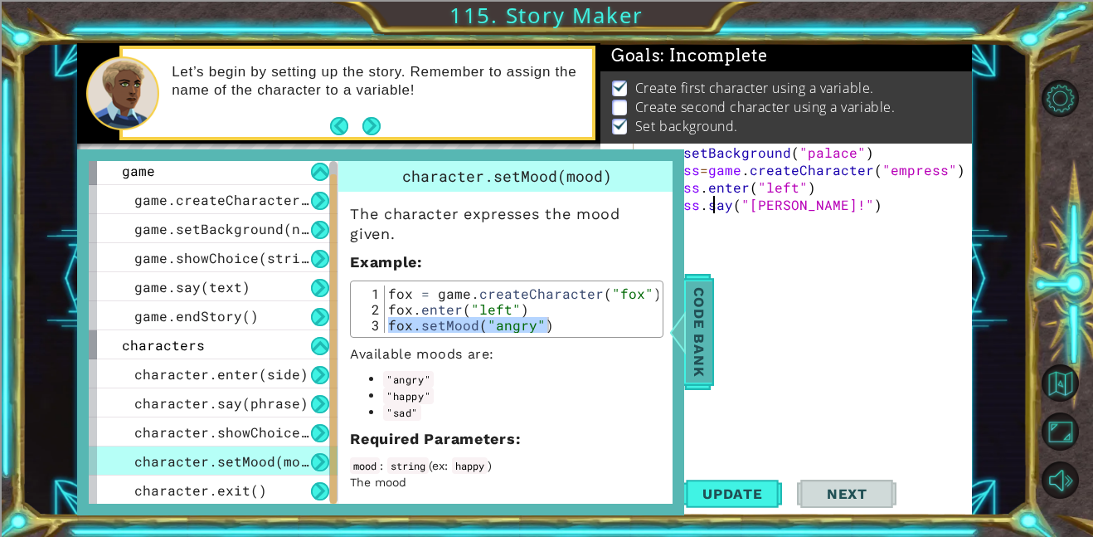
click at [705, 345] on span "Code Bank" at bounding box center [699, 331] width 27 height 101
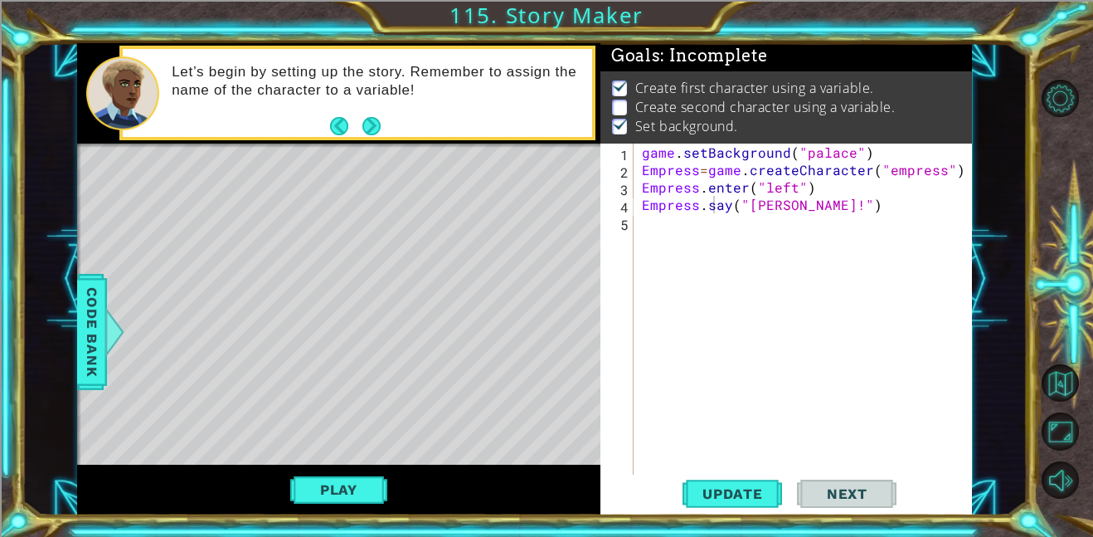
click at [641, 212] on div "game . setBackground ( "palace" ) Empress = game . createCharacter ( "empress" …" at bounding box center [808, 327] width 338 height 366
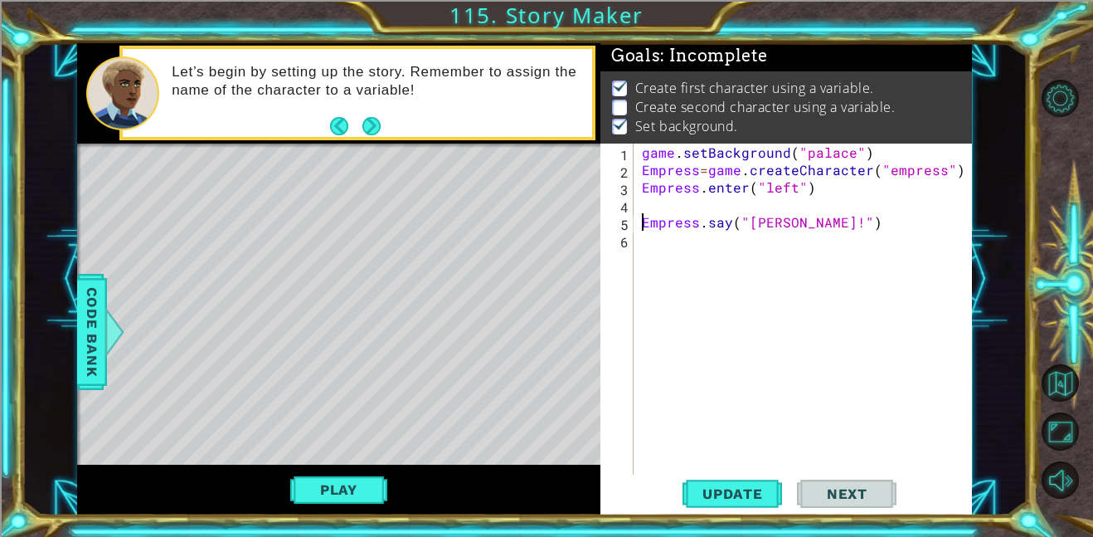
click at [644, 202] on div "game . setBackground ( "palace" ) Empress = game . createCharacter ( "empress" …" at bounding box center [808, 327] width 338 height 366
paste textarea "fox.setMood("angry")"
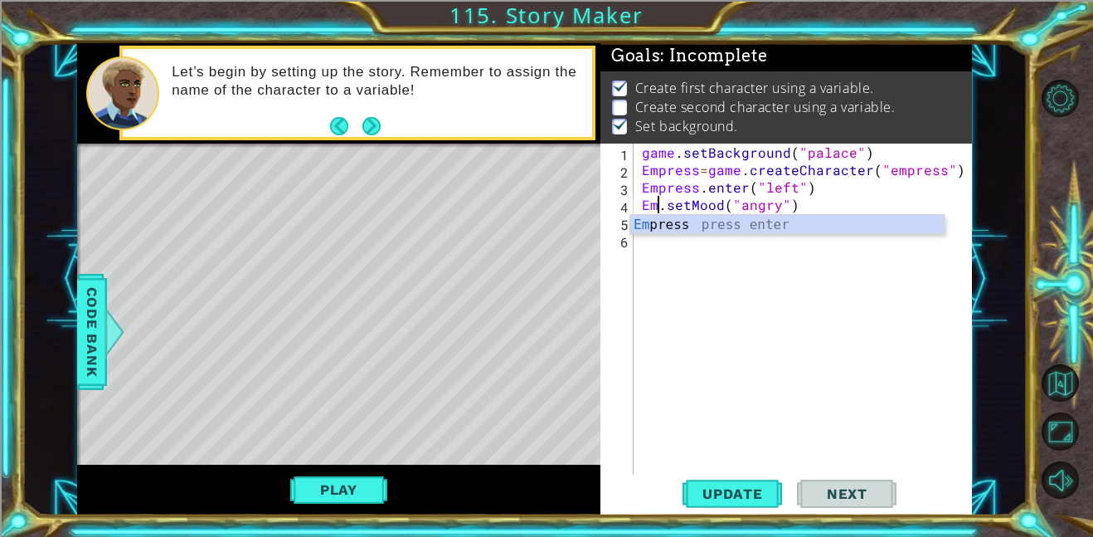
scroll to position [0, 1]
type textarea "Empress.setMood("angry")"
